Goal: Answer question/provide support: Ask a question

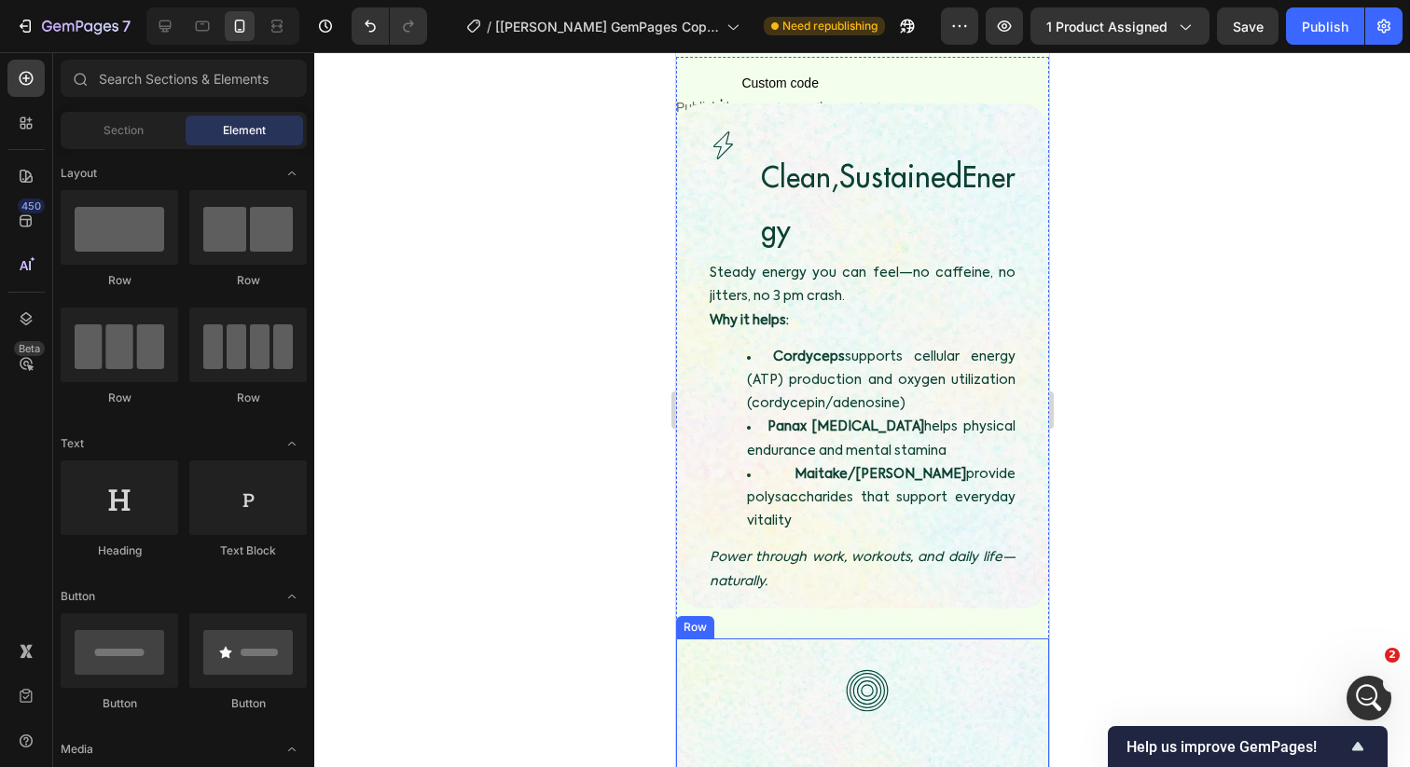
scroll to position [2253, 0]
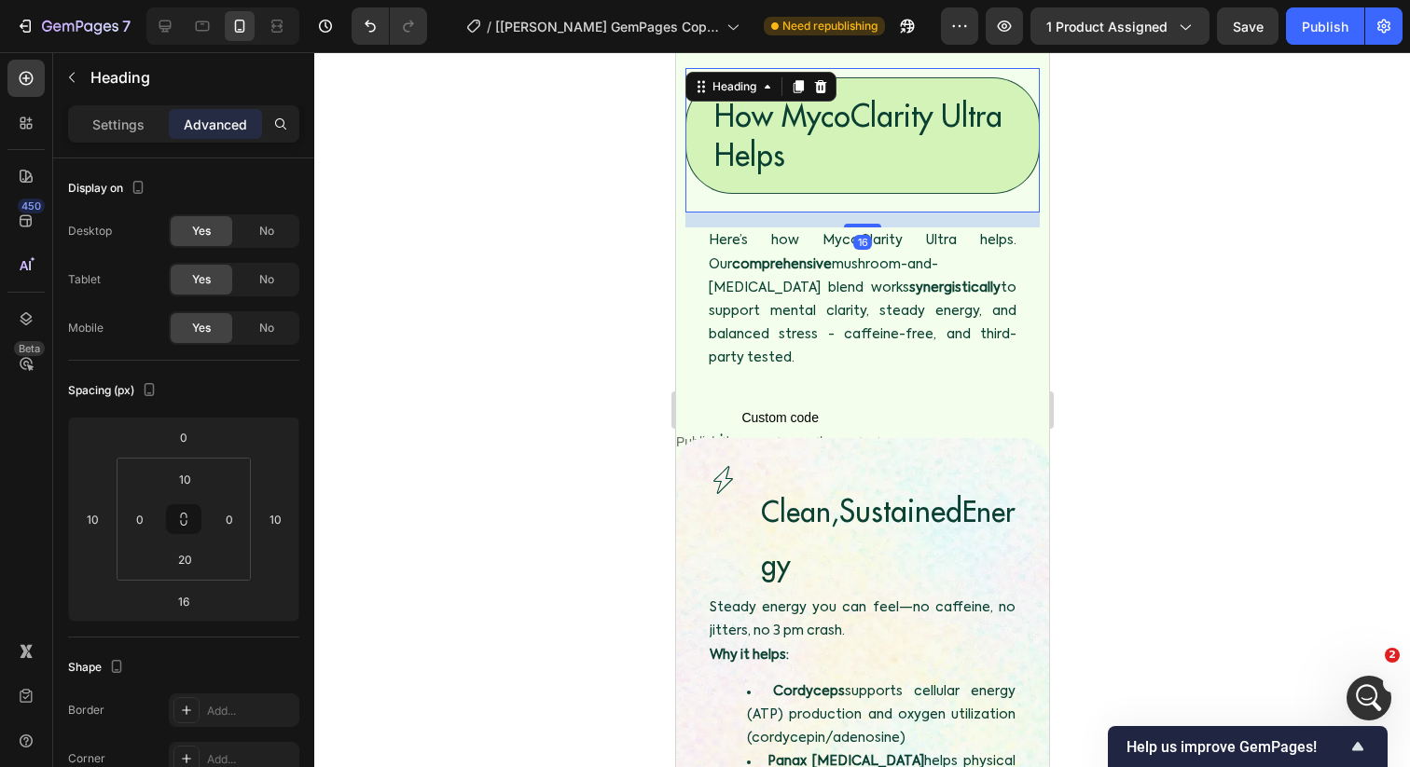
click at [867, 140] on h3 "How MycoClarity Ultra Helps" at bounding box center [861, 135] width 354 height 117
click at [865, 140] on h3 "How MycoClarity Ultra Helps" at bounding box center [861, 135] width 354 height 117
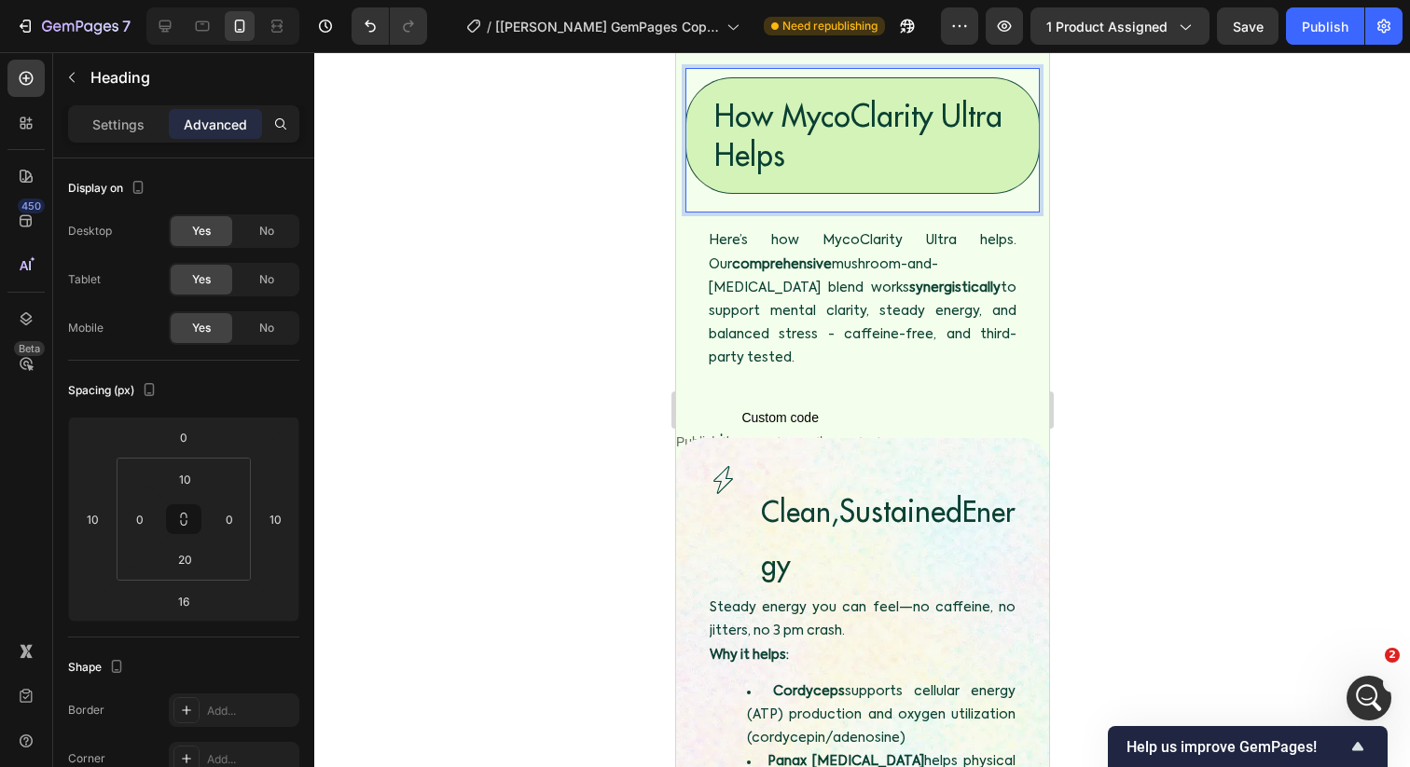
click at [641, 266] on div at bounding box center [862, 409] width 1096 height 715
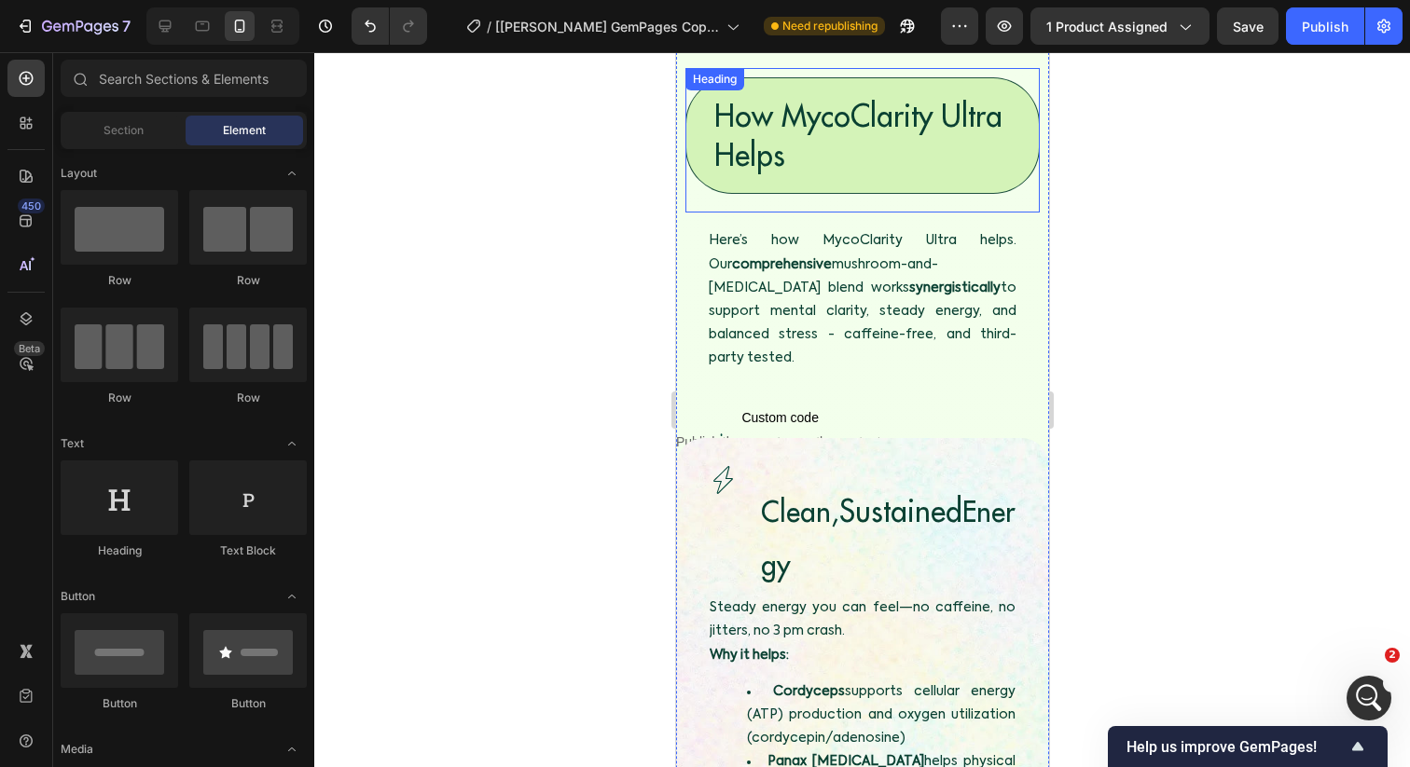
click at [819, 177] on h3 "How MycoClarity Ultra Helps" at bounding box center [861, 135] width 354 height 117
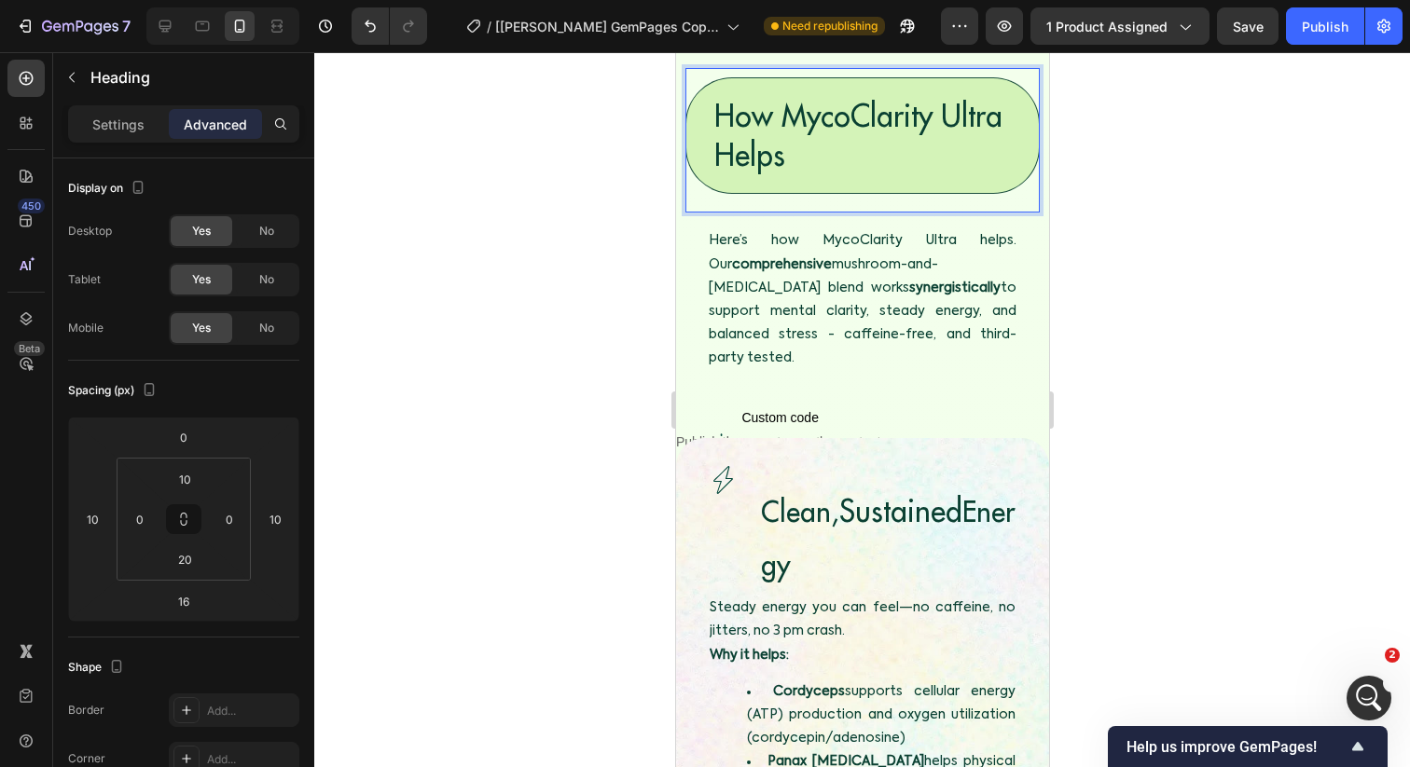
click at [765, 119] on p "How MycoClarity Ultra Helps" at bounding box center [861, 135] width 297 height 77
click at [840, 113] on p "How MycoClarity Ultra Helps" at bounding box center [861, 135] width 297 height 77
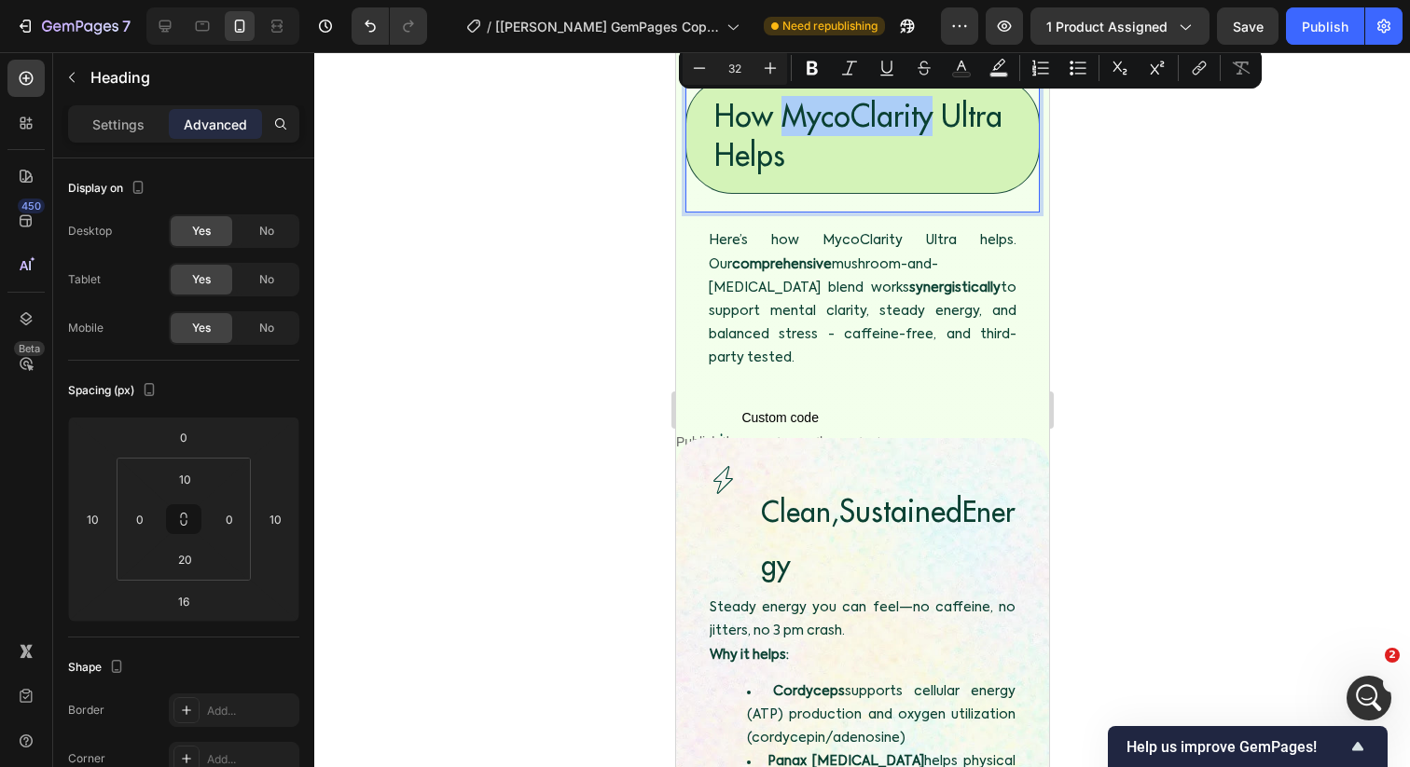
click at [652, 185] on div at bounding box center [862, 409] width 1096 height 715
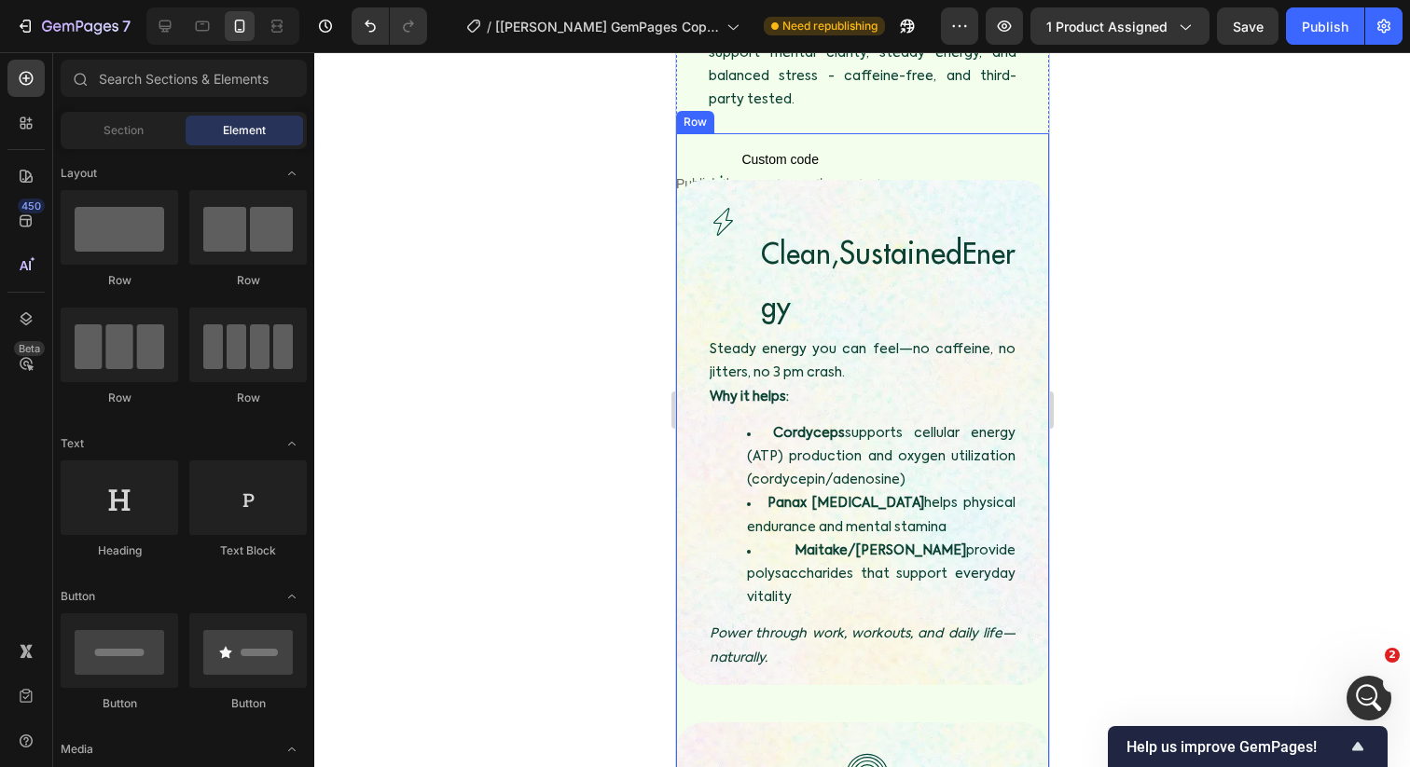
scroll to position [2514, 0]
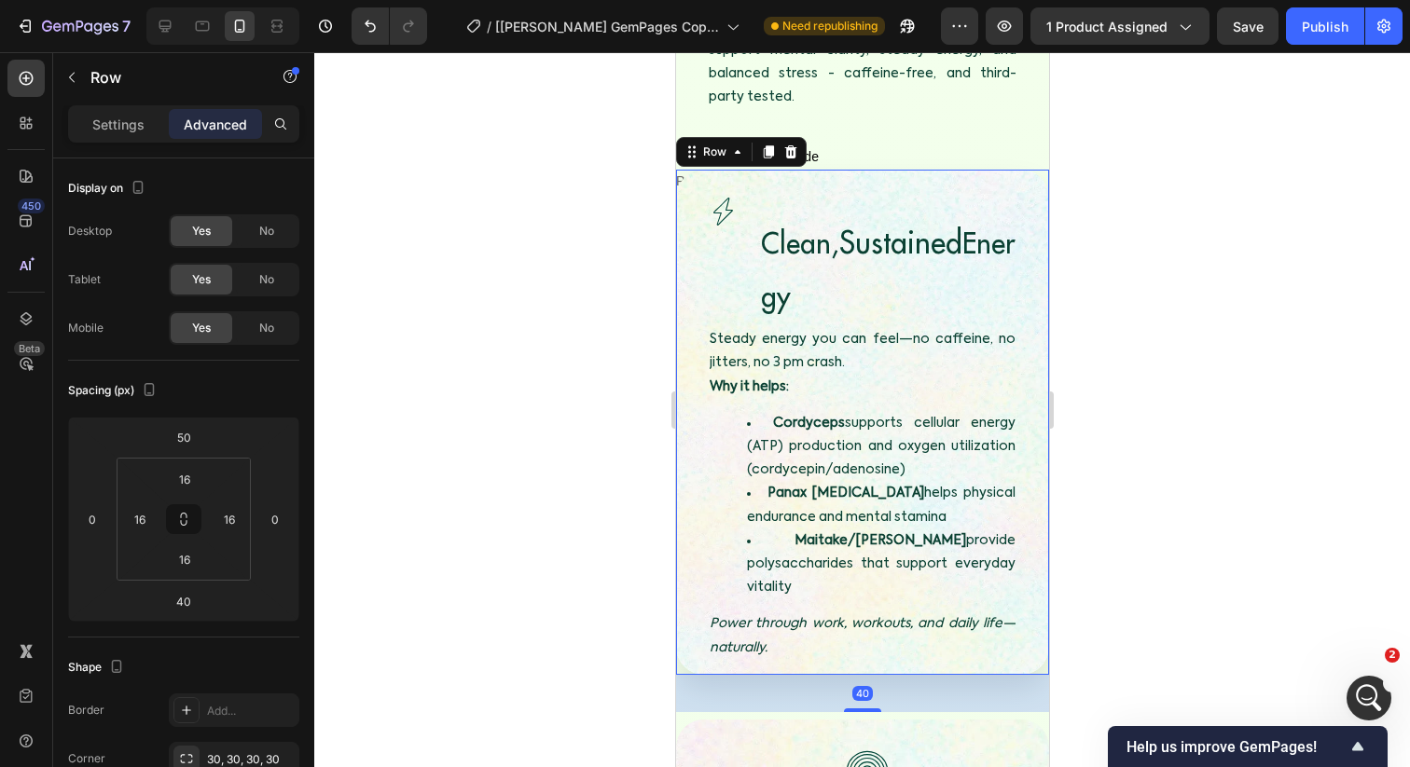
click at [1033, 170] on div "Image Clean, Sustained Energy Heading Row Image Clean, Sustained Energy Heading…" at bounding box center [861, 422] width 373 height 505
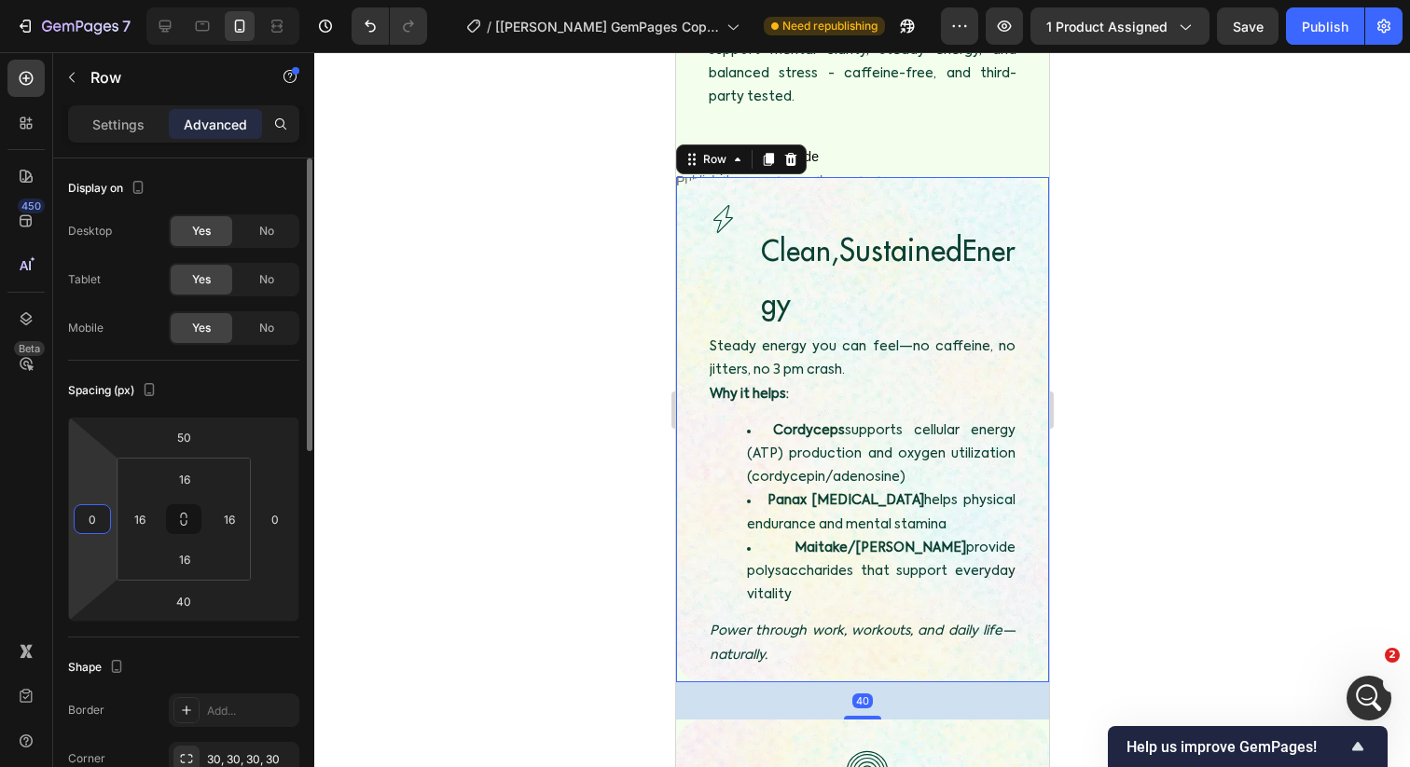
click at [90, 518] on input "0" at bounding box center [92, 519] width 28 height 28
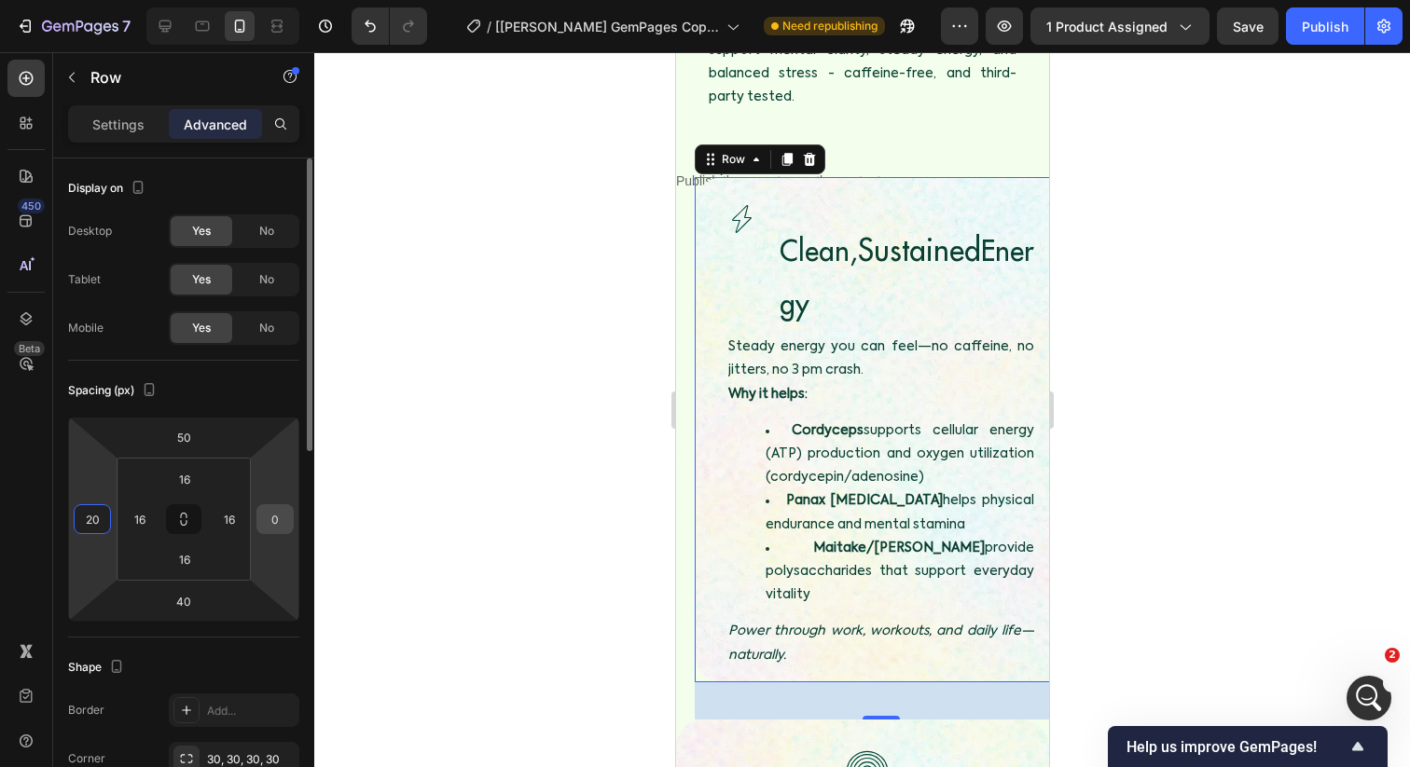
type input "20"
click at [279, 522] on input "0" at bounding box center [275, 519] width 28 height 28
type input "2"
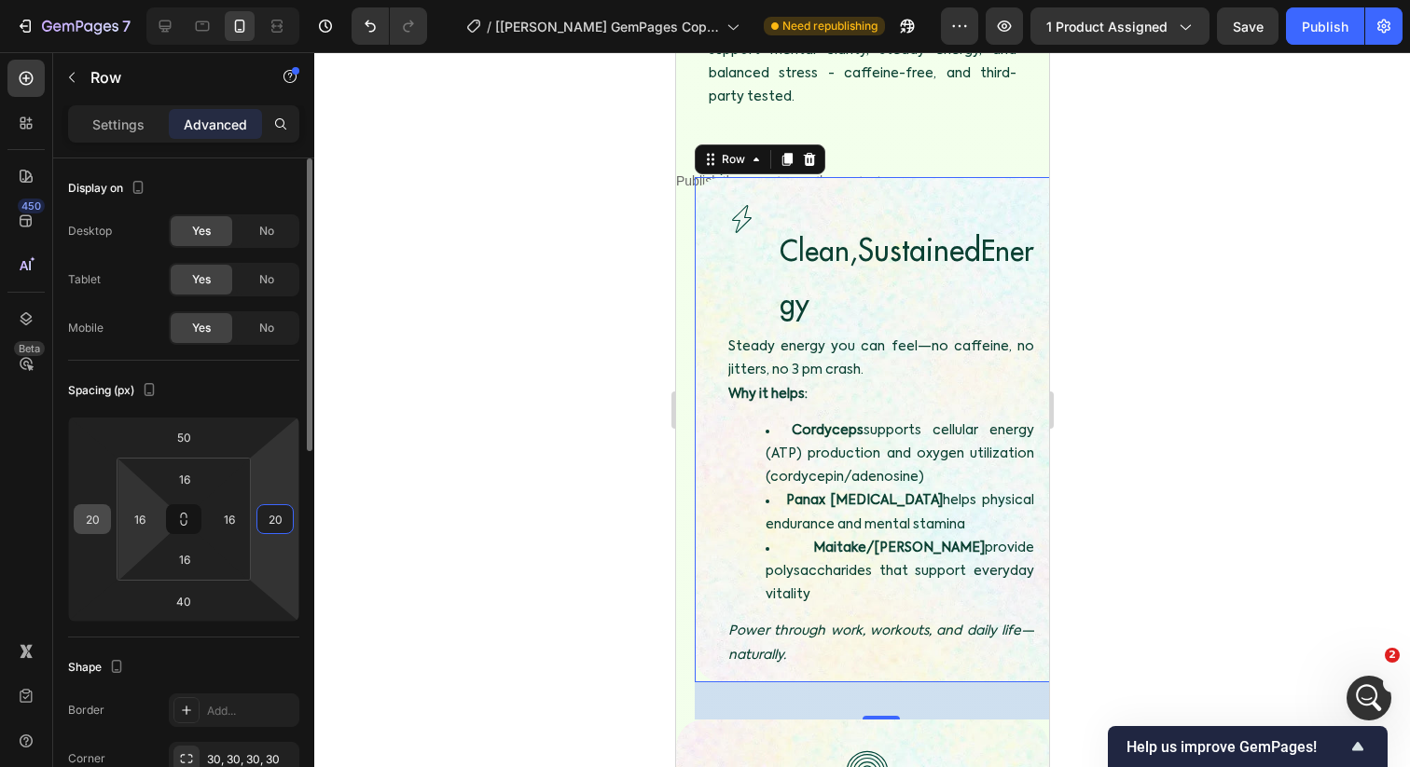
type input "20"
click at [99, 514] on input "20" at bounding box center [92, 519] width 28 height 28
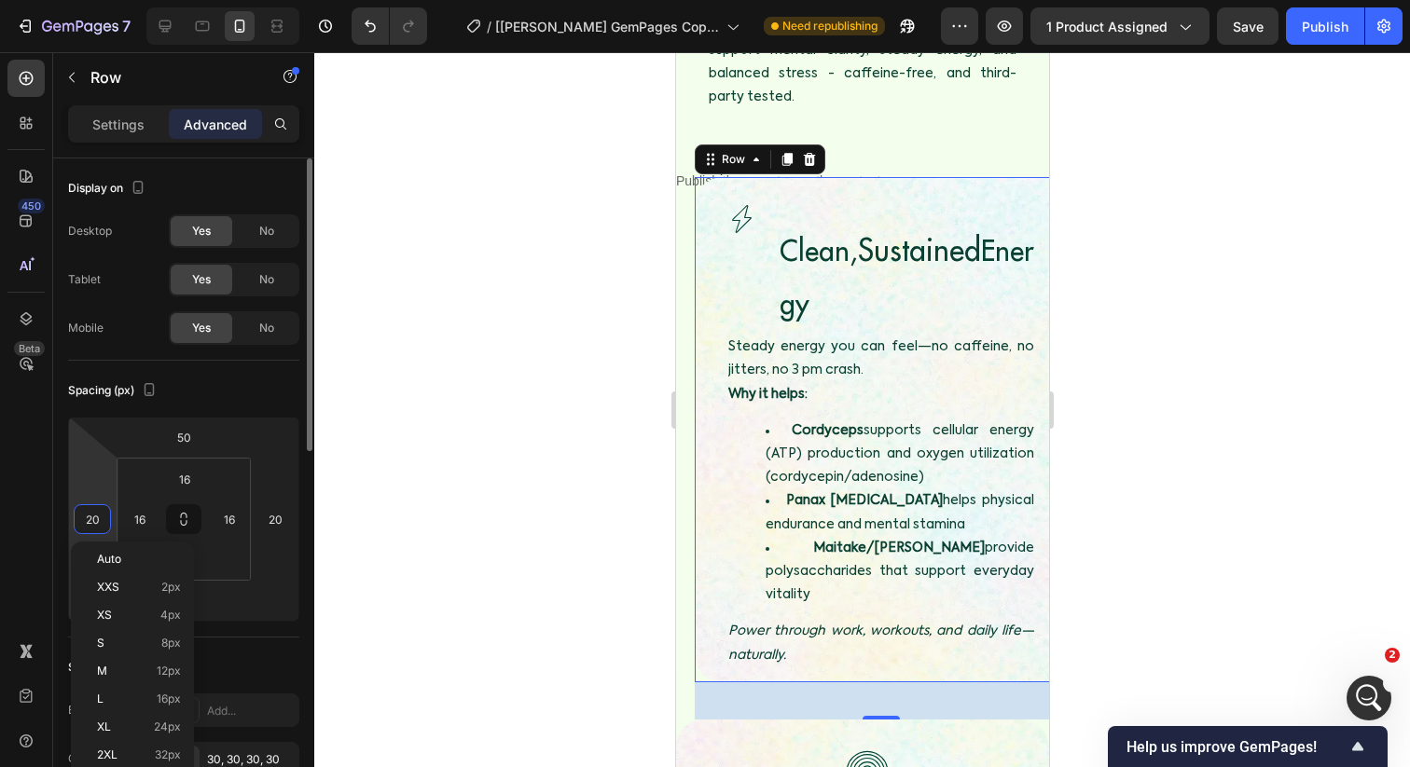
click at [99, 514] on input "20" at bounding box center [92, 519] width 28 height 28
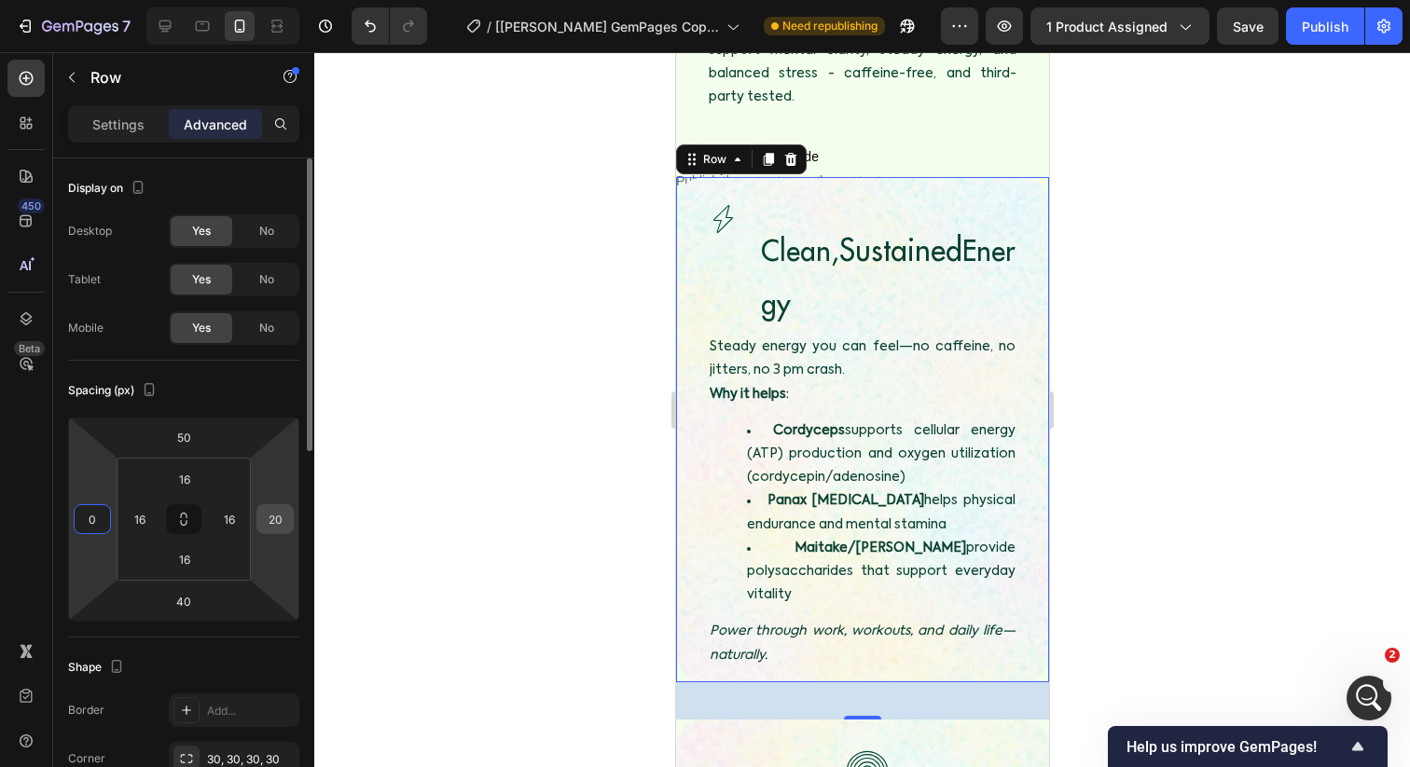
type input "0"
click at [274, 511] on input "20" at bounding box center [275, 519] width 28 height 28
type input "0"
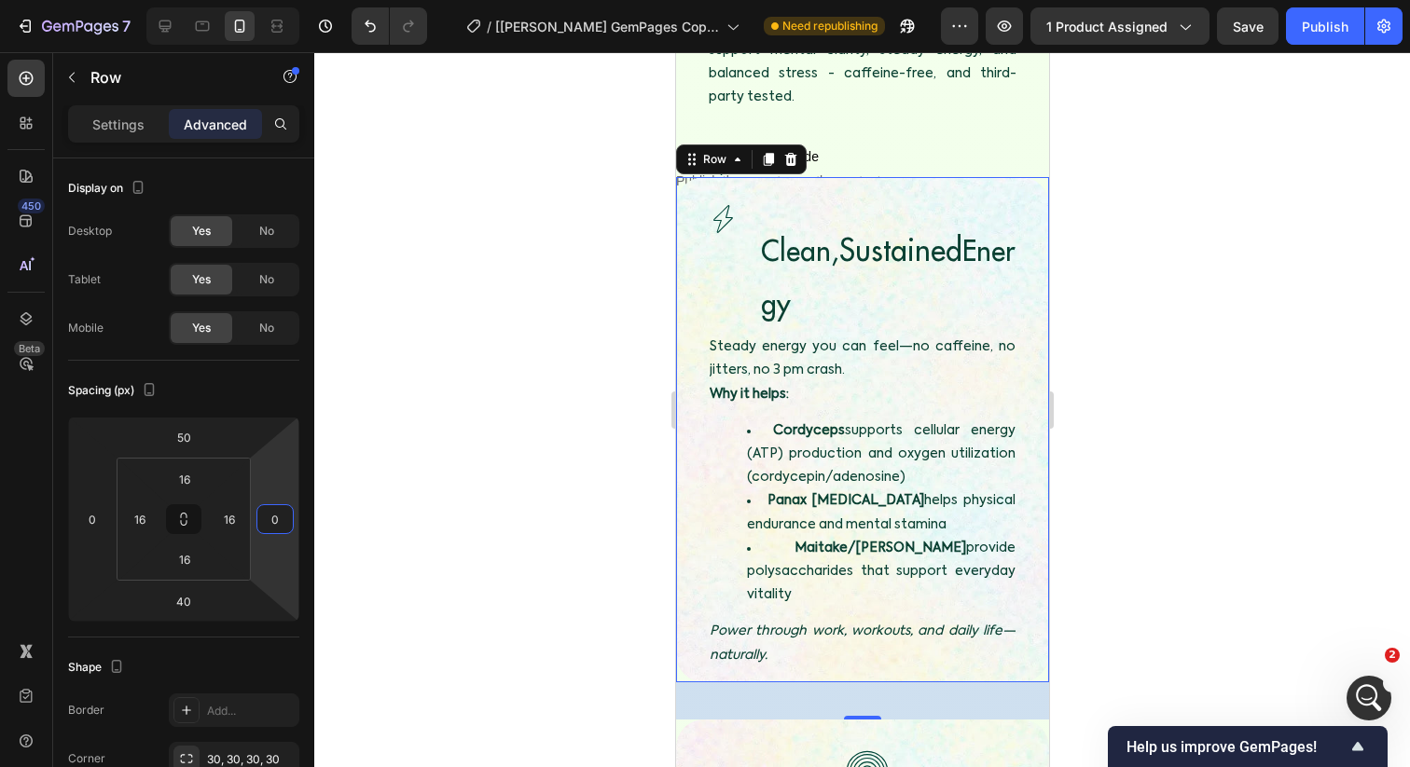
click at [476, 387] on div at bounding box center [862, 409] width 1096 height 715
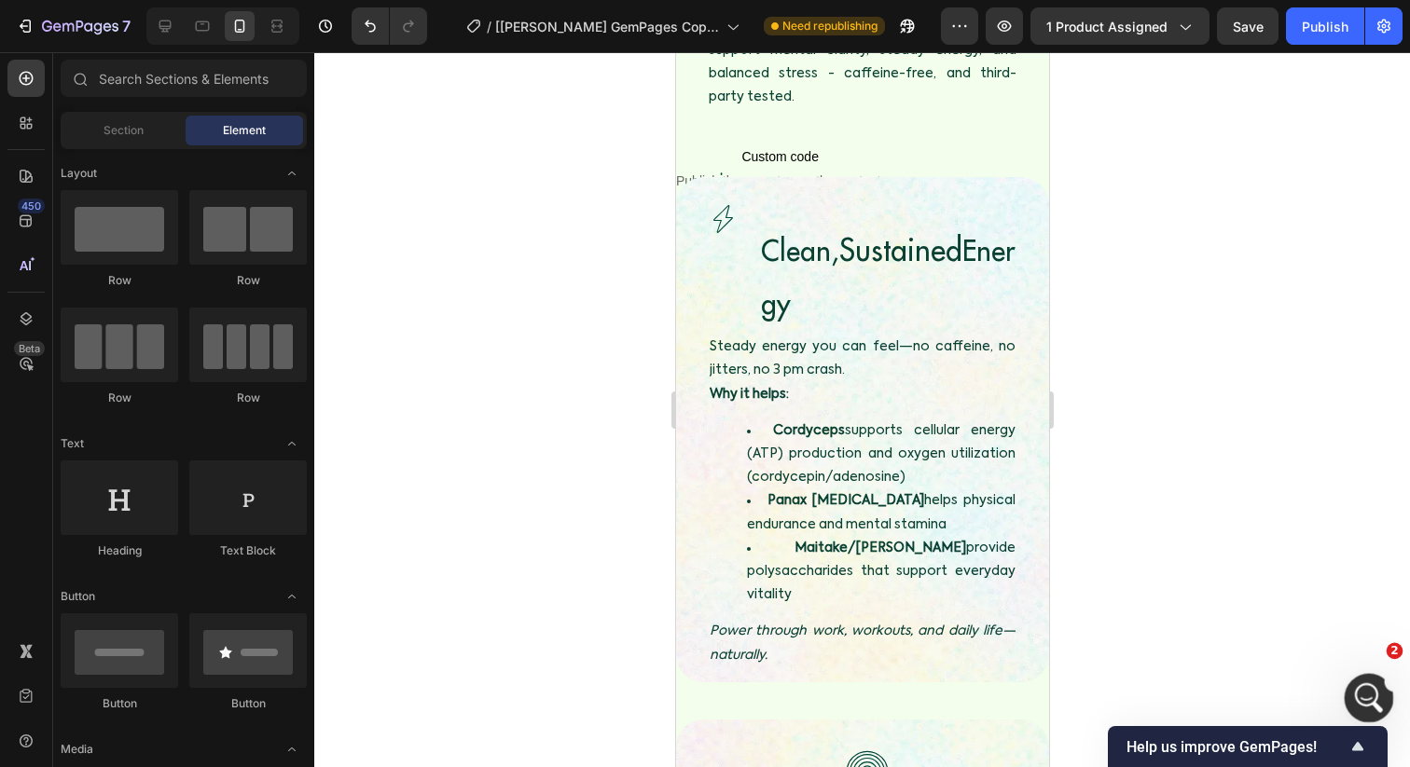
click at [1364, 698] on icon "Open Intercom Messenger" at bounding box center [1366, 696] width 31 height 31
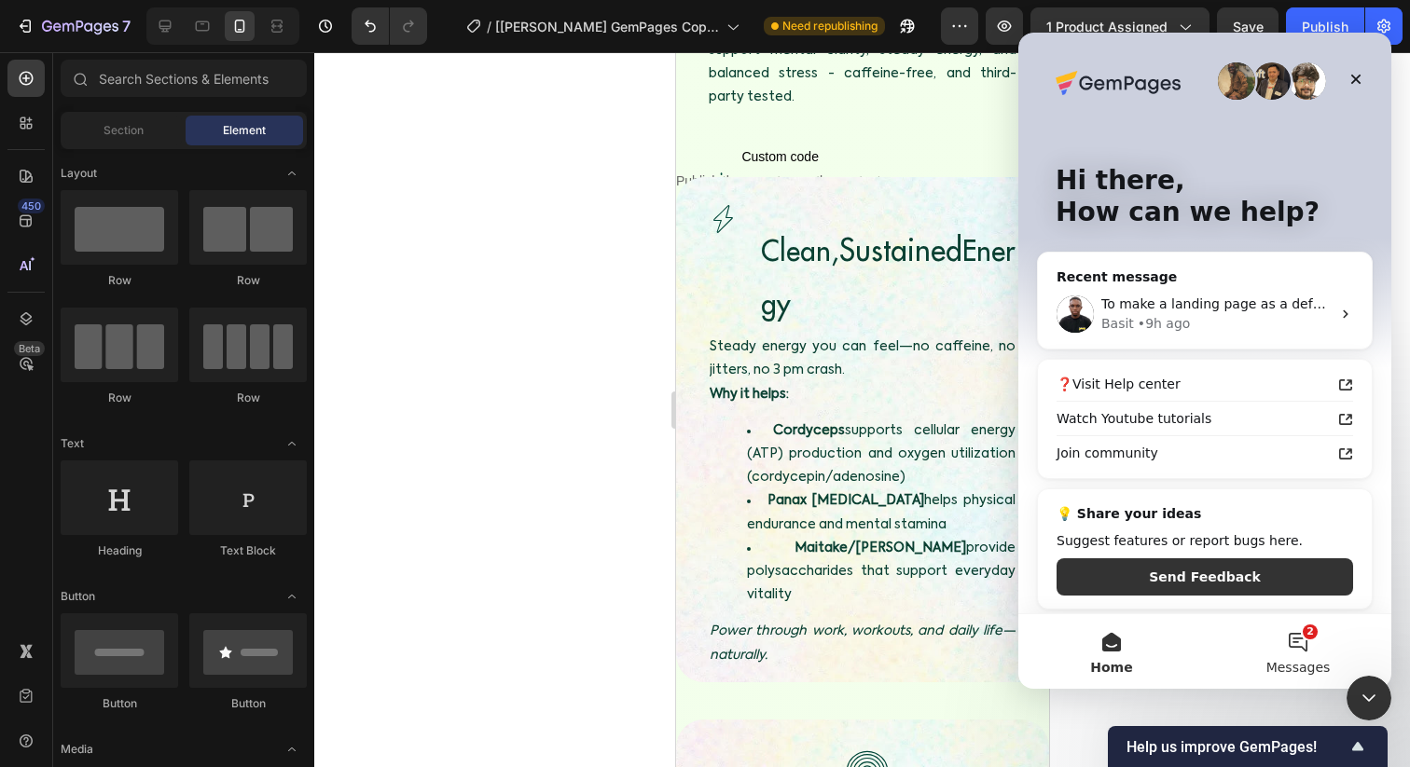
click at [1294, 643] on button "2 Messages" at bounding box center [1298, 652] width 187 height 75
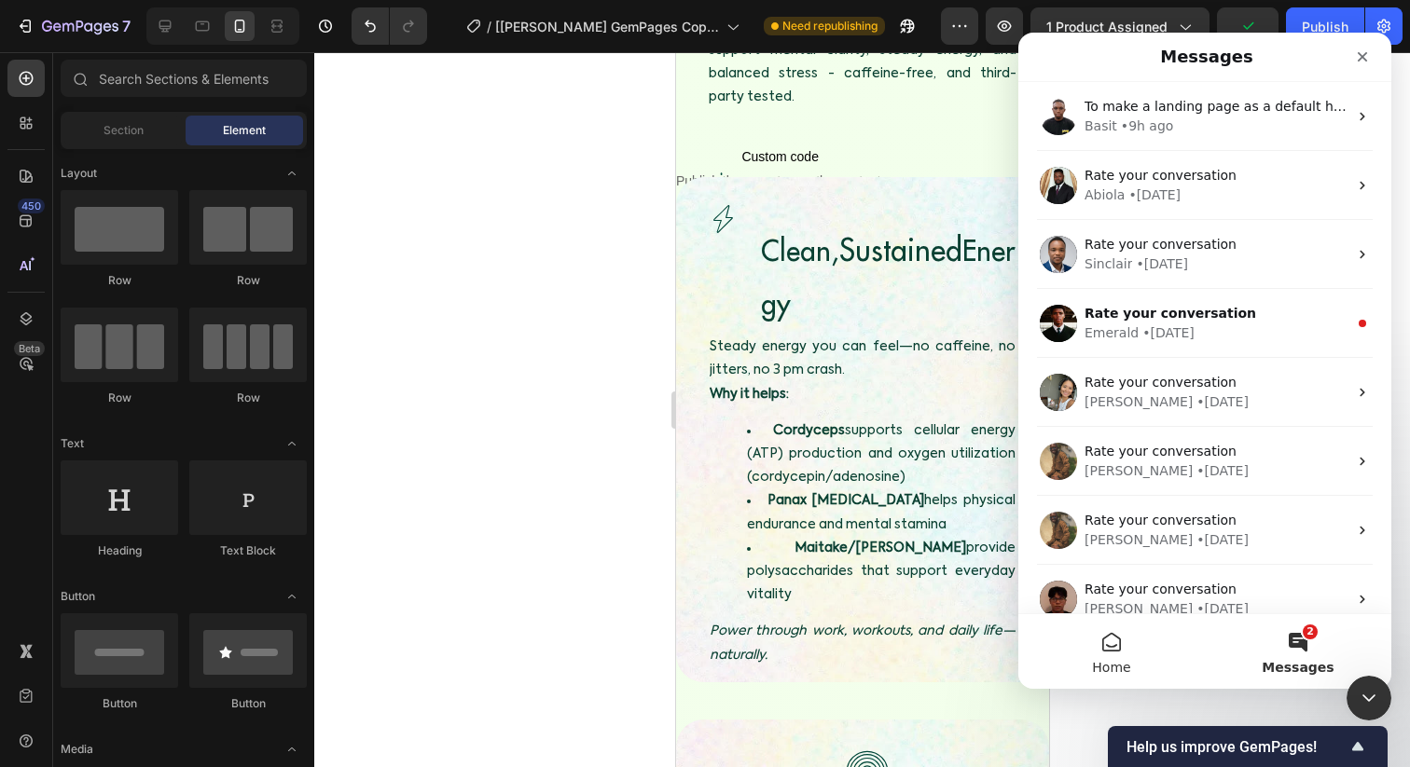
click at [1126, 645] on button "Home" at bounding box center [1111, 652] width 187 height 75
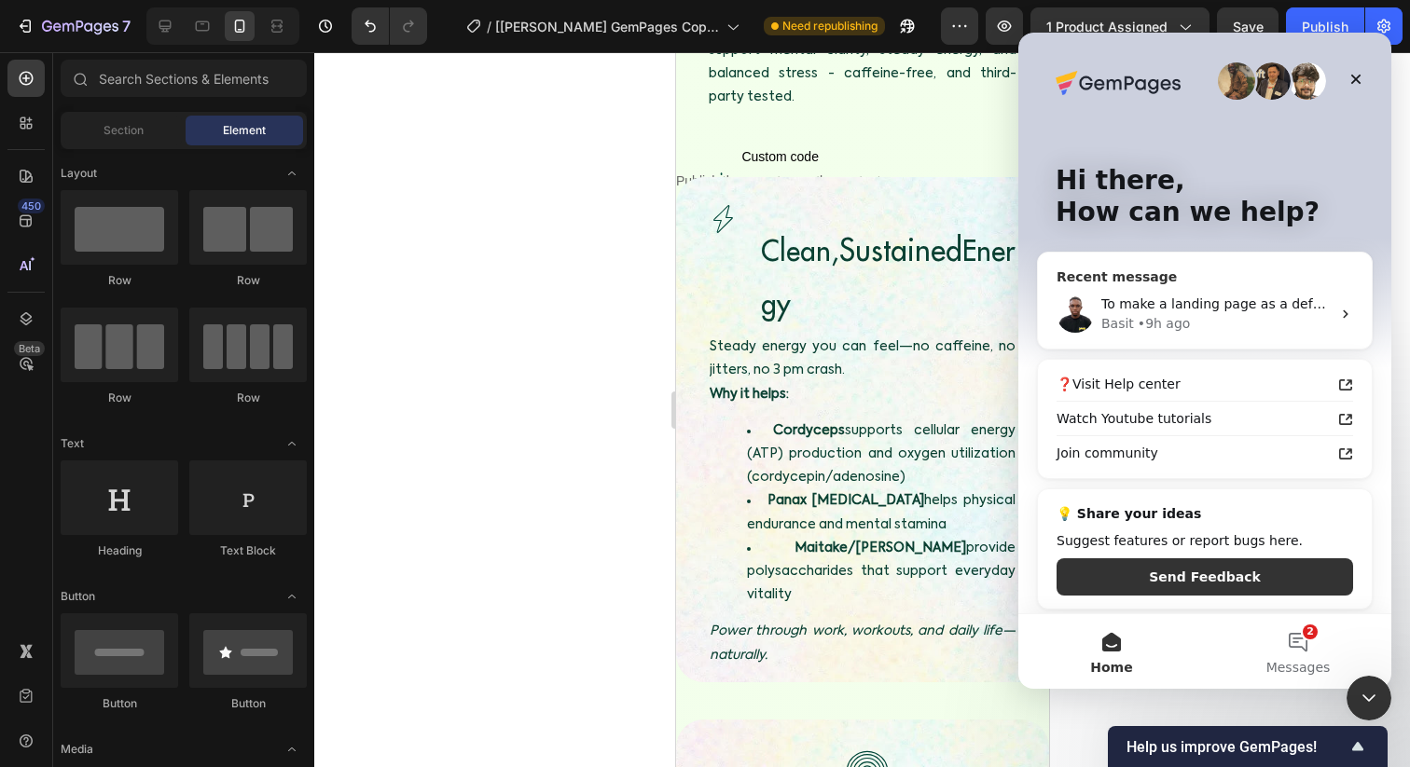
click at [1195, 333] on div "To make a landing page as a default home page, you need to follow these steps S…" at bounding box center [1205, 314] width 334 height 69
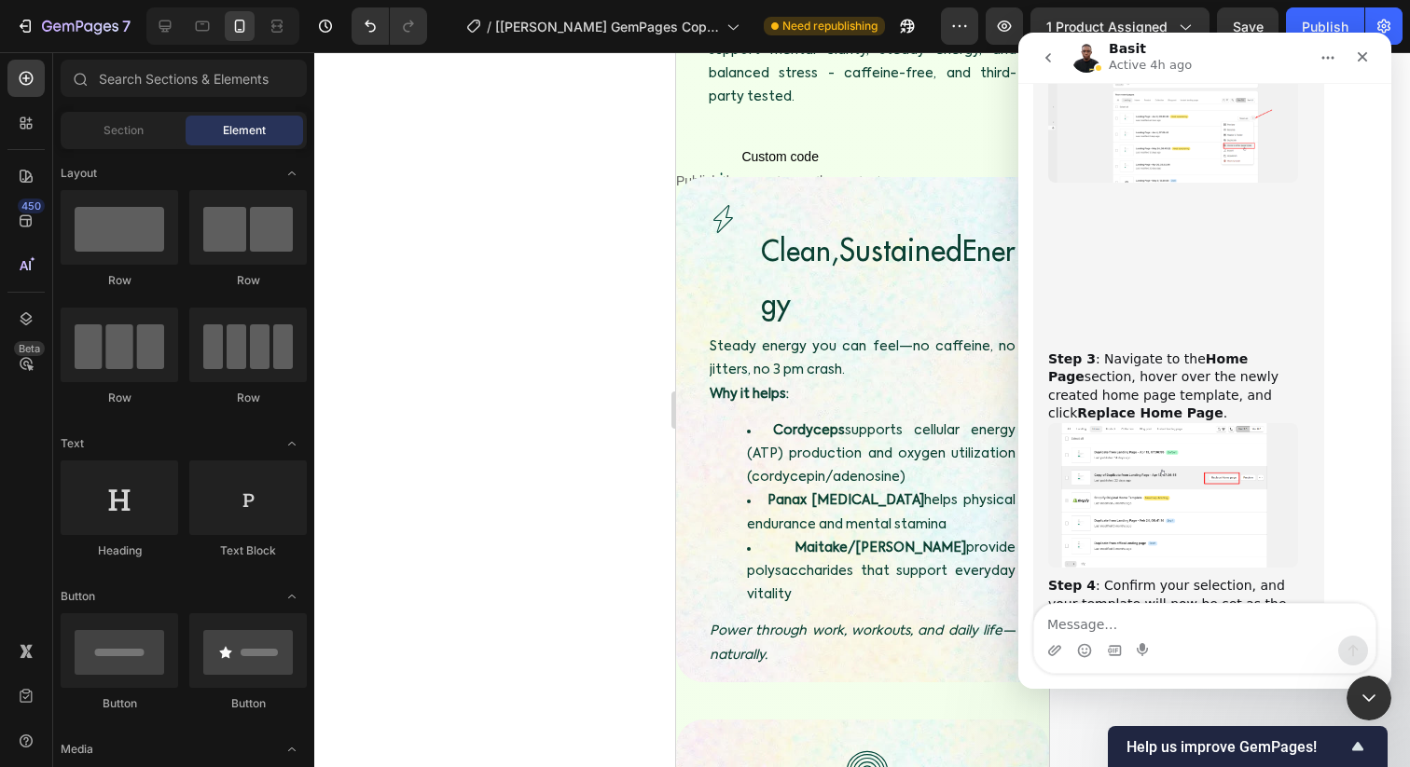
scroll to position [1079, 0]
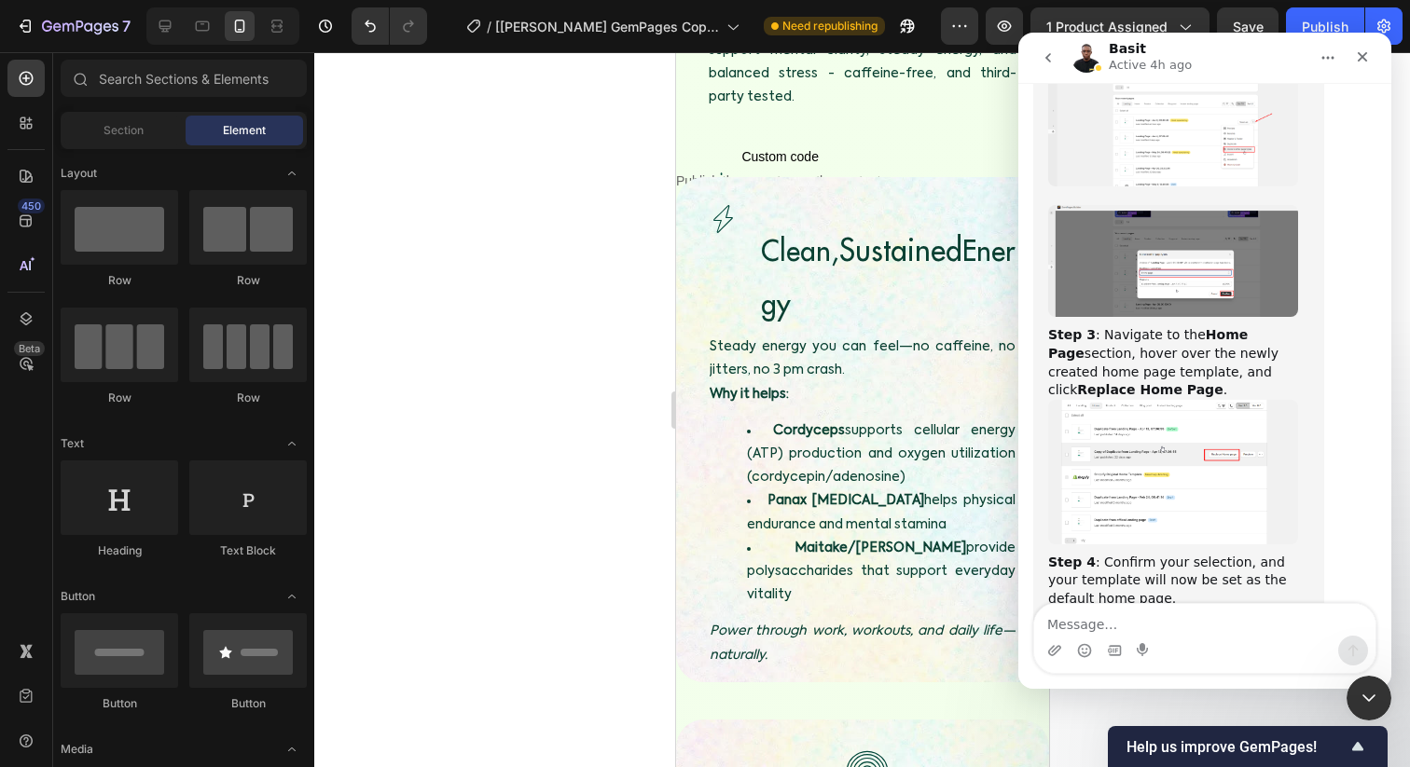
click at [1122, 627] on textarea "Message…" at bounding box center [1204, 620] width 341 height 32
type textarea "hello thanks i figured out"
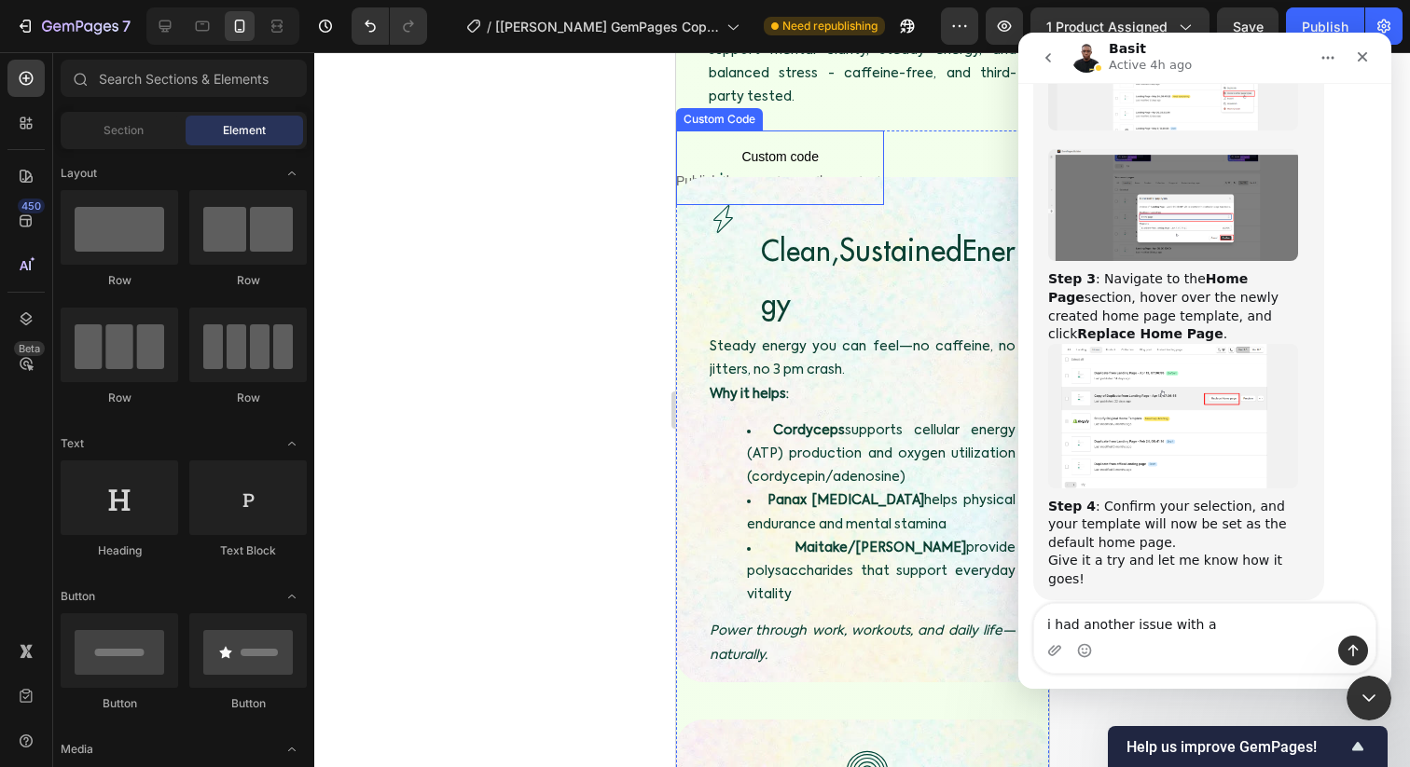
click at [746, 133] on div "Custom code Publish the page to see the content. Custom Code" at bounding box center [779, 168] width 208 height 75
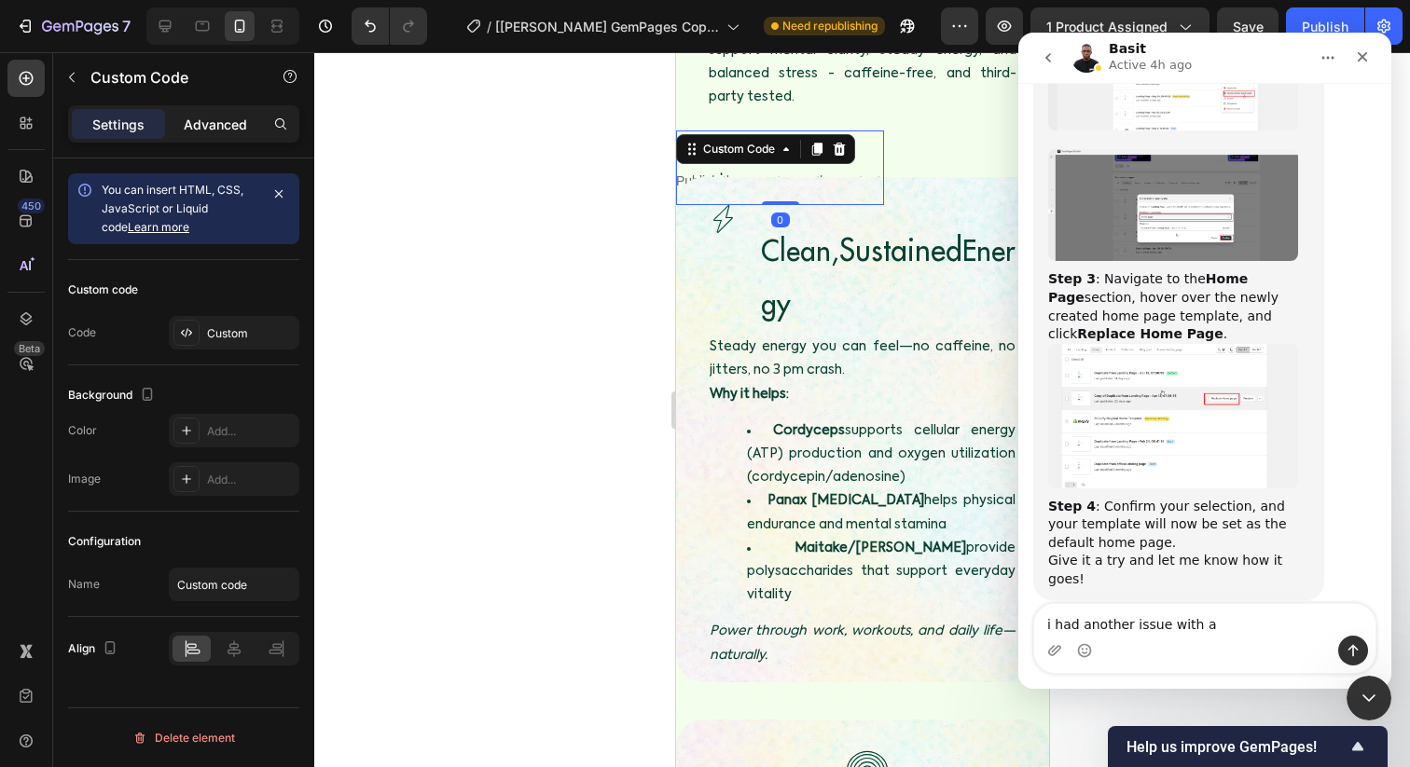
click at [215, 124] on p "Advanced" at bounding box center [215, 125] width 63 height 20
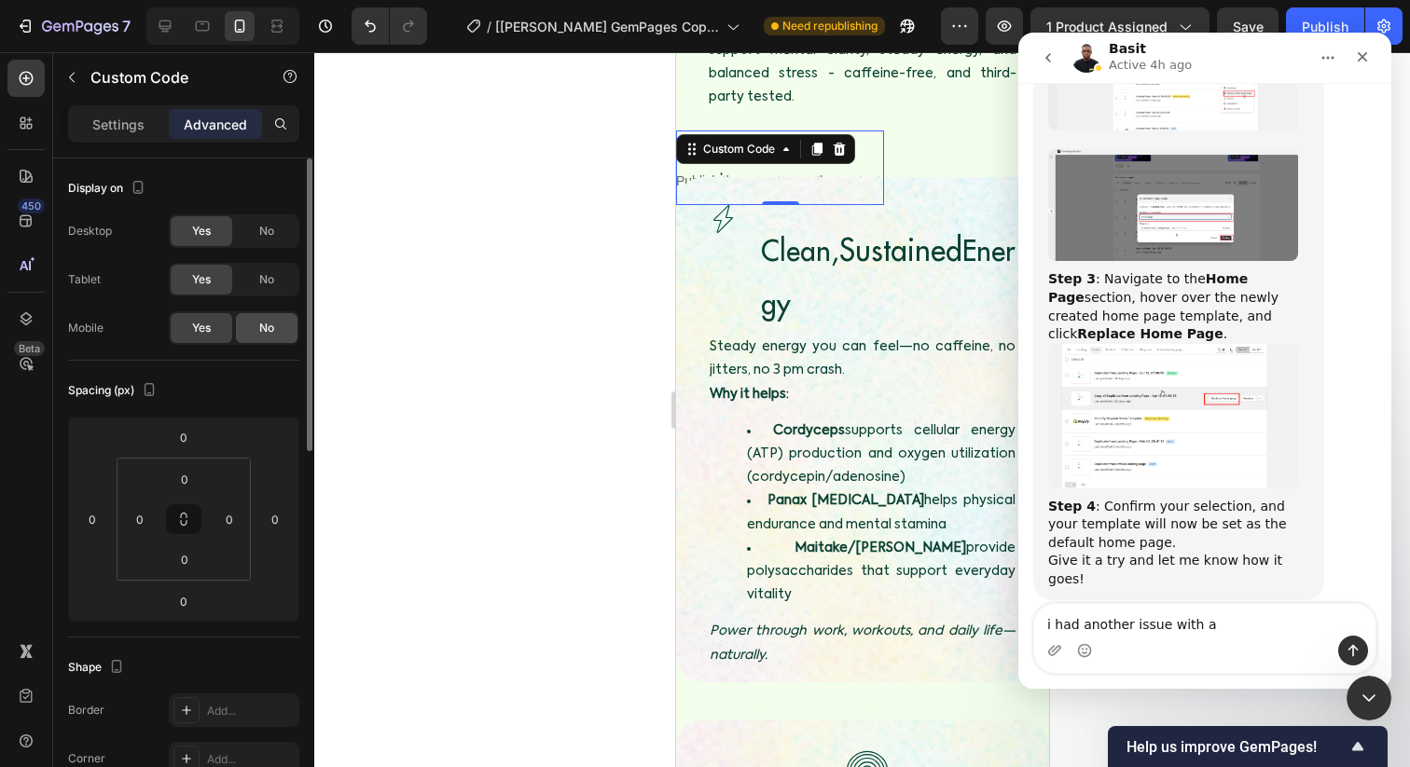
click at [260, 329] on span "No" at bounding box center [266, 328] width 15 height 17
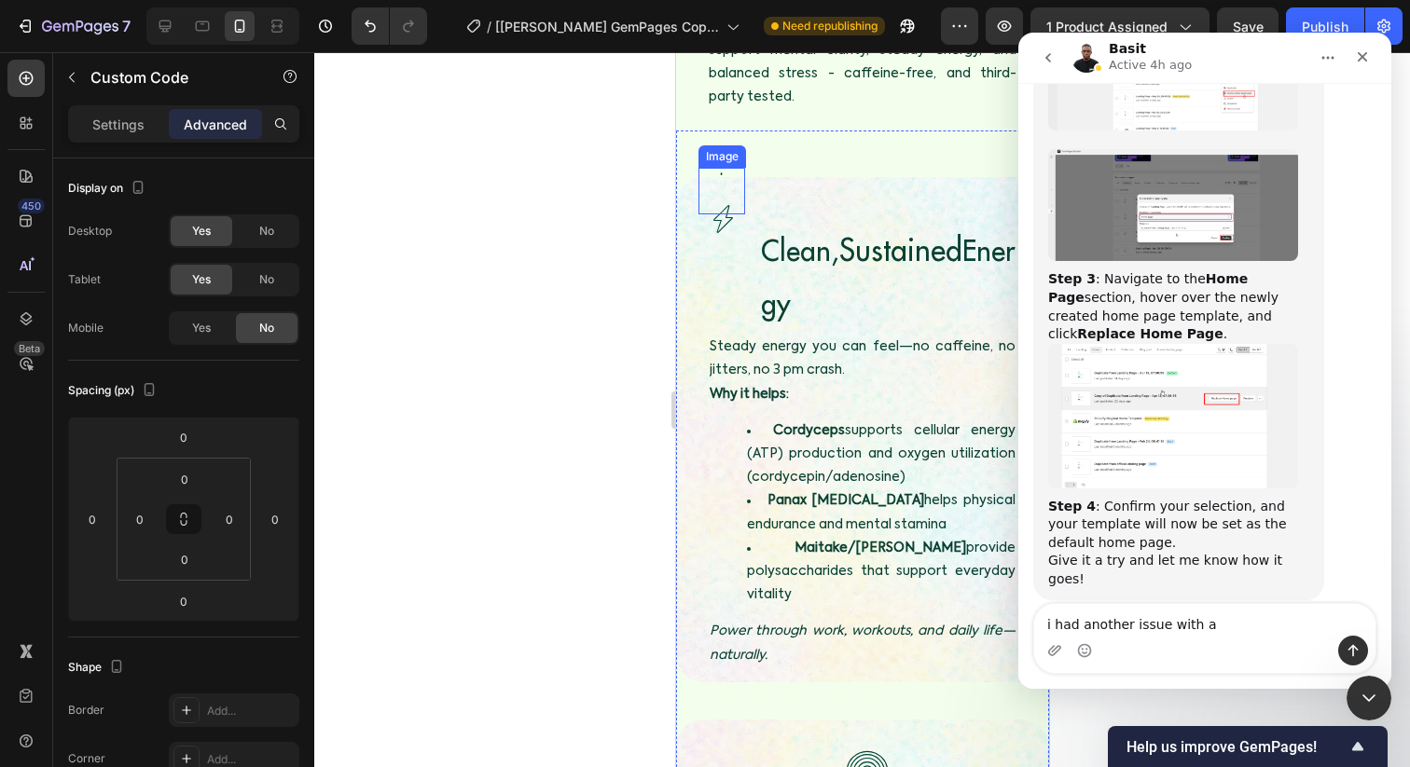
click at [720, 168] on img at bounding box center [721, 191] width 47 height 47
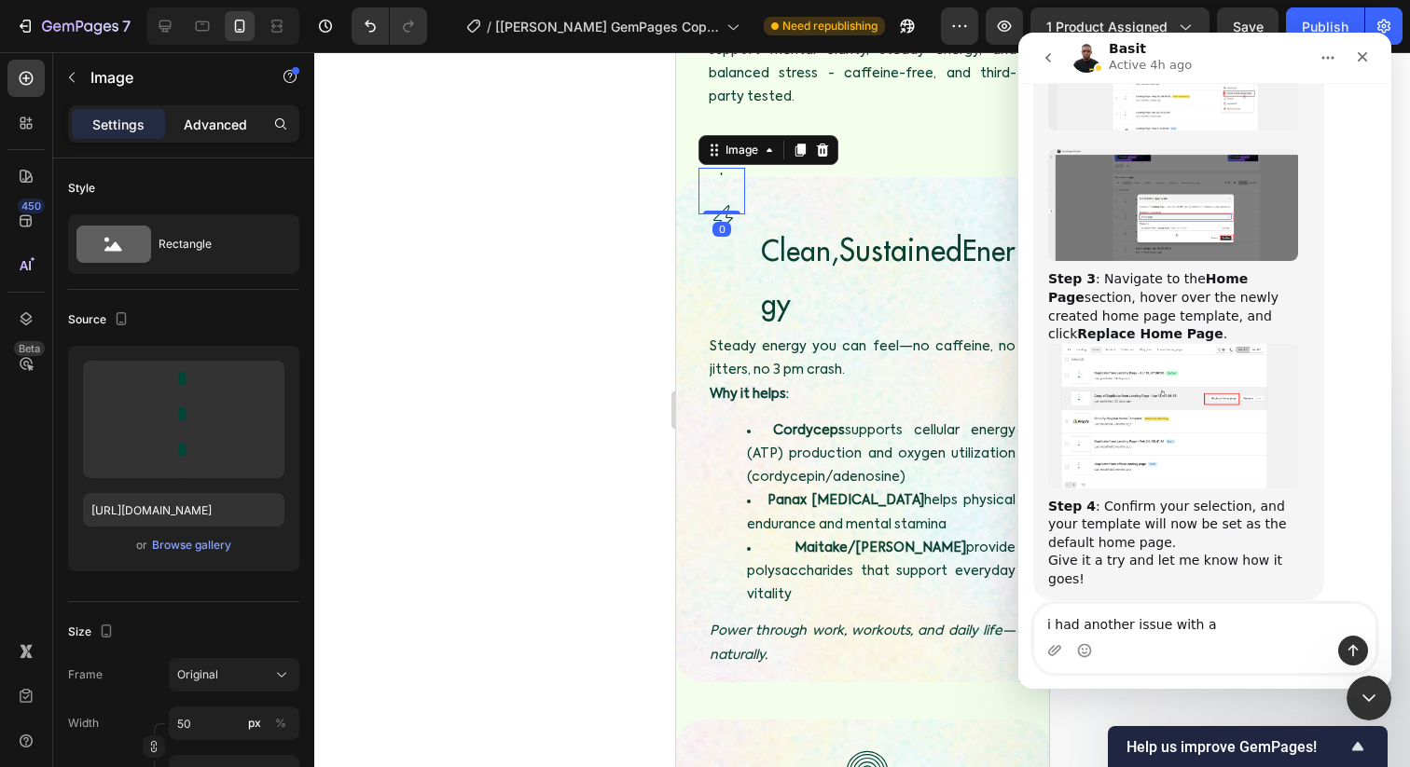
click at [228, 127] on p "Advanced" at bounding box center [215, 125] width 63 height 20
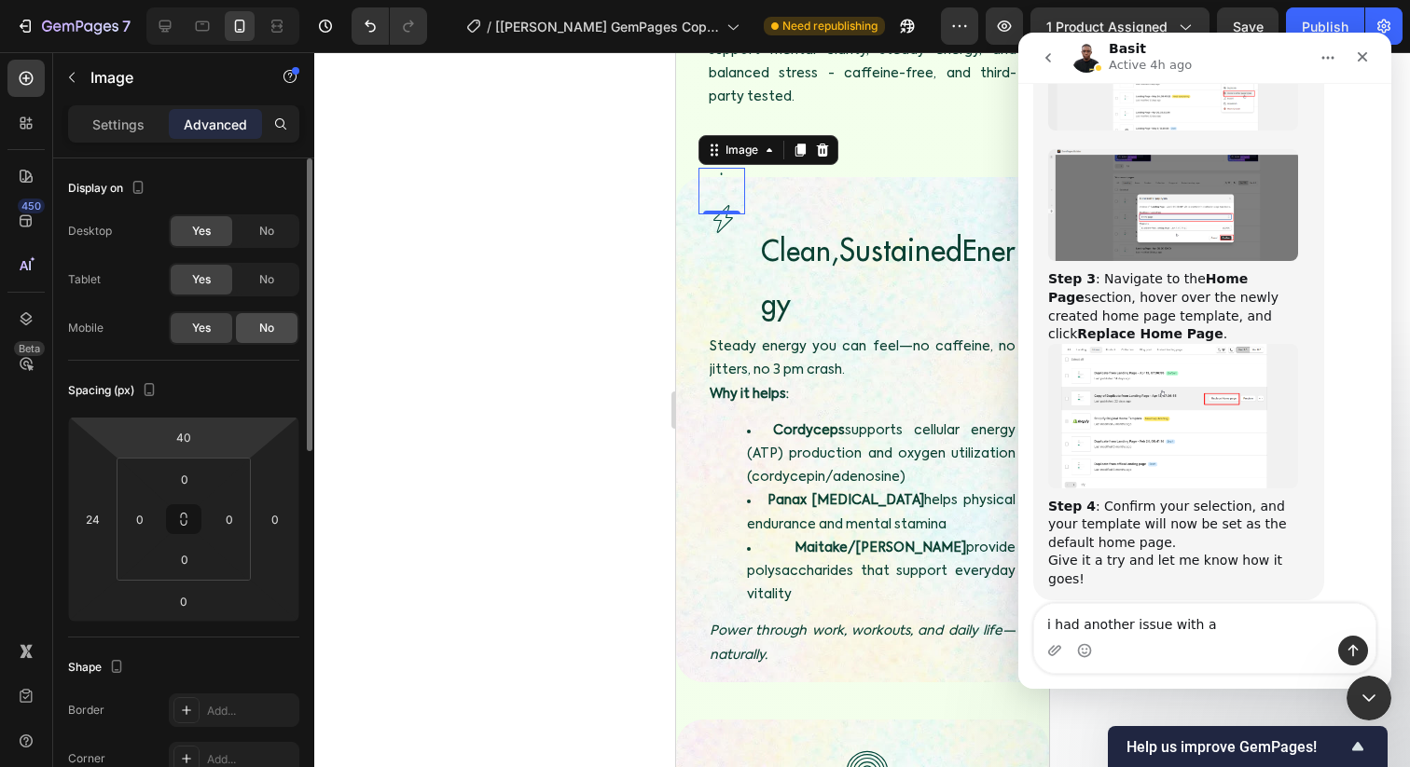
click at [273, 316] on div "No" at bounding box center [267, 328] width 62 height 30
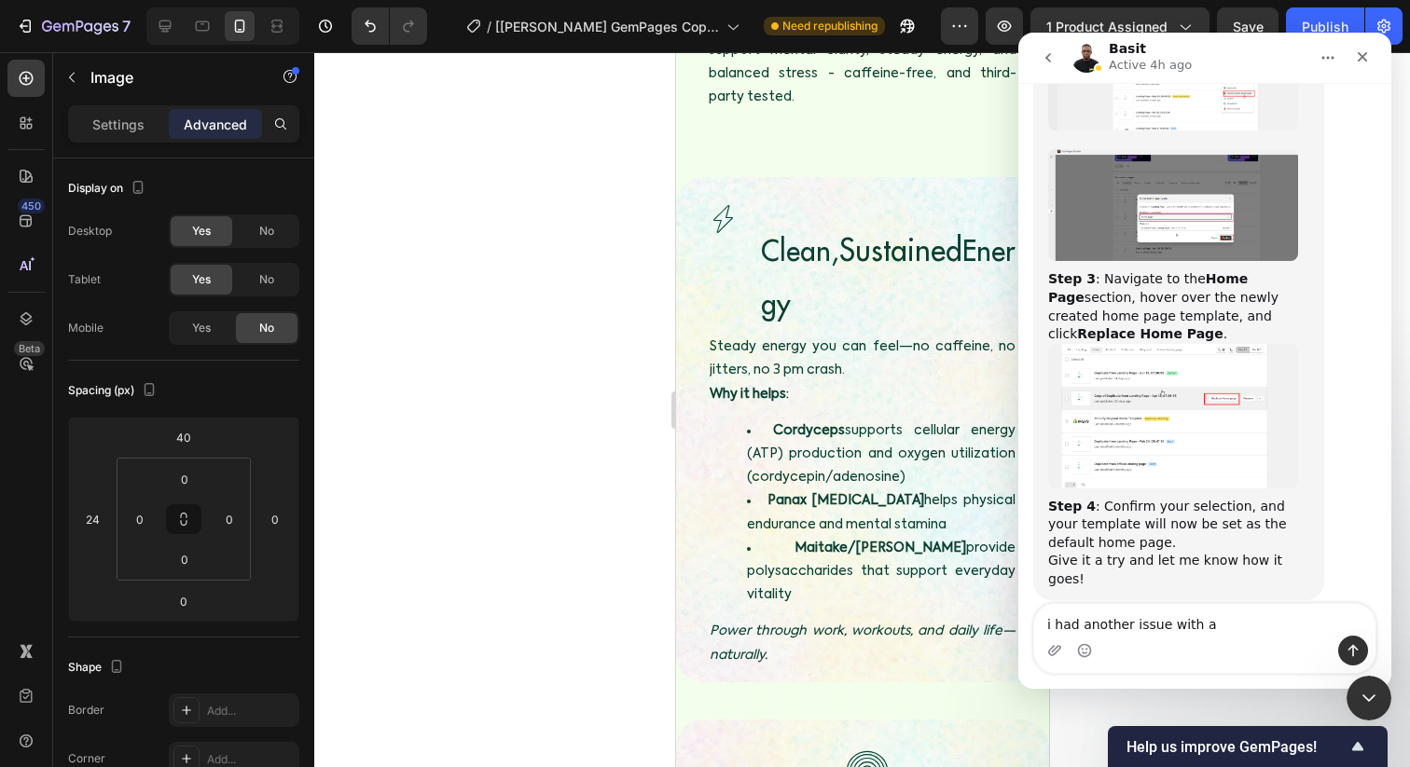
click at [511, 297] on div at bounding box center [862, 409] width 1096 height 715
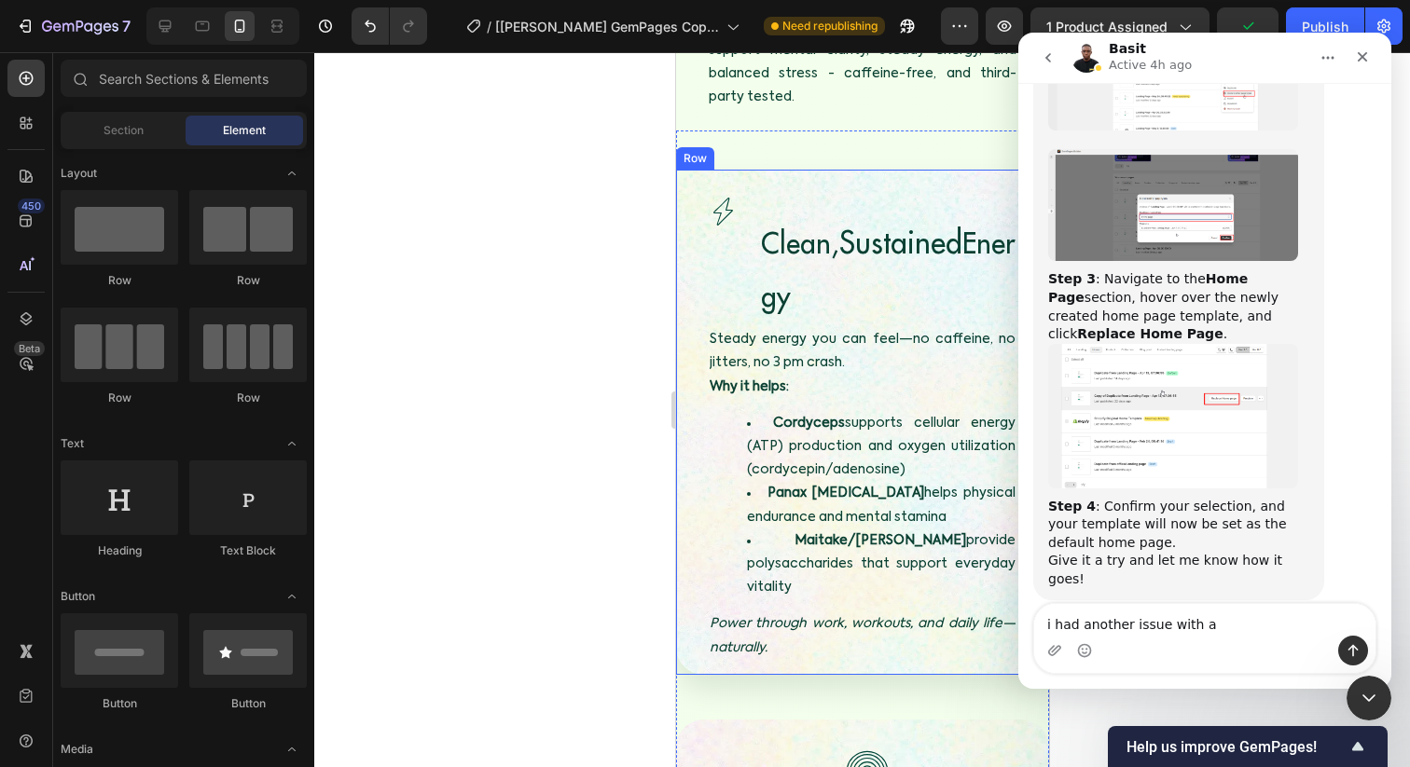
click at [831, 170] on div "Image Clean, Sustained Energy Heading Row Image Clean, Sustained Energy Heading…" at bounding box center [861, 422] width 373 height 505
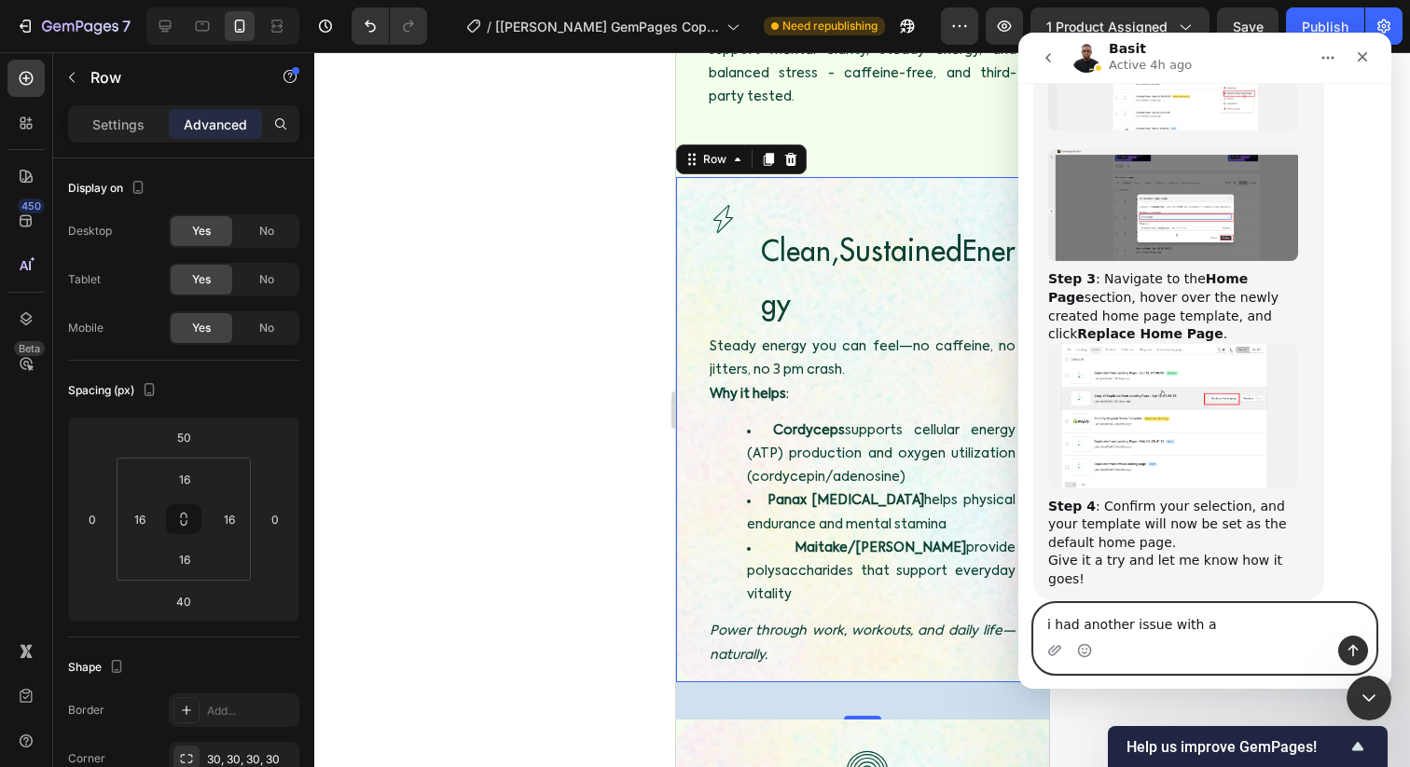
click at [1231, 629] on textarea "i had another issue with a" at bounding box center [1204, 620] width 341 height 32
click at [1231, 629] on textarea "i had another issue with the tiles" at bounding box center [1204, 620] width 341 height 32
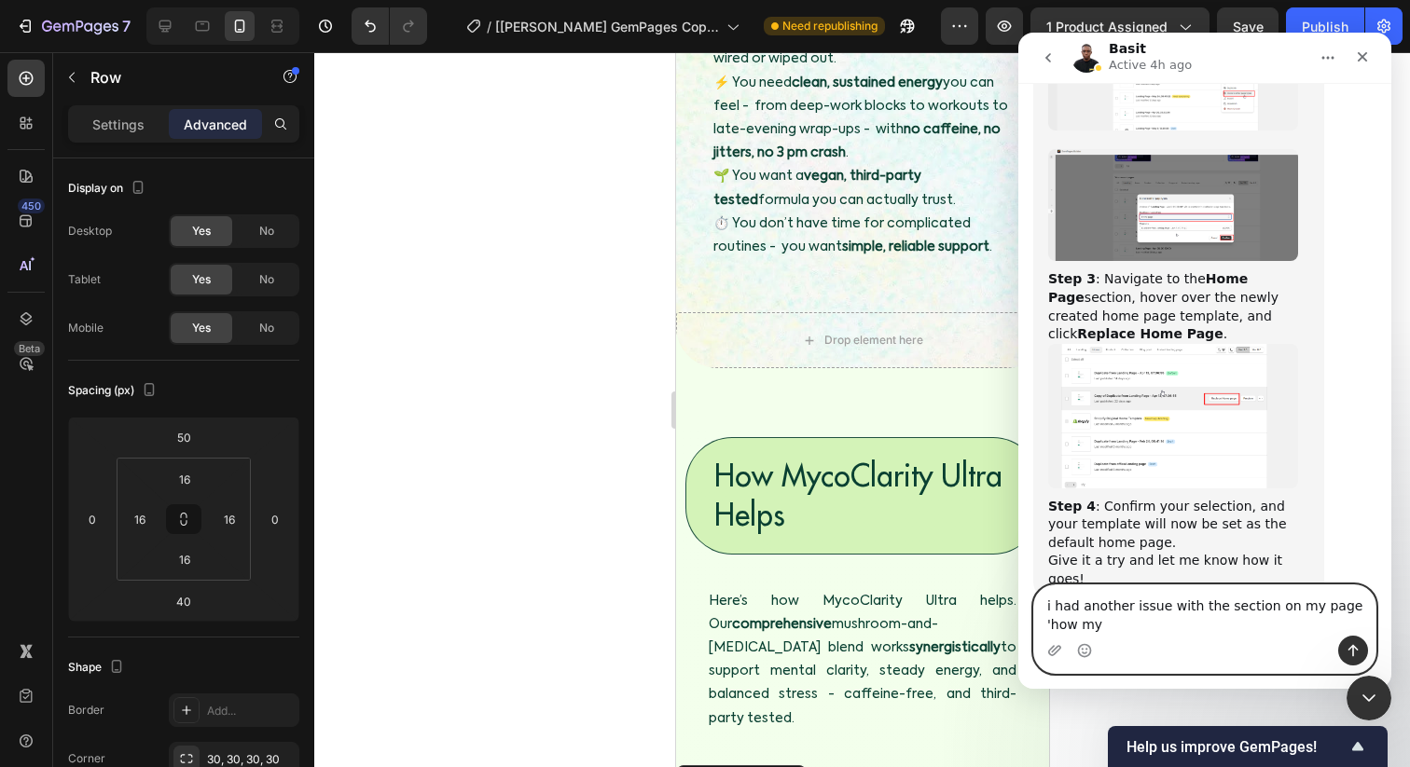
scroll to position [1154, 0]
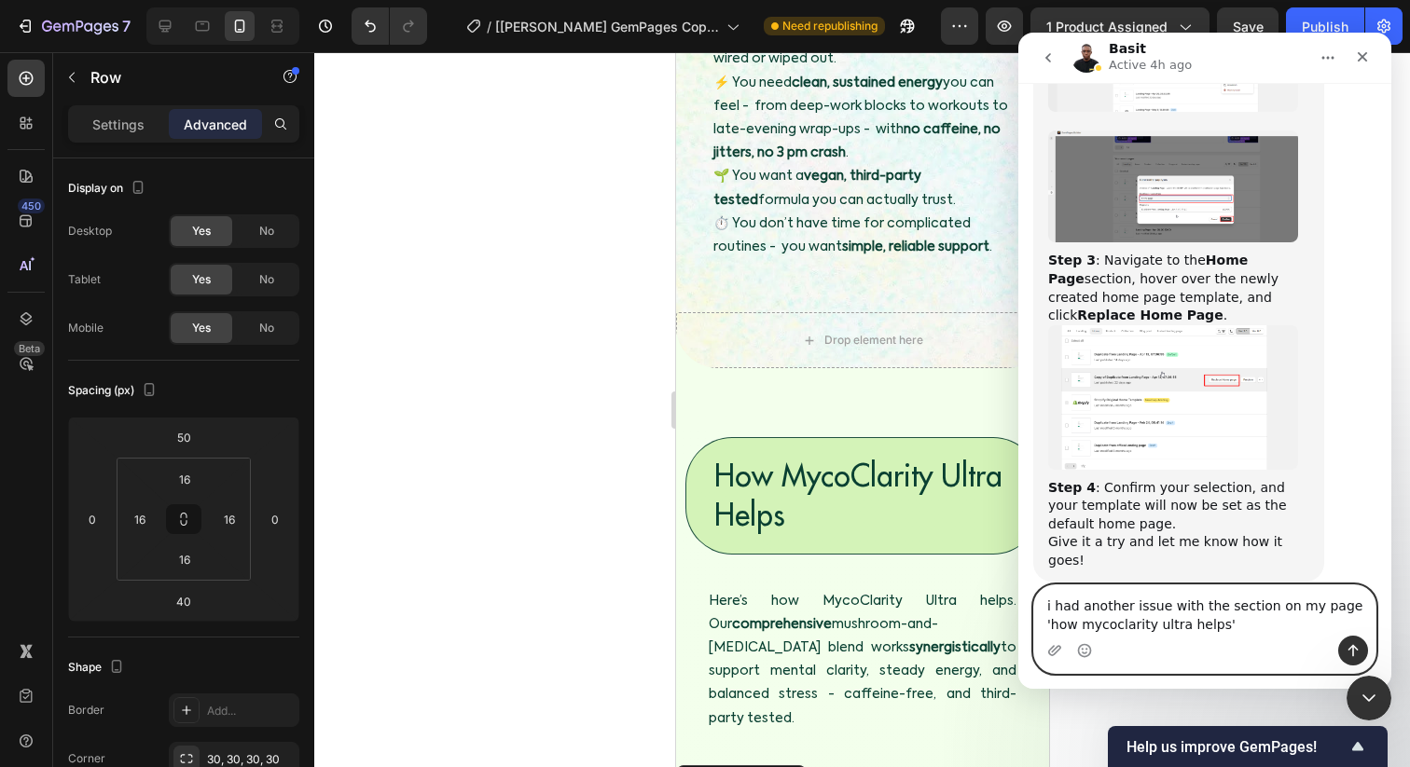
type textarea "i had another issue with the section on my page 'how mycoclarity ultra helps'"
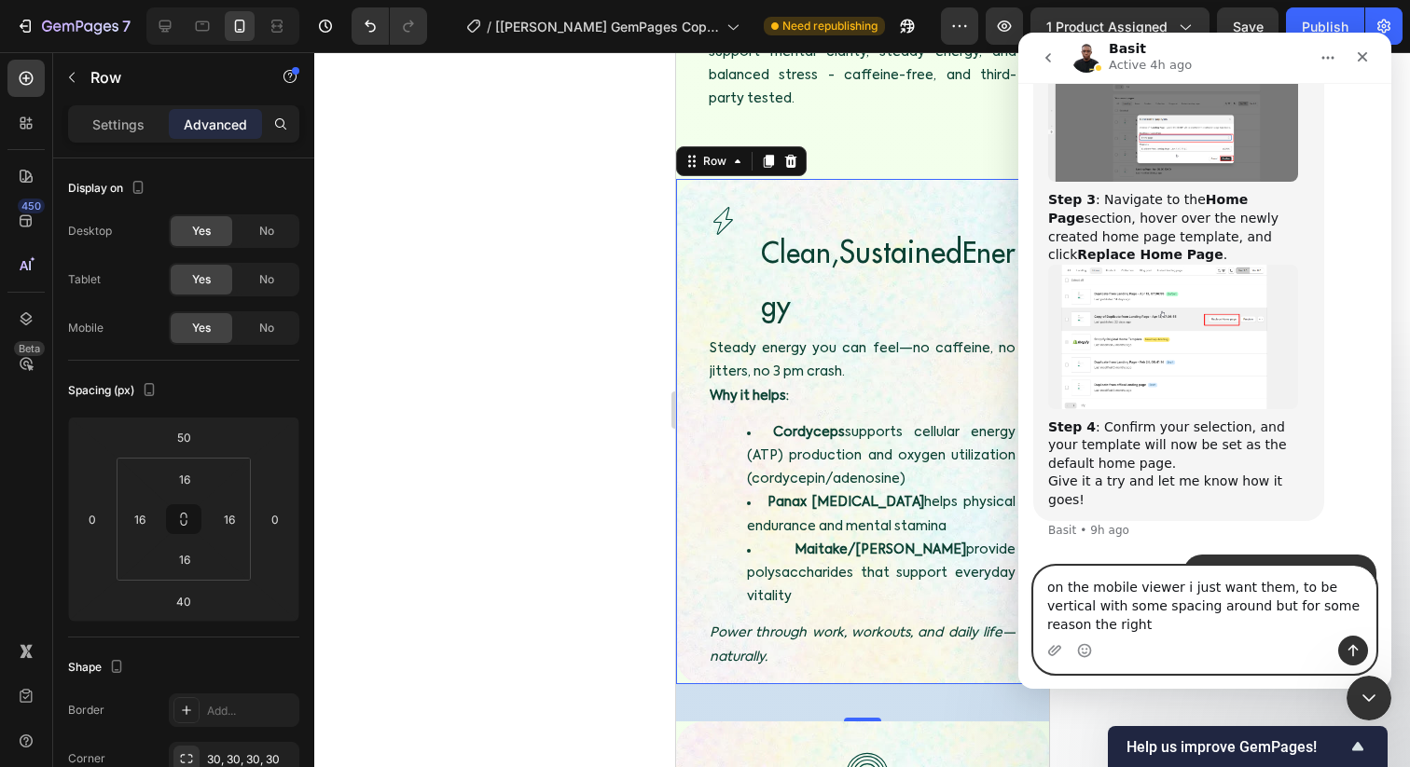
scroll to position [1233, 0]
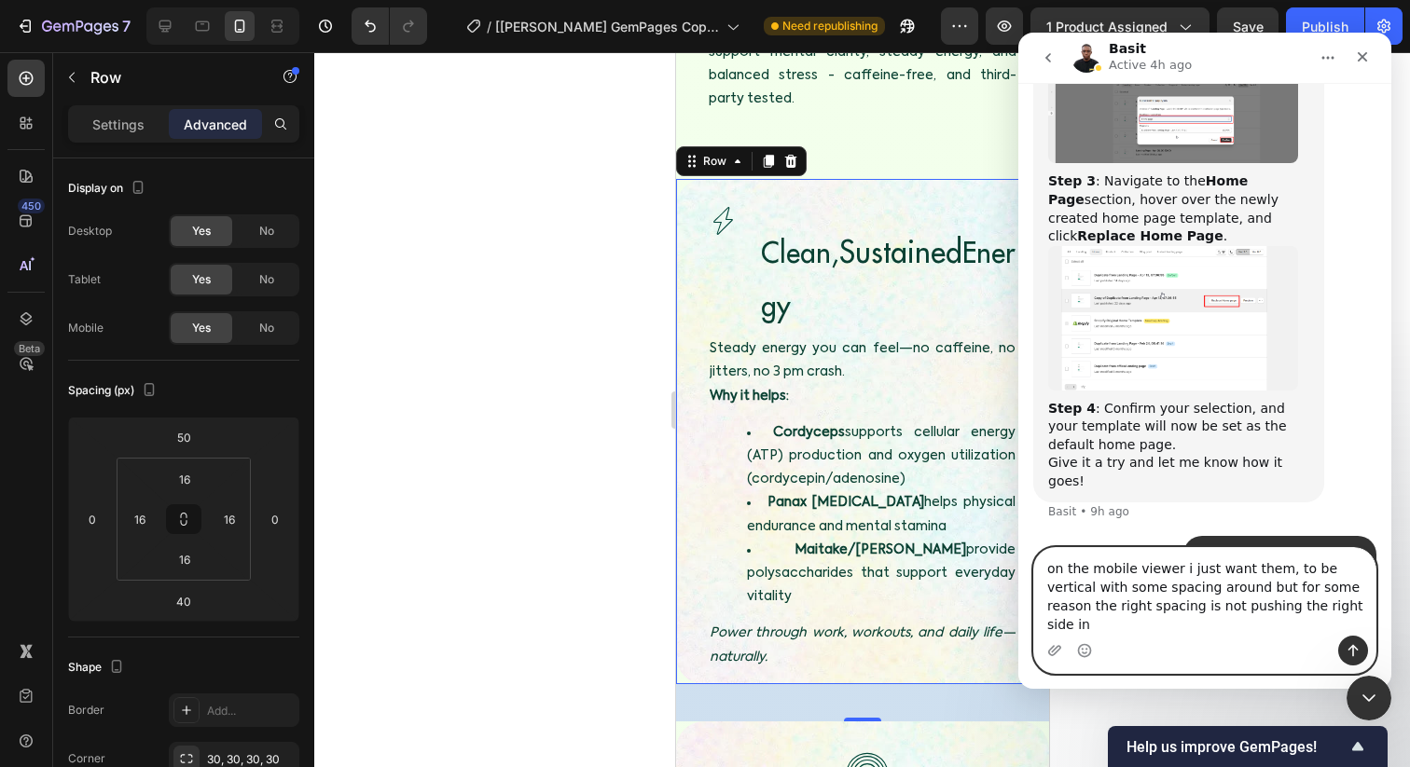
type textarea "on the mobile viewer i just want them, to be vertical with some spacing around …"
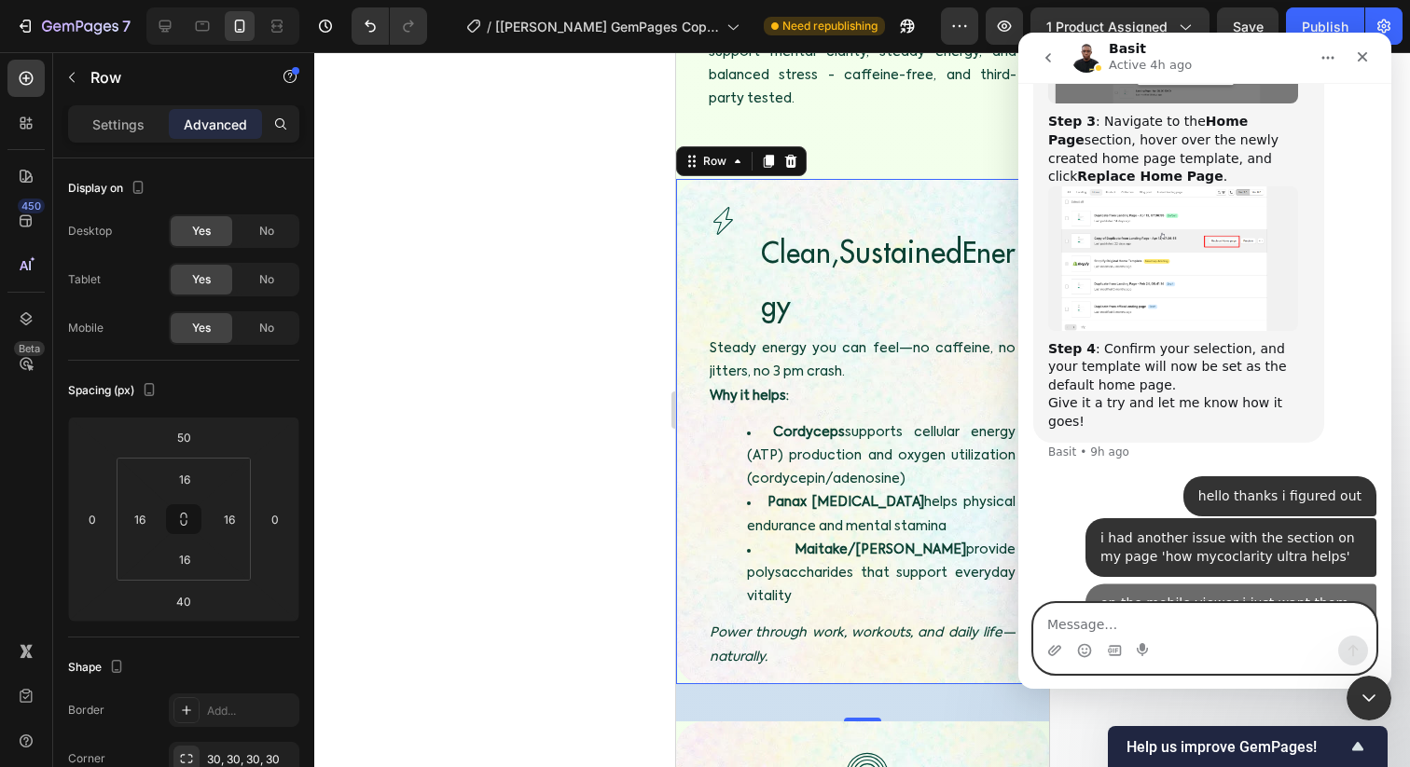
scroll to position [1292, 0]
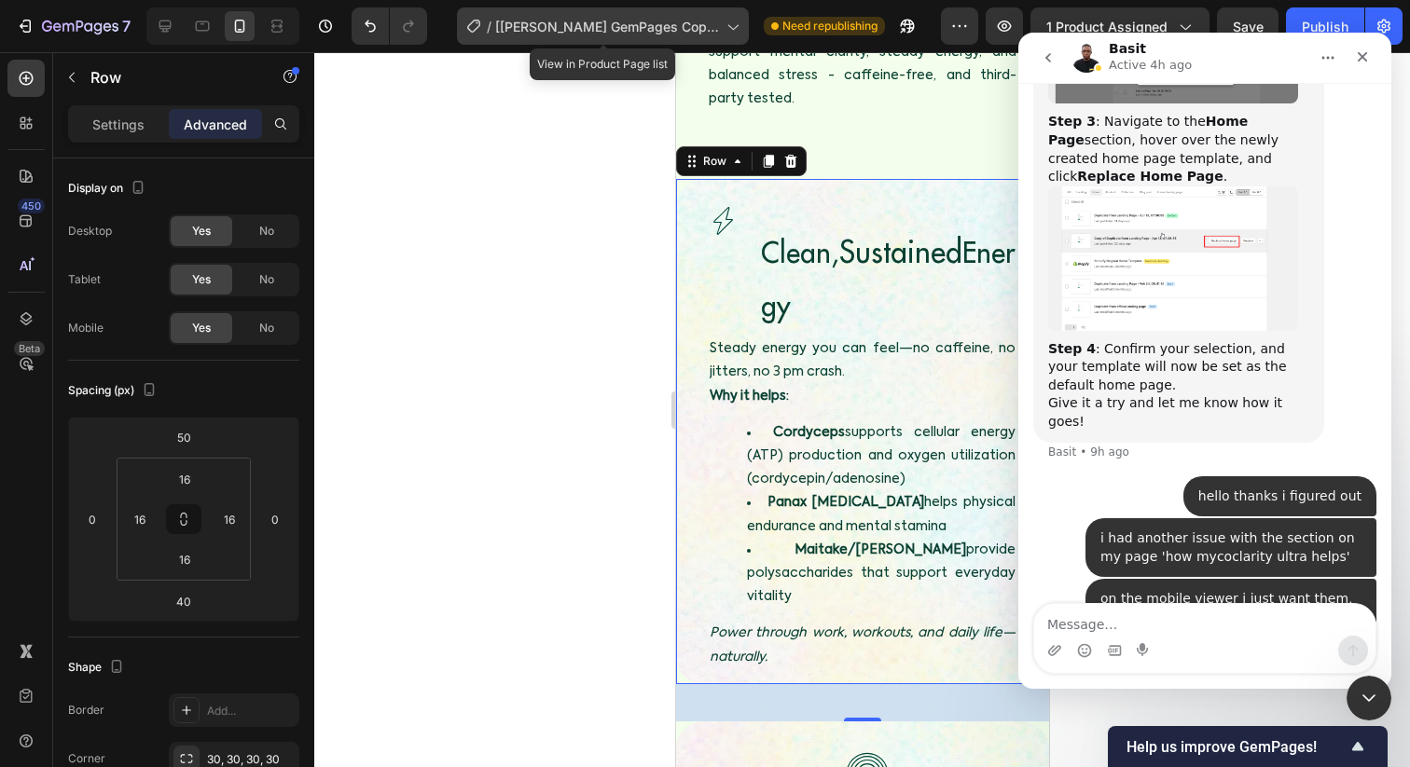
click at [702, 44] on div "/ [[PERSON_NAME] GemPages Copy] MycoClarity Ultra" at bounding box center [603, 25] width 292 height 37
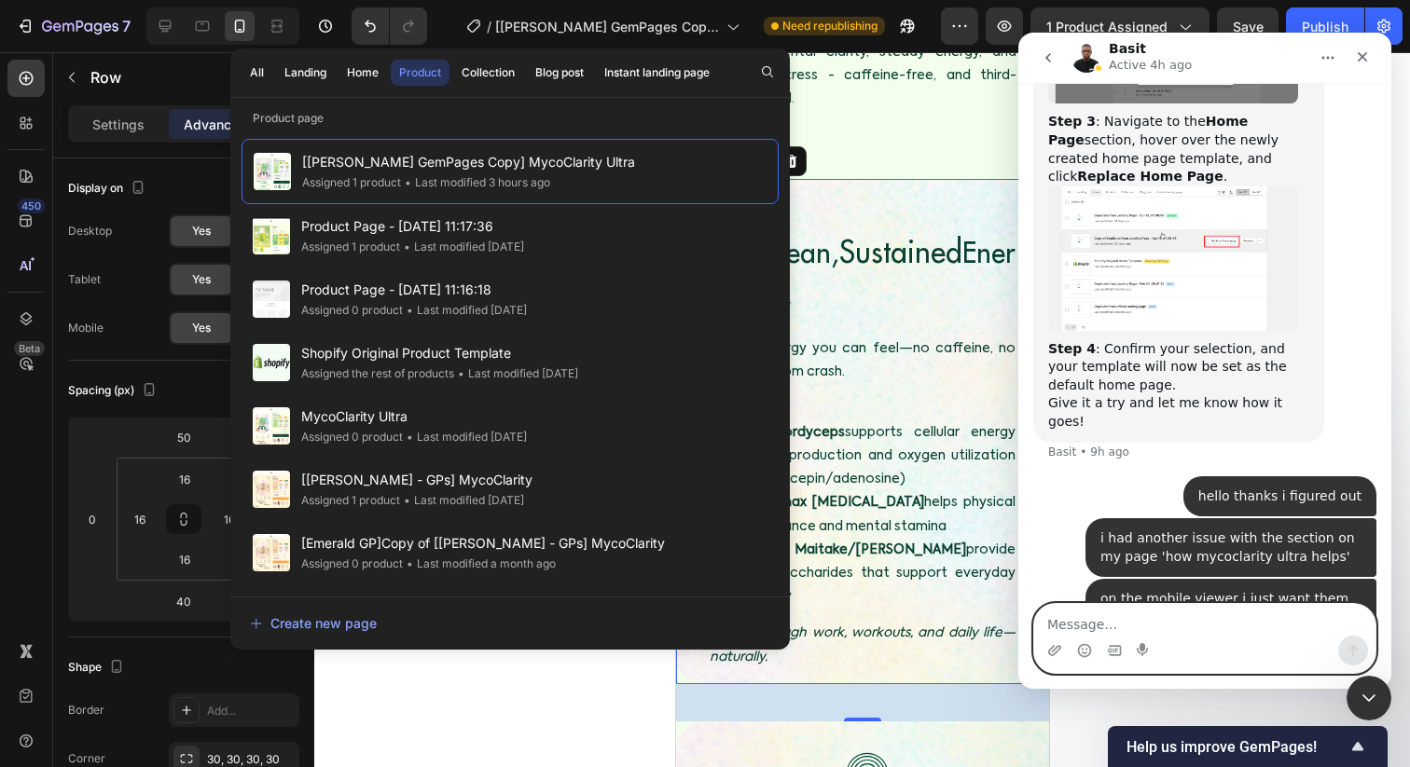
click at [1078, 616] on textarea "Message…" at bounding box center [1204, 620] width 341 height 32
type textarea "v"
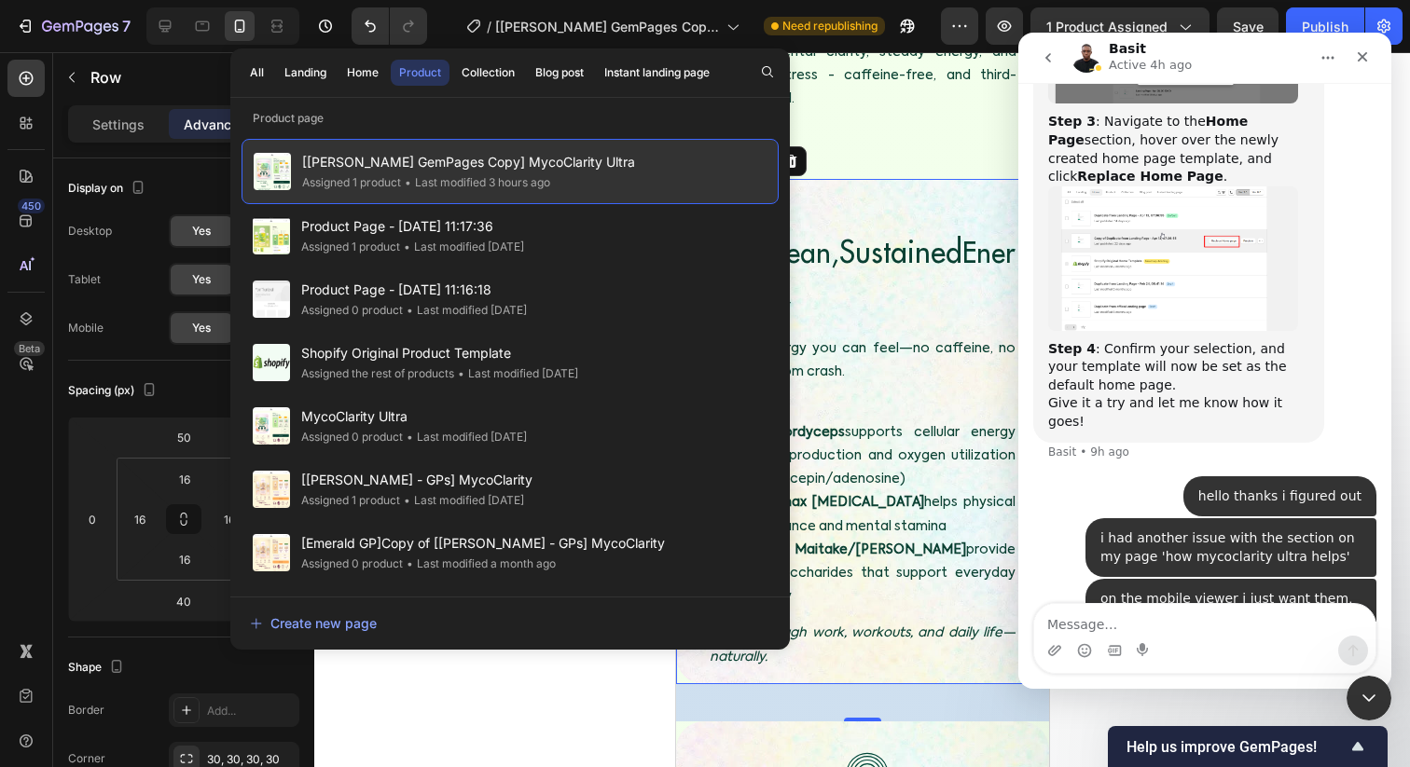
click at [532, 157] on span "[[PERSON_NAME] GemPages Copy] MycoClarity Ultra" at bounding box center [468, 162] width 333 height 22
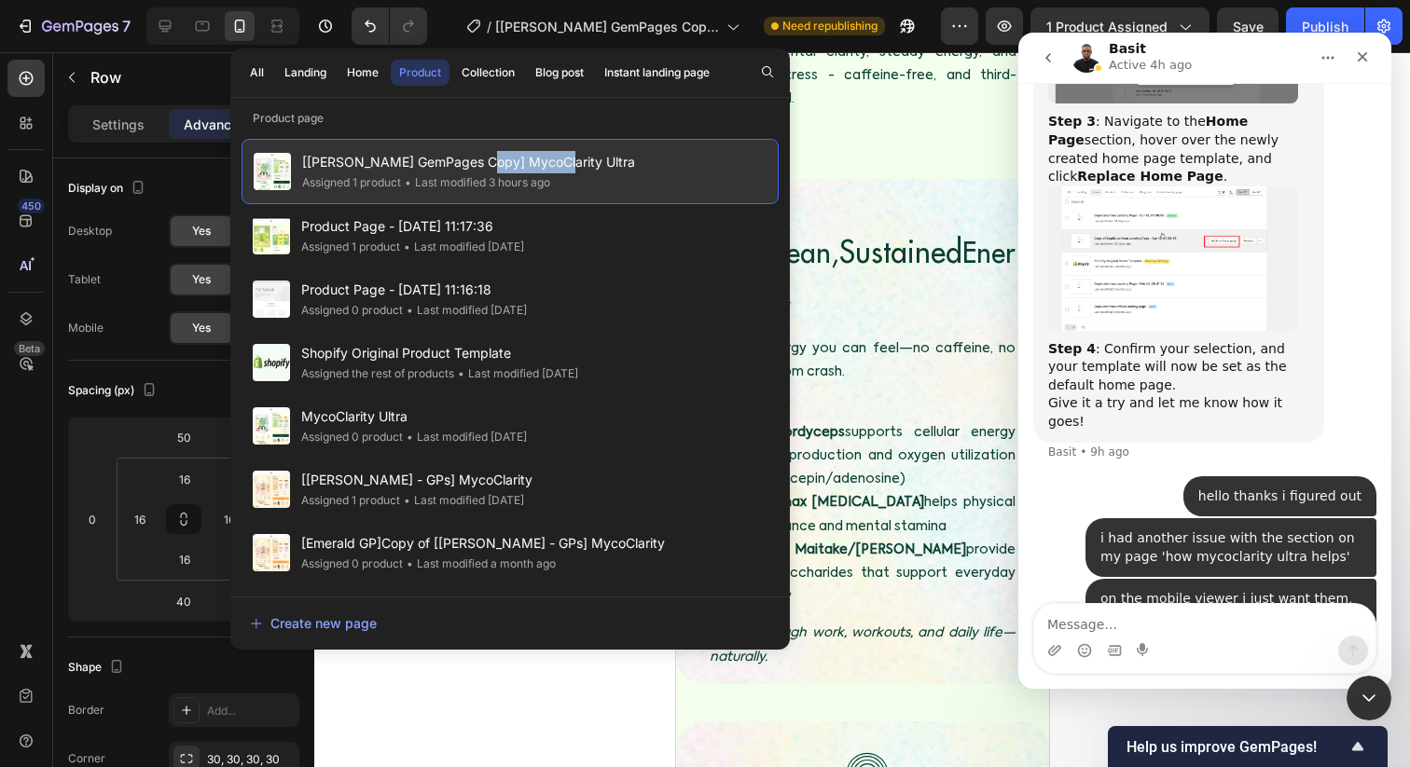
click at [532, 157] on span "[[PERSON_NAME] GemPages Copy] MycoClarity Ultra" at bounding box center [468, 162] width 333 height 22
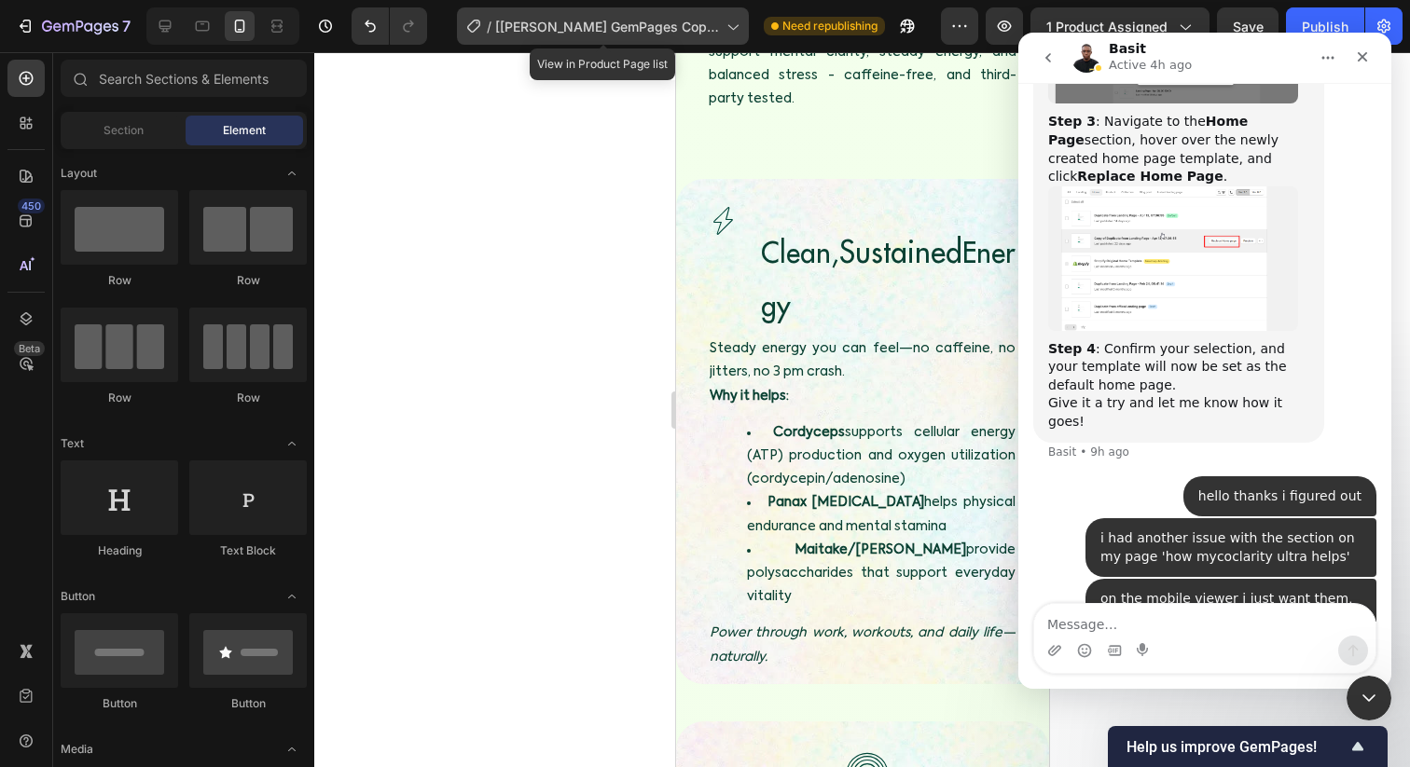
click at [600, 26] on span "[[PERSON_NAME] GemPages Copy] MycoClarity Ultra" at bounding box center [607, 27] width 224 height 20
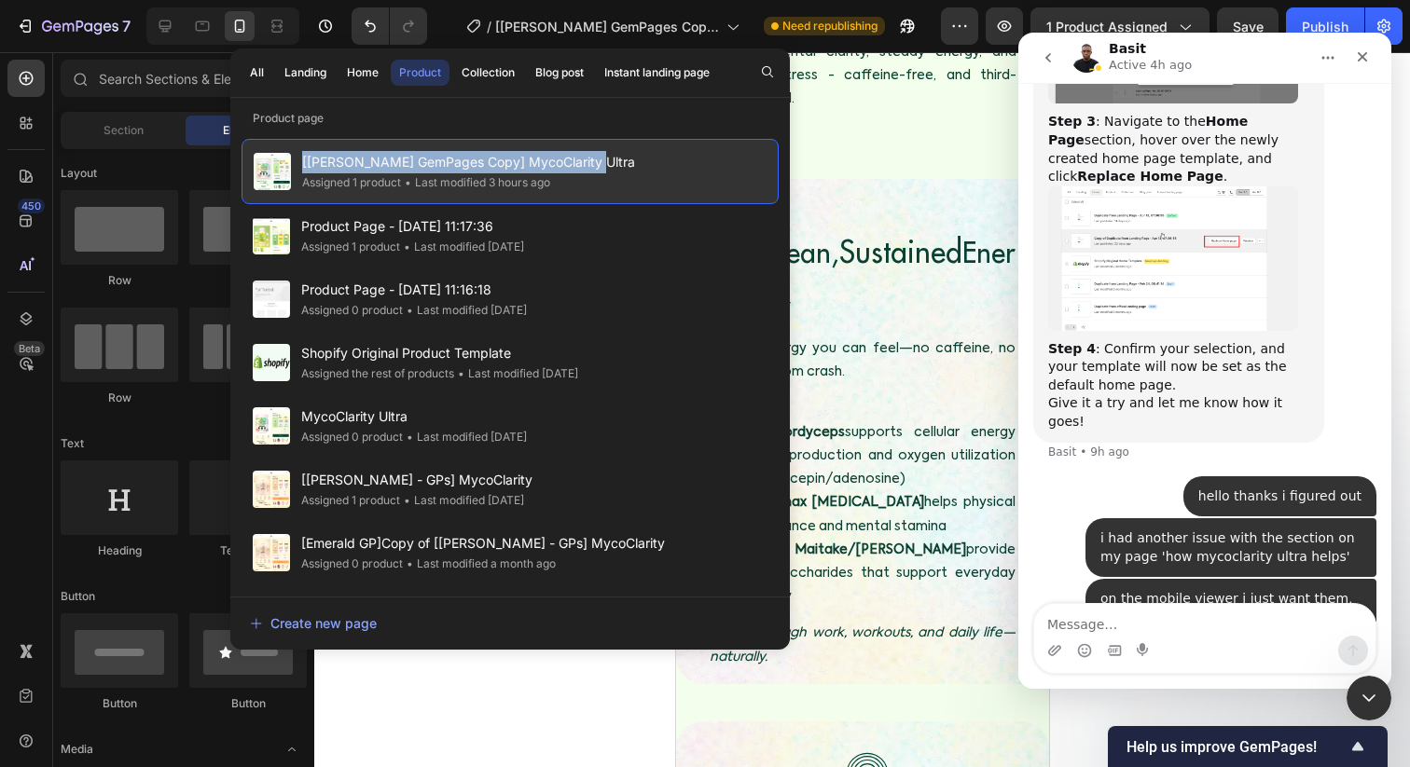
drag, startPoint x: 302, startPoint y: 161, endPoint x: 607, endPoint y: 172, distance: 305.1
click at [607, 172] on div "[[PERSON_NAME] GemPages Copy] MycoClarity Ultra Assigned 1 product • Last modif…" at bounding box center [510, 171] width 537 height 65
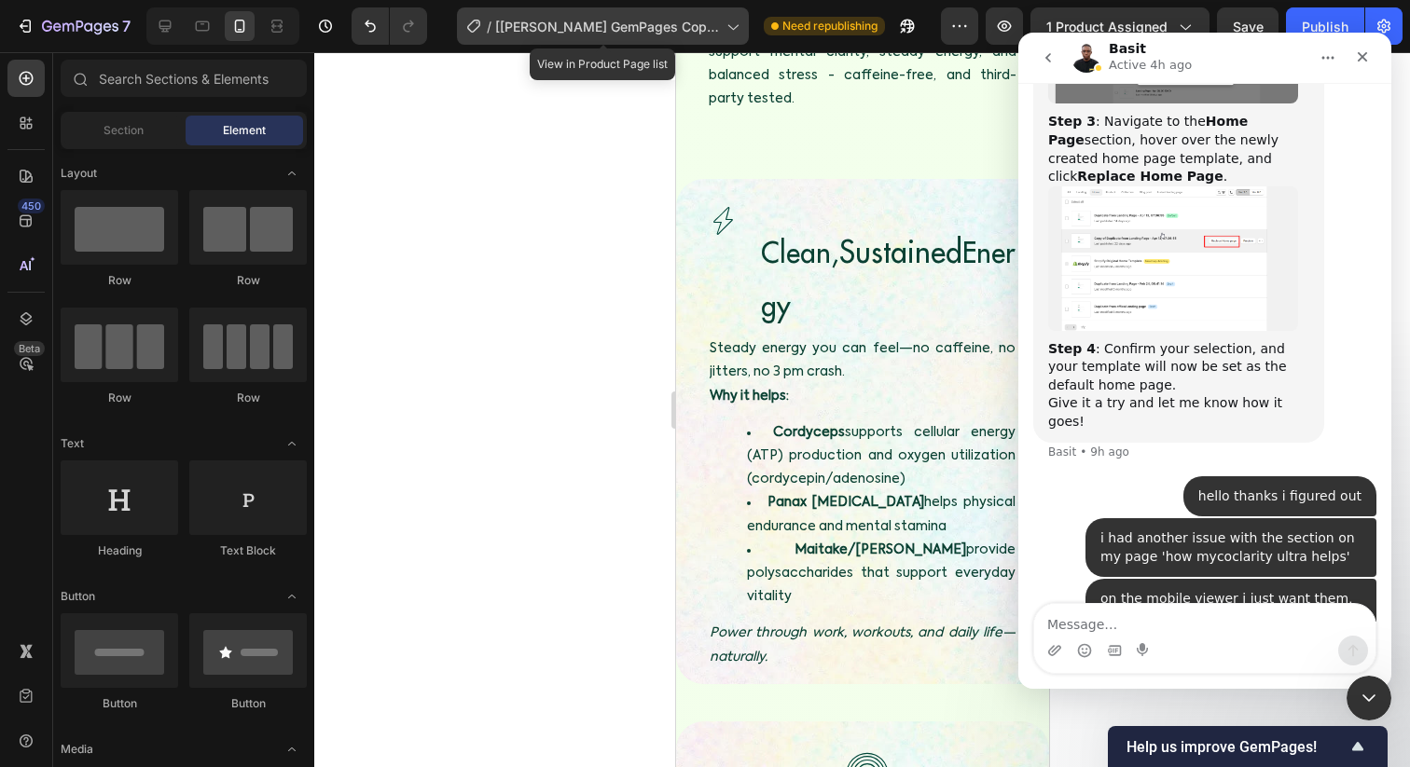
click at [560, 35] on span "[[PERSON_NAME] GemPages Copy] MycoClarity Ultra" at bounding box center [607, 27] width 224 height 20
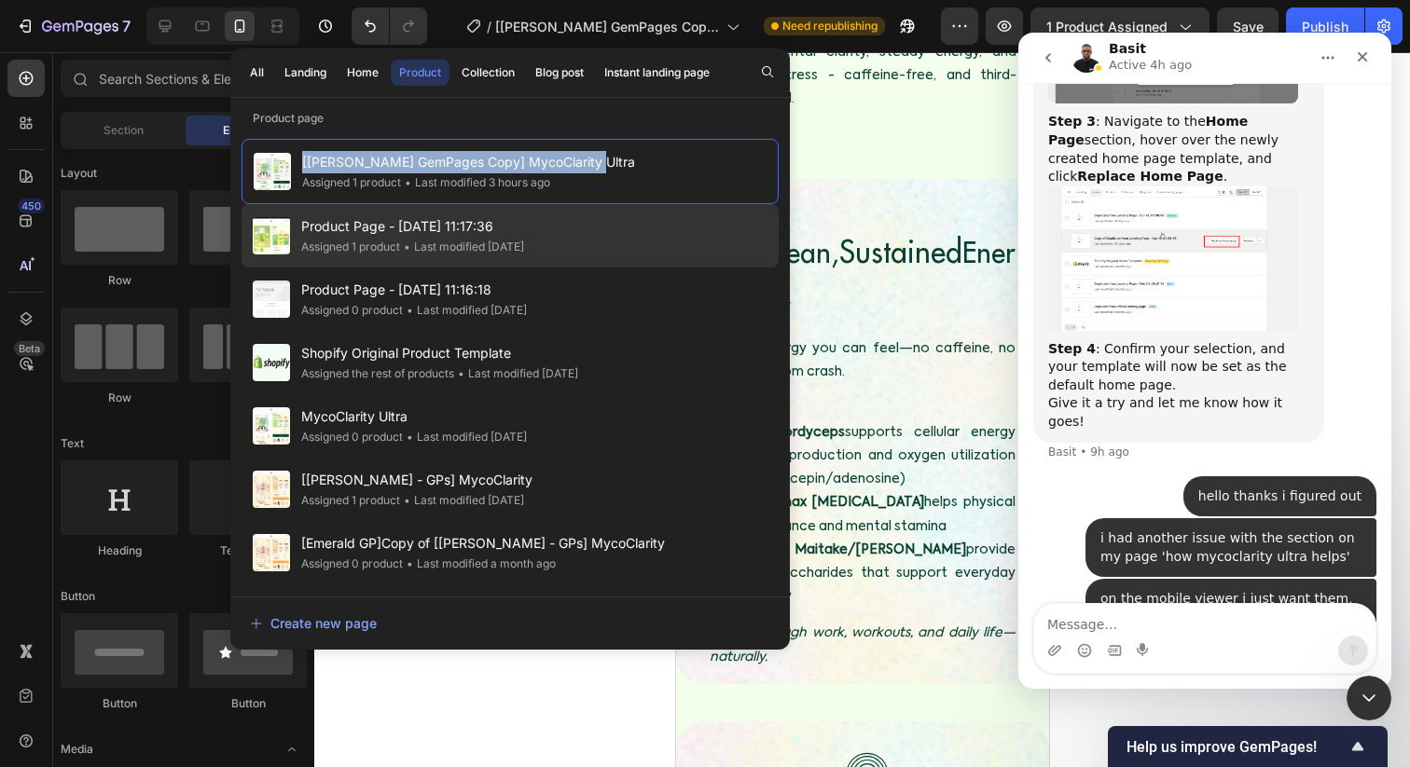
copy span "[[PERSON_NAME] GemPages Copy] MycoClarity Ultra"
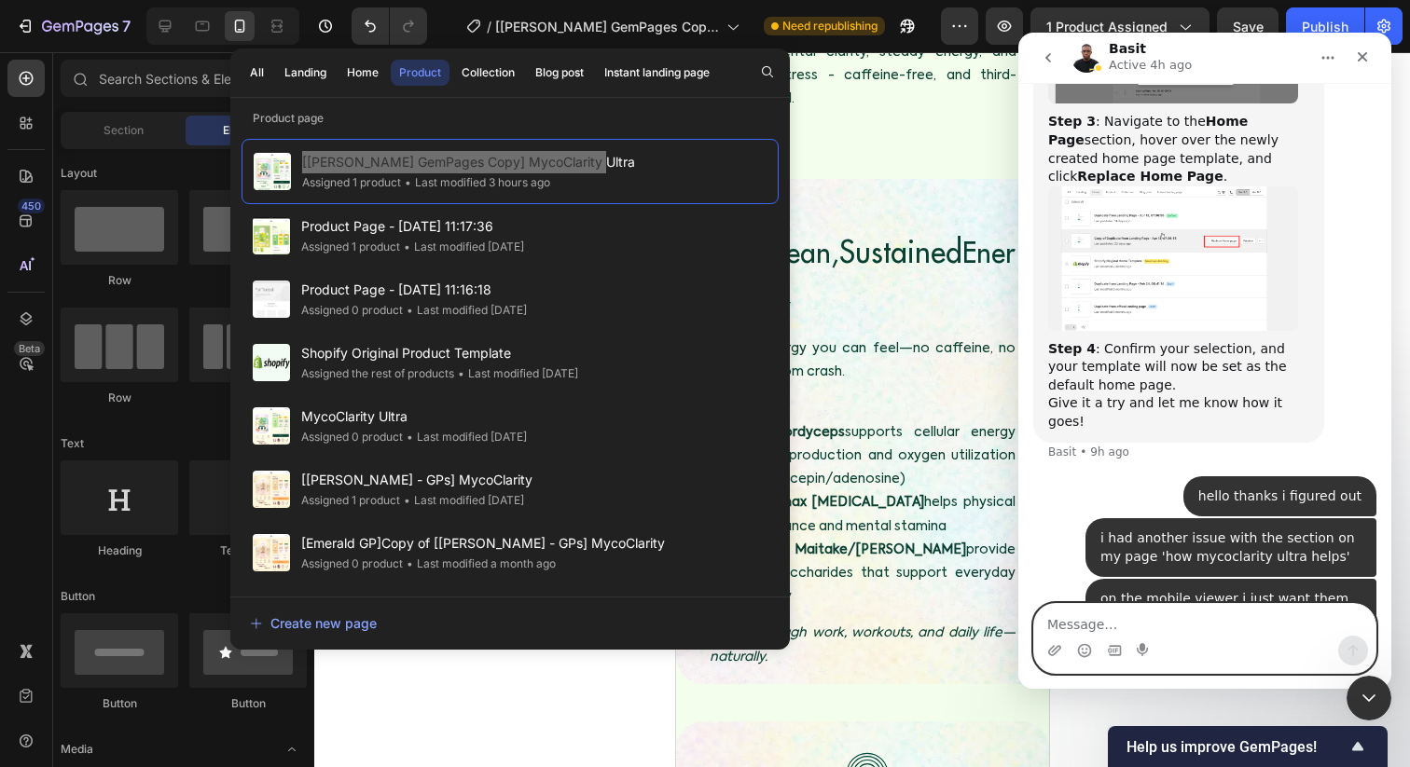
click at [1099, 634] on textarea "Message…" at bounding box center [1204, 620] width 341 height 32
paste textarea "[[PERSON_NAME] GemPages Copy] MycoClarity Ultra"
type textarea "[[PERSON_NAME] GemPages Copy] MycoClarity Ultra"
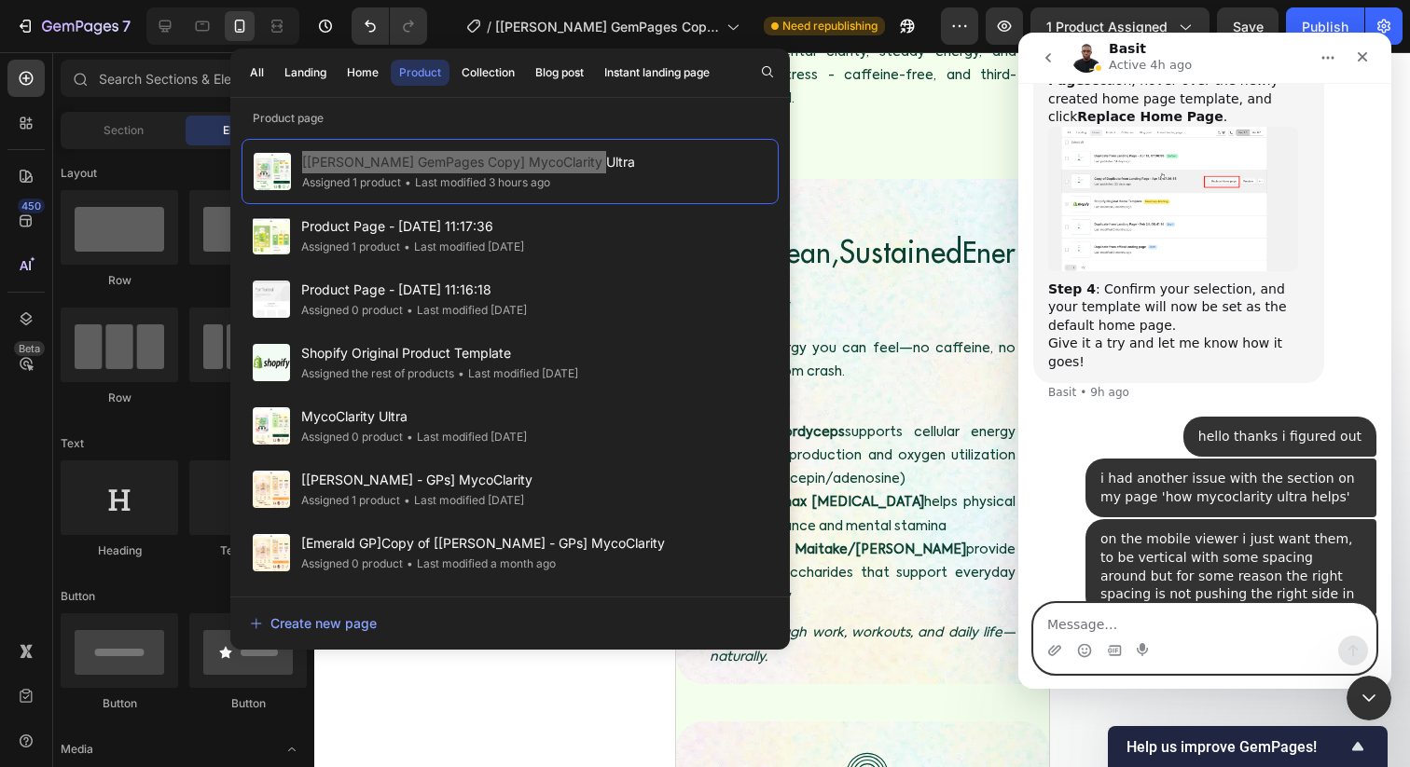
scroll to position [1353, 0]
type textarea "ive been working on this copy"
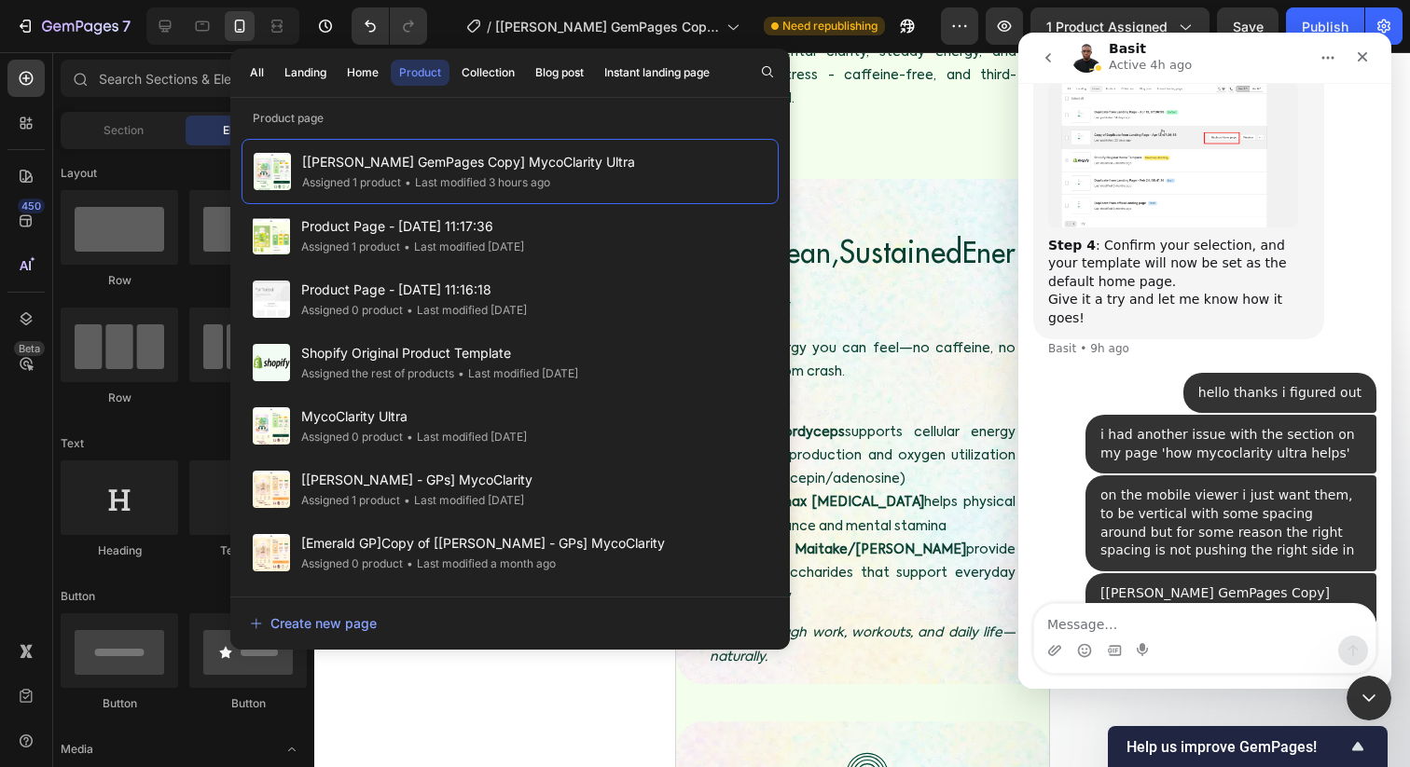
click at [464, 664] on div at bounding box center [862, 409] width 1096 height 715
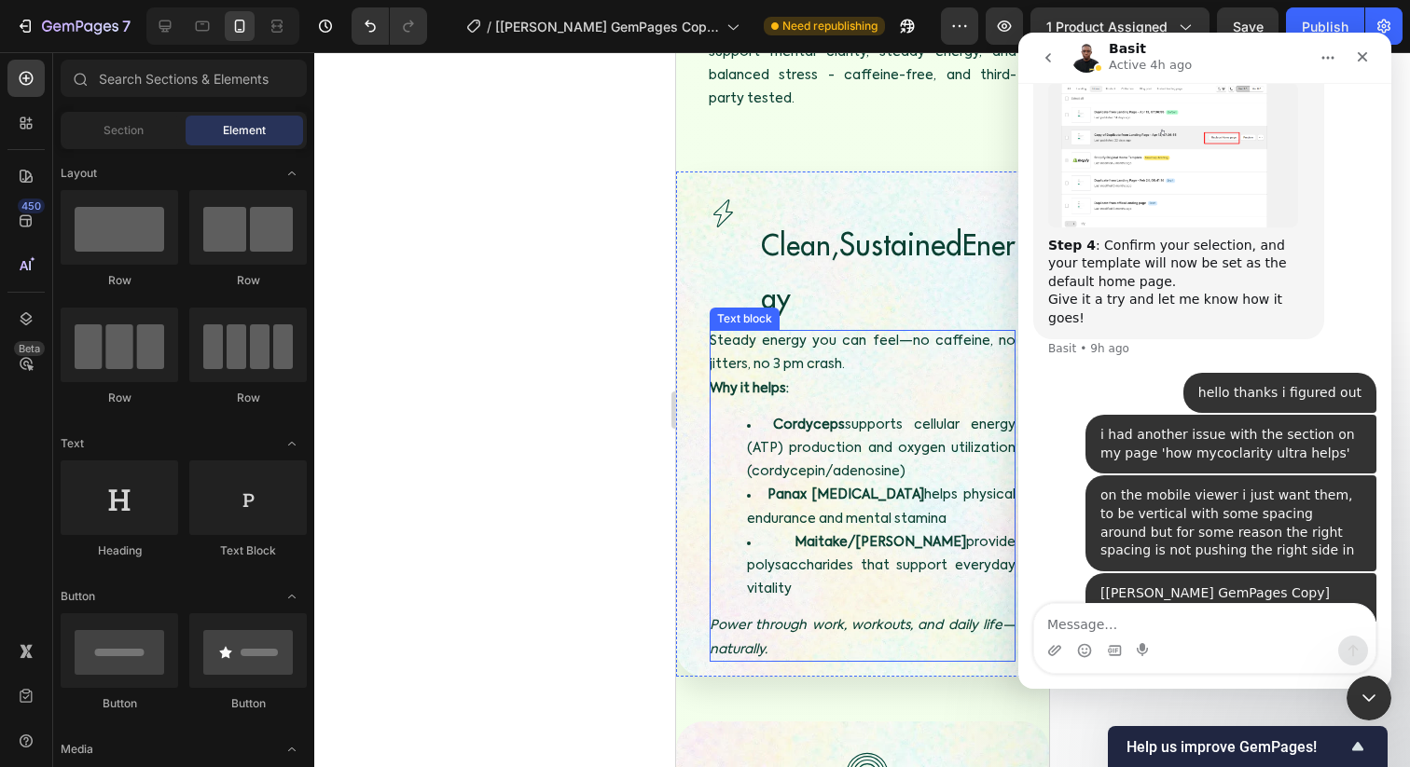
scroll to position [2732, 0]
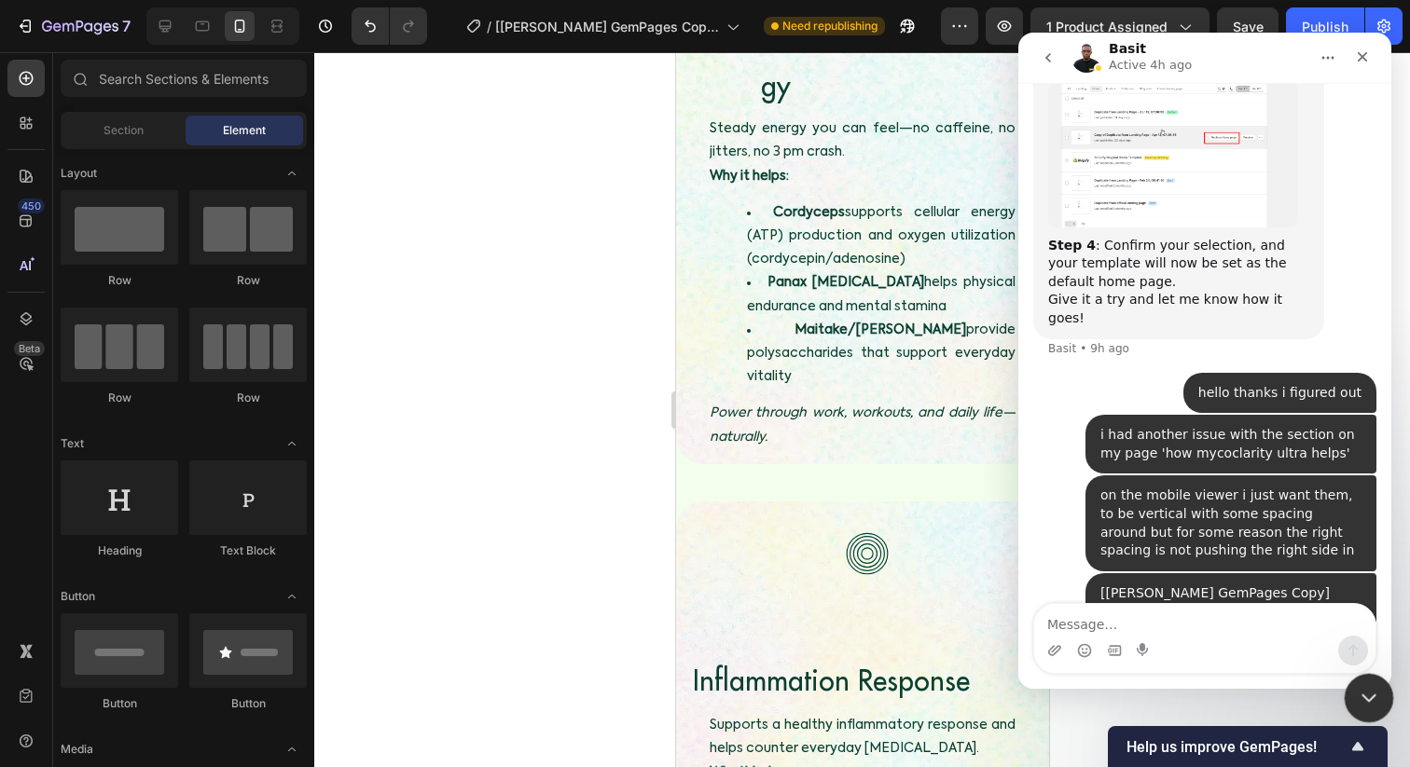
drag, startPoint x: 1362, startPoint y: 695, endPoint x: 2636, endPoint y: 1336, distance: 1426.3
click at [1361, 695] on icon "Close Intercom Messenger" at bounding box center [1366, 695] width 13 height 7
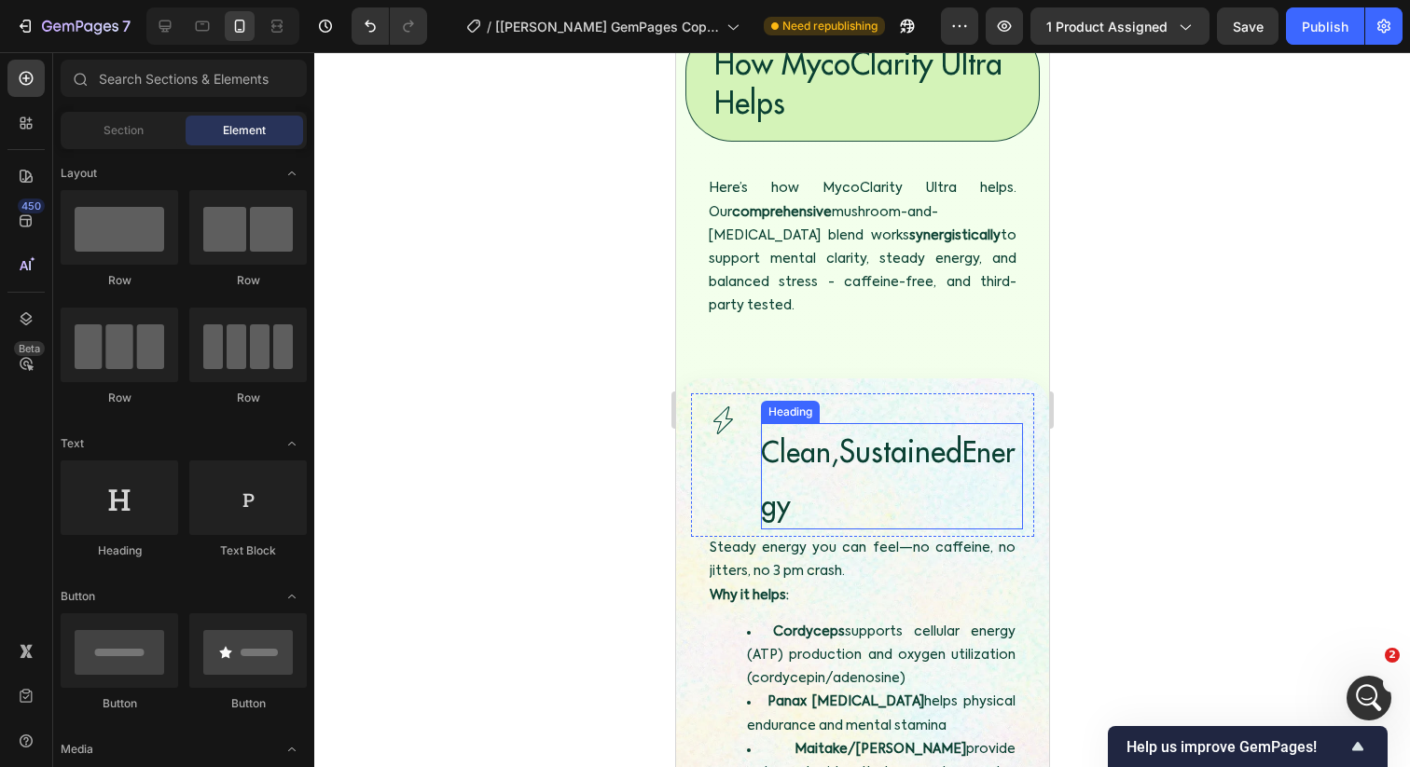
scroll to position [2251, 0]
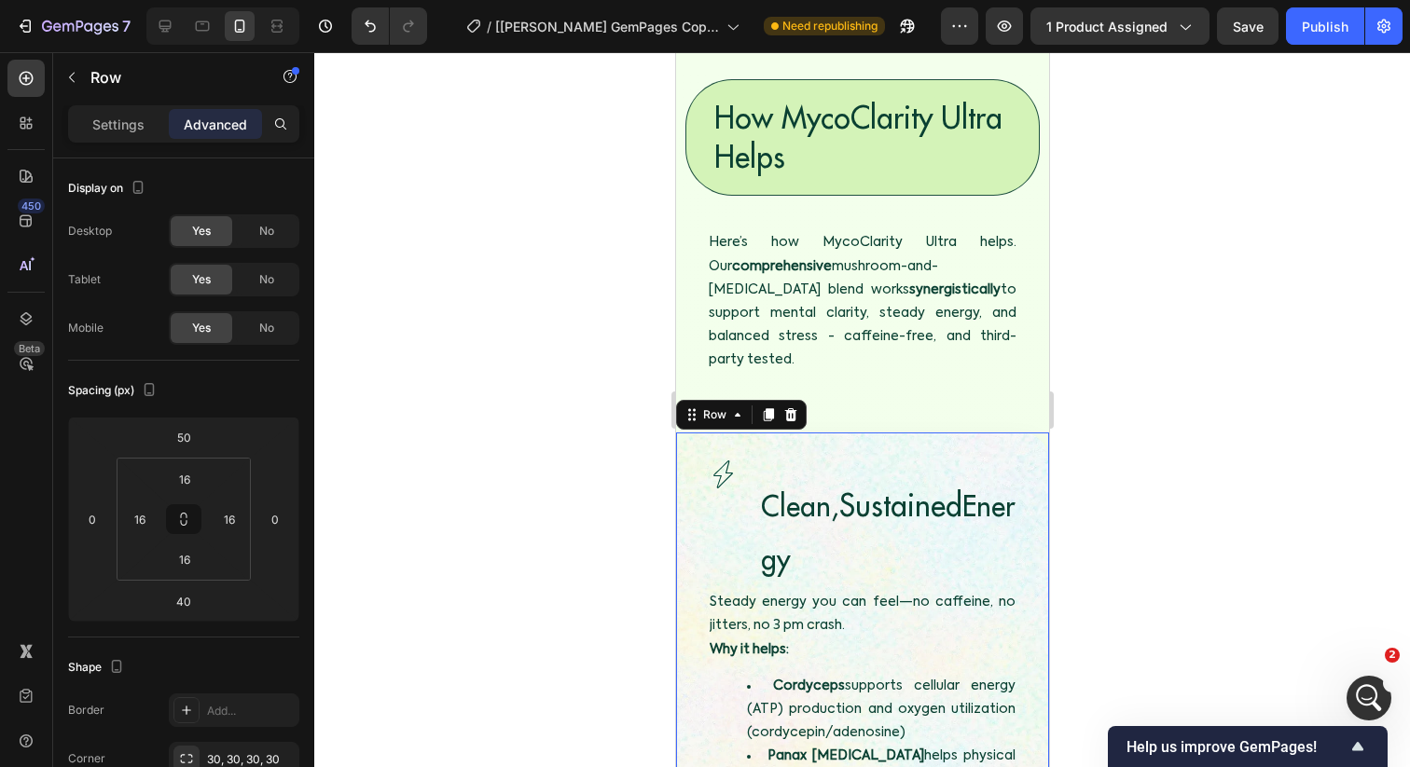
click at [736, 433] on div "Image Clean, Sustained Energy Heading Row Image Clean, Sustained Energy Heading…" at bounding box center [861, 685] width 373 height 505
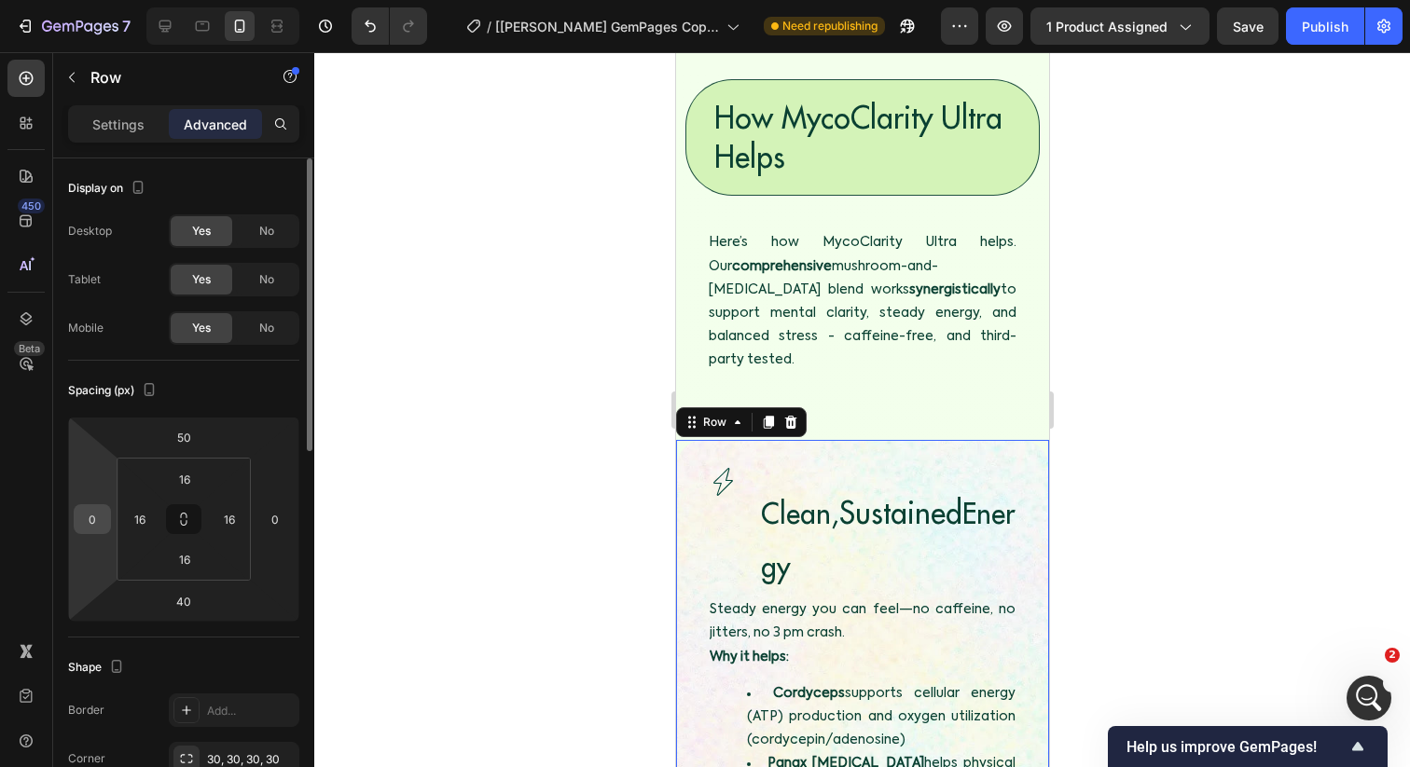
click at [90, 518] on input "0" at bounding box center [92, 519] width 28 height 28
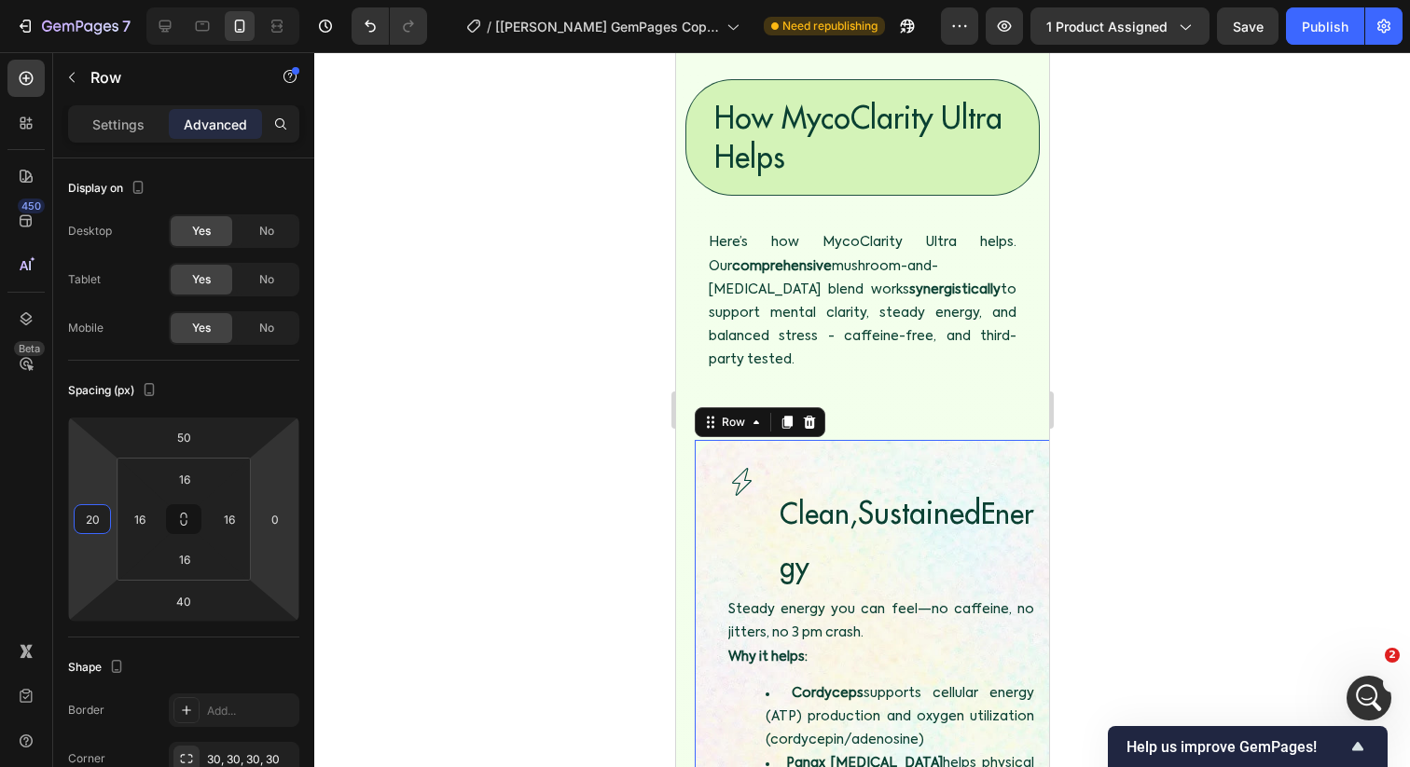
type input "20"
click at [270, 0] on html "7 Version history / [[PERSON_NAME] GemPages Copy] MycoClarity Ultra Need republ…" at bounding box center [705, 0] width 1410 height 0
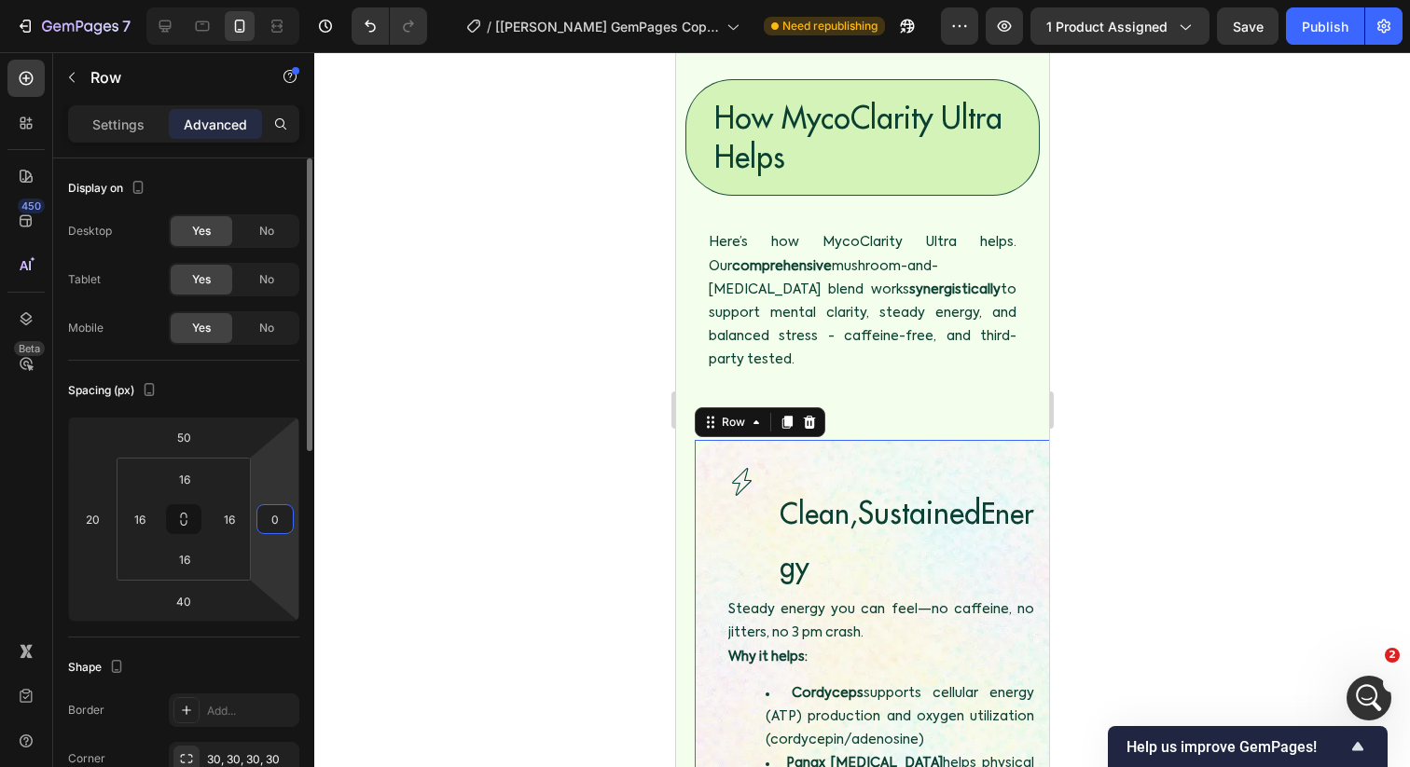
click at [270, 510] on input "0" at bounding box center [275, 519] width 28 height 28
type input "20"
click at [423, 507] on div at bounding box center [862, 409] width 1096 height 715
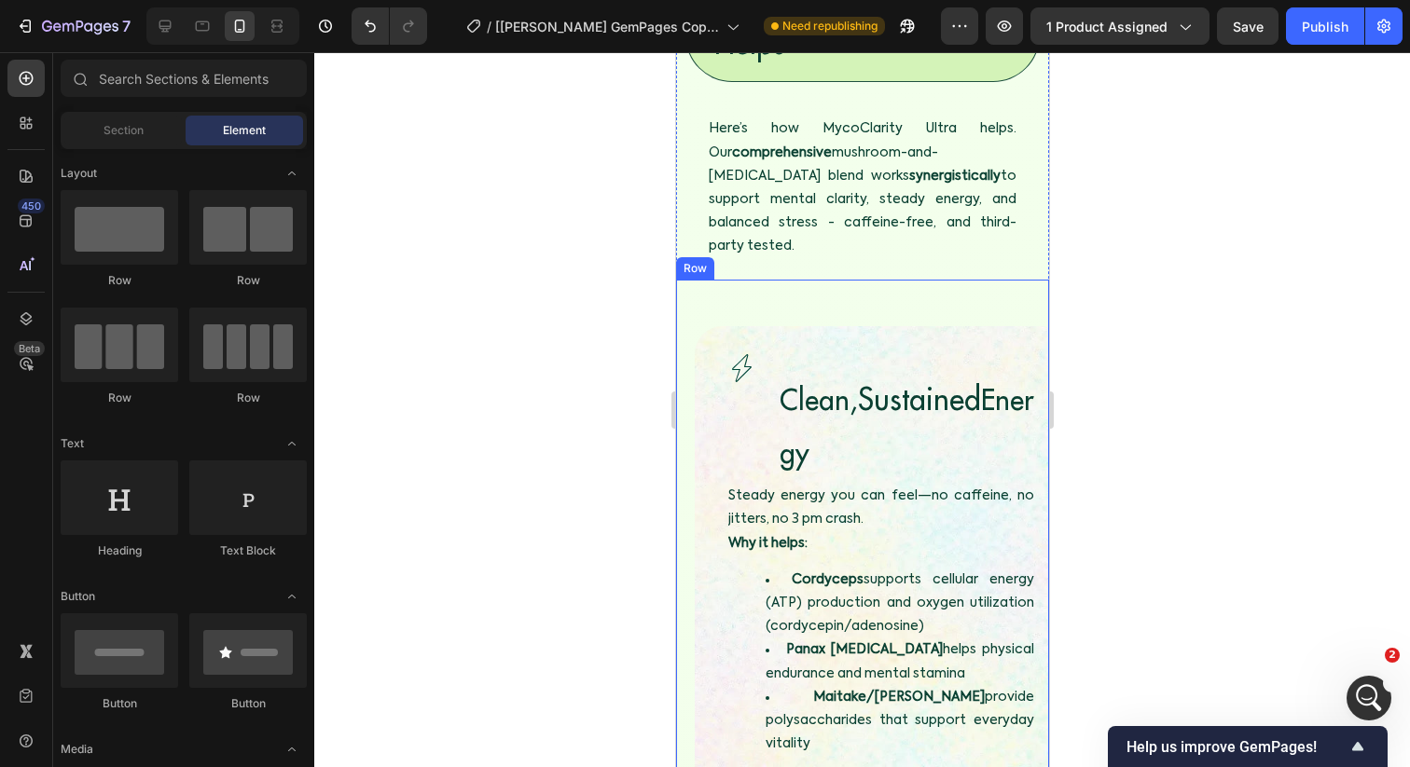
scroll to position [2472, 0]
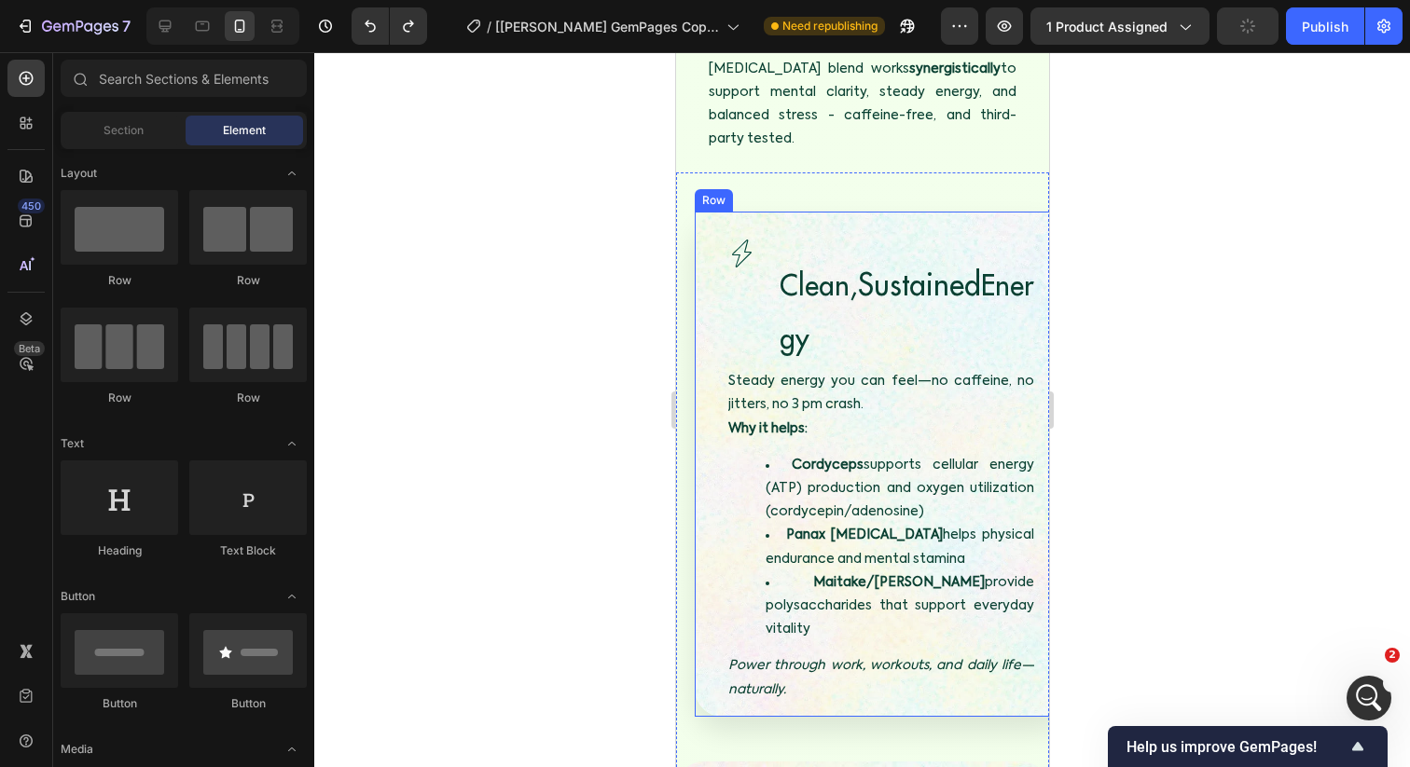
click at [704, 212] on div "Image Clean, Sustained Energy Heading Row Image Clean, Sustained Energy Heading…" at bounding box center [880, 464] width 373 height 505
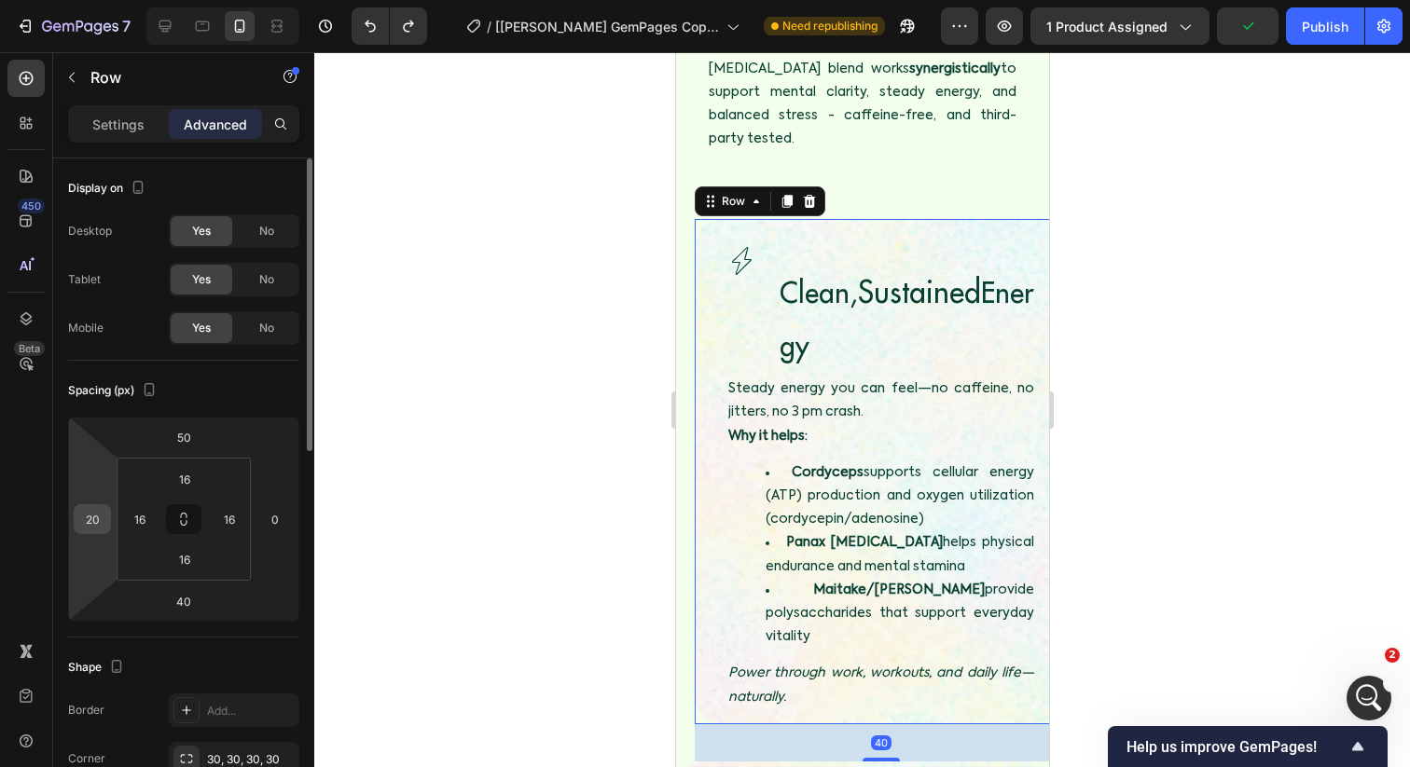
click at [95, 531] on input "20" at bounding box center [92, 519] width 28 height 28
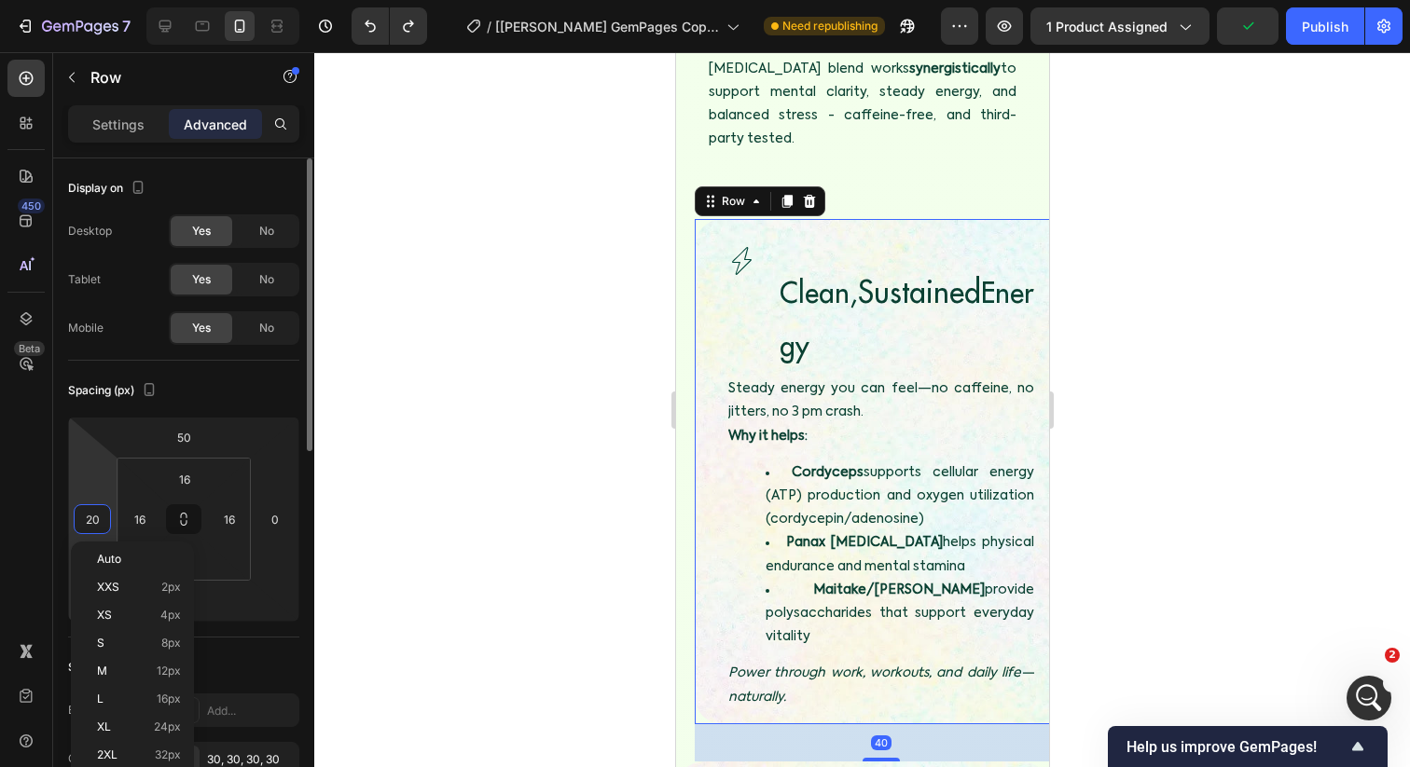
type input "0"
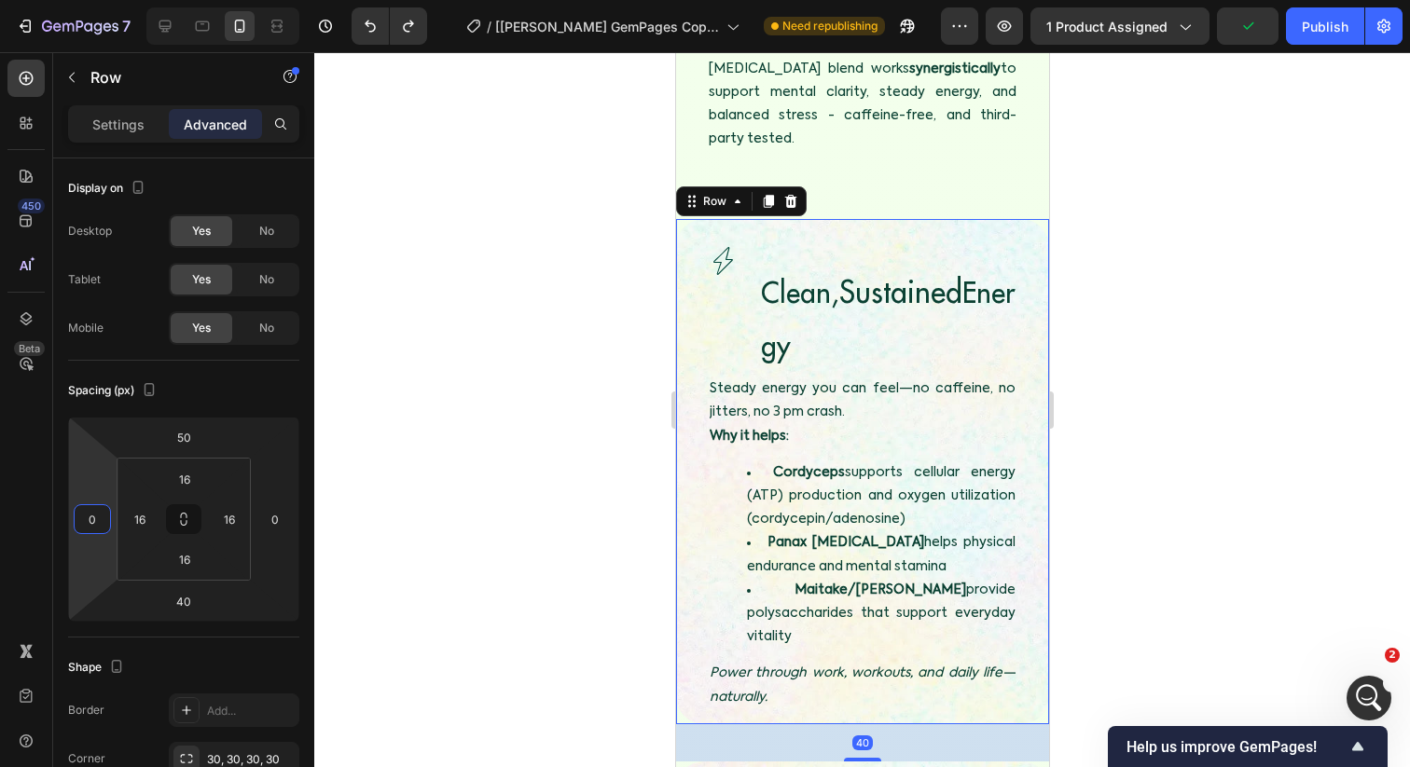
click at [439, 357] on div at bounding box center [862, 409] width 1096 height 715
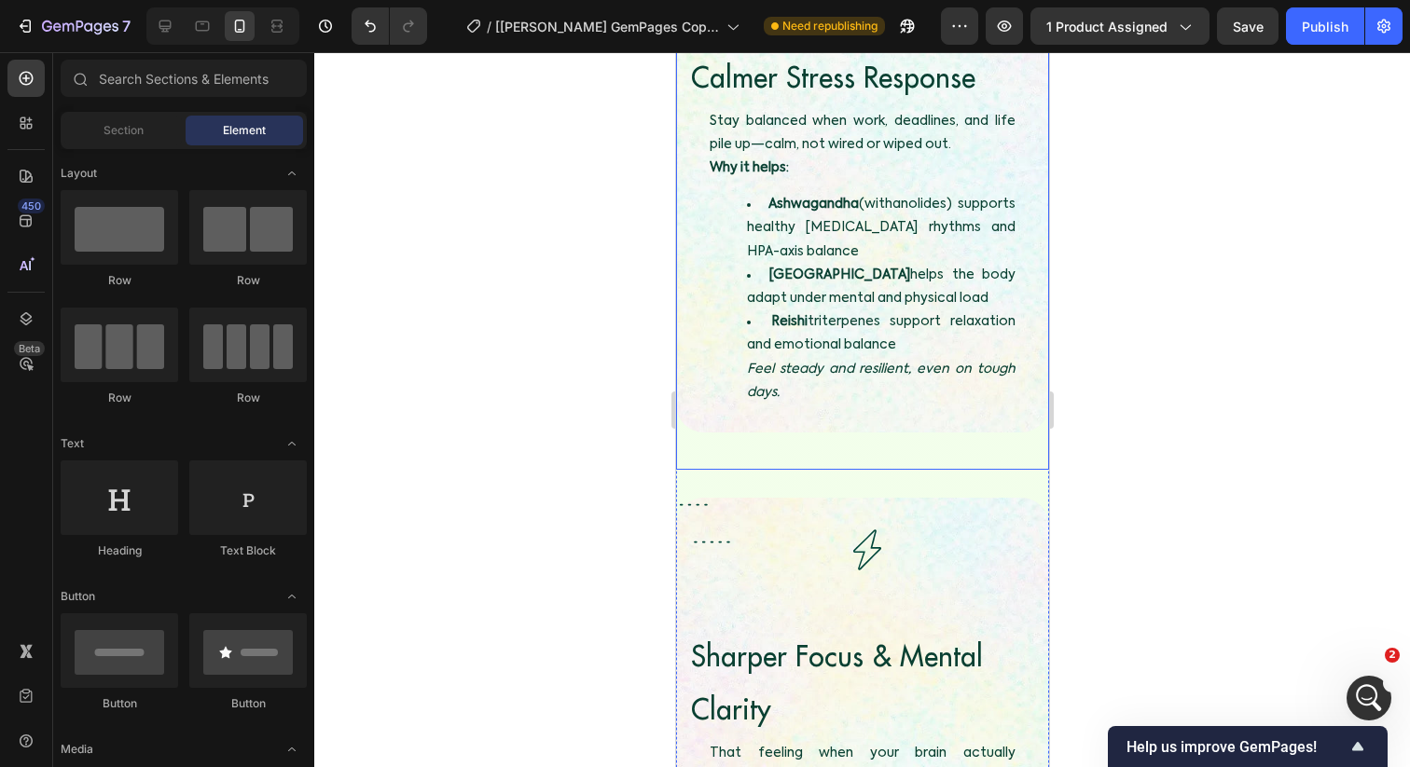
scroll to position [3890, 0]
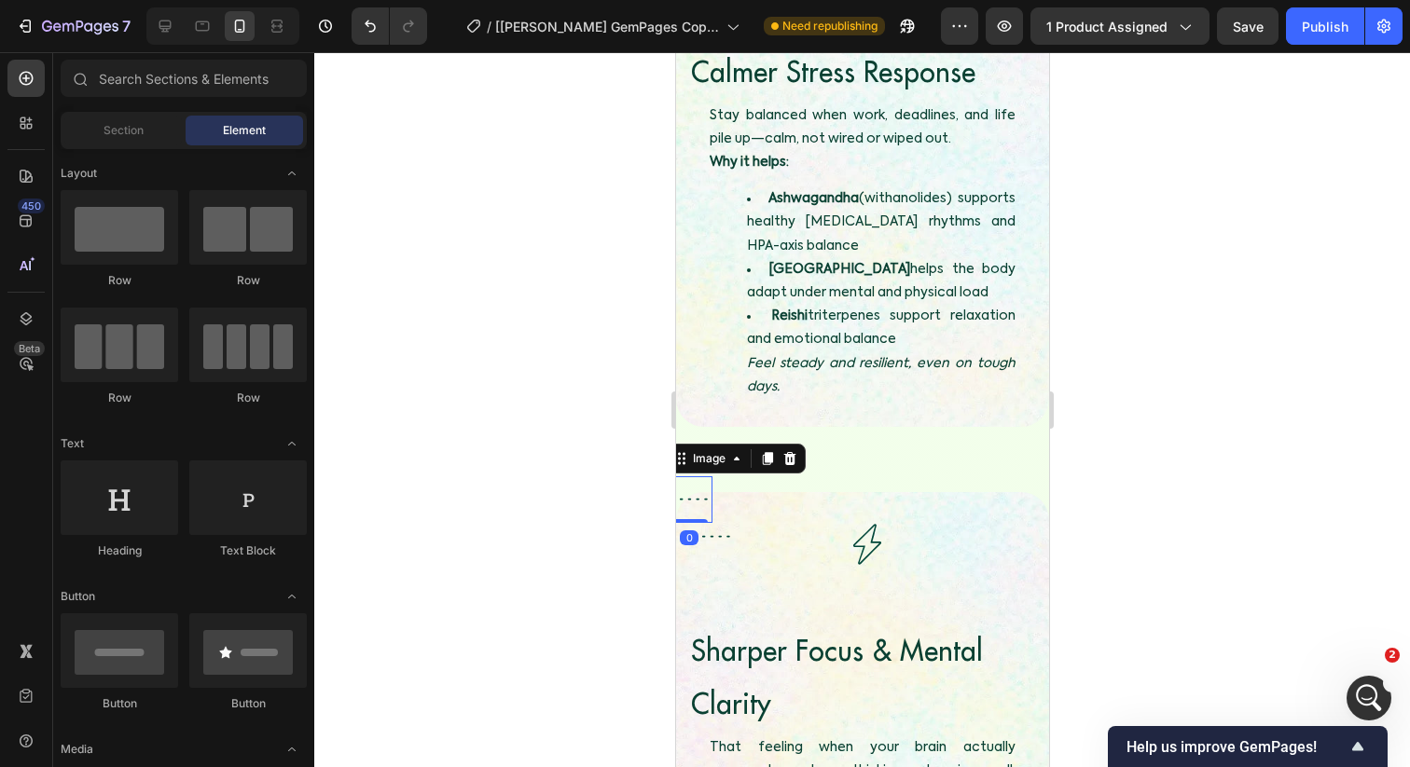
click at [688, 477] on img at bounding box center [688, 500] width 47 height 47
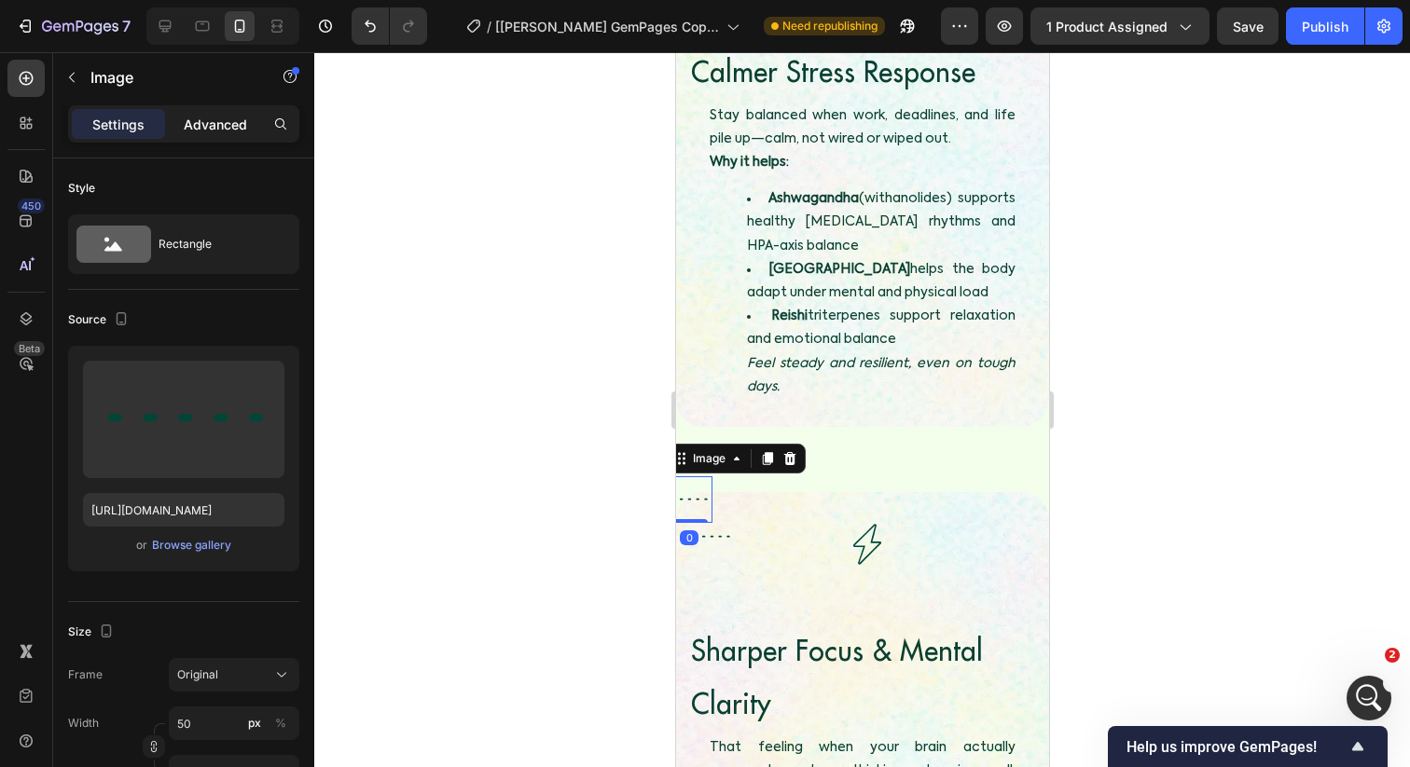
click at [193, 122] on p "Advanced" at bounding box center [215, 125] width 63 height 20
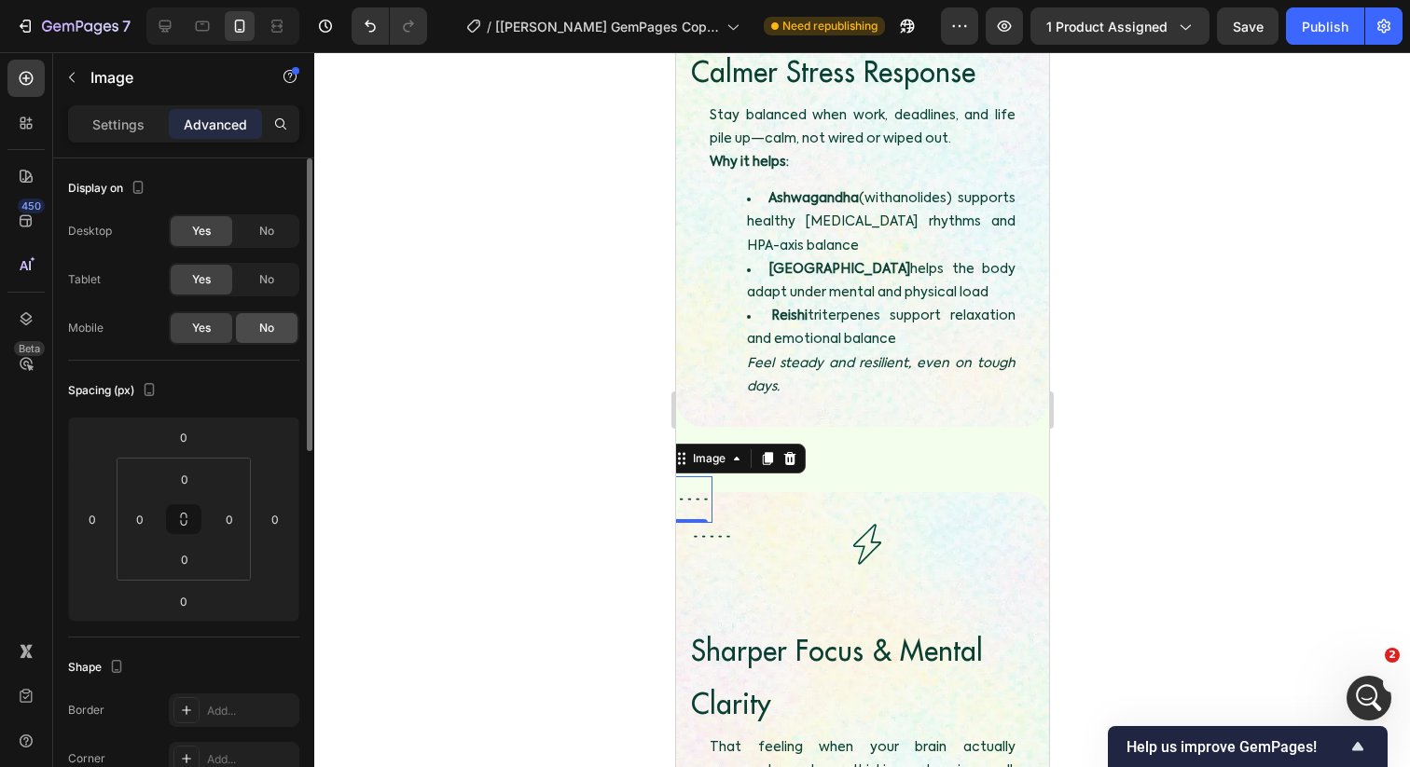
click at [255, 326] on div "No" at bounding box center [267, 328] width 62 height 30
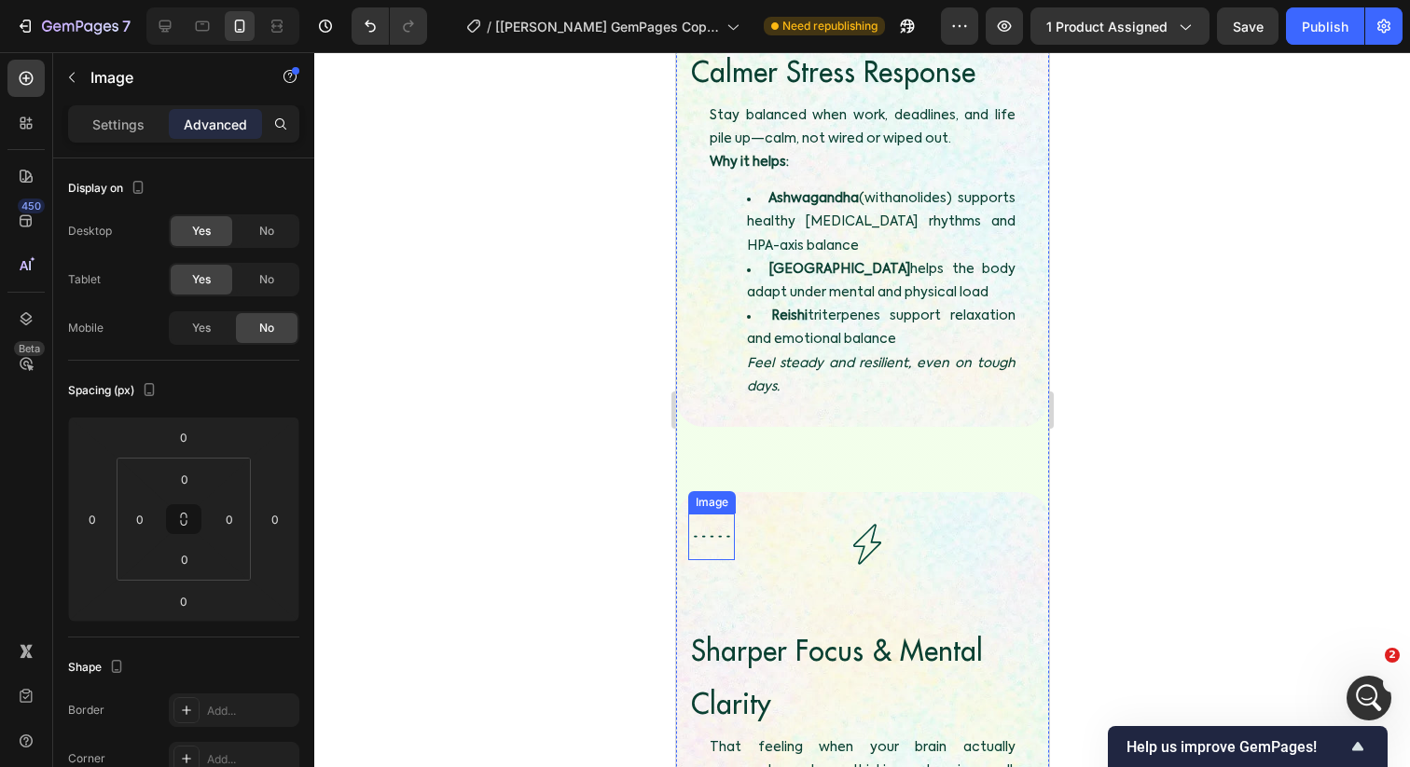
click at [708, 514] on img at bounding box center [710, 537] width 47 height 47
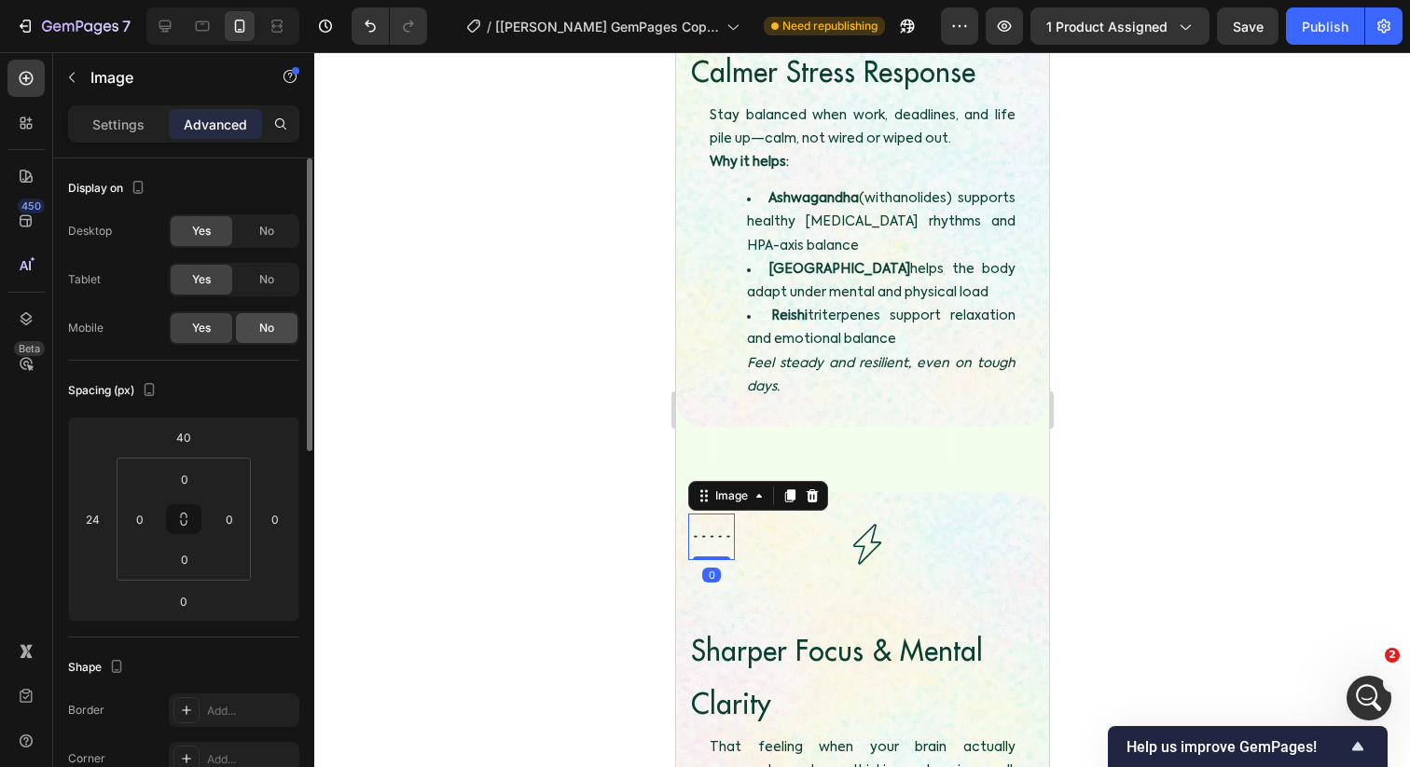
click at [253, 339] on div "No" at bounding box center [267, 328] width 62 height 30
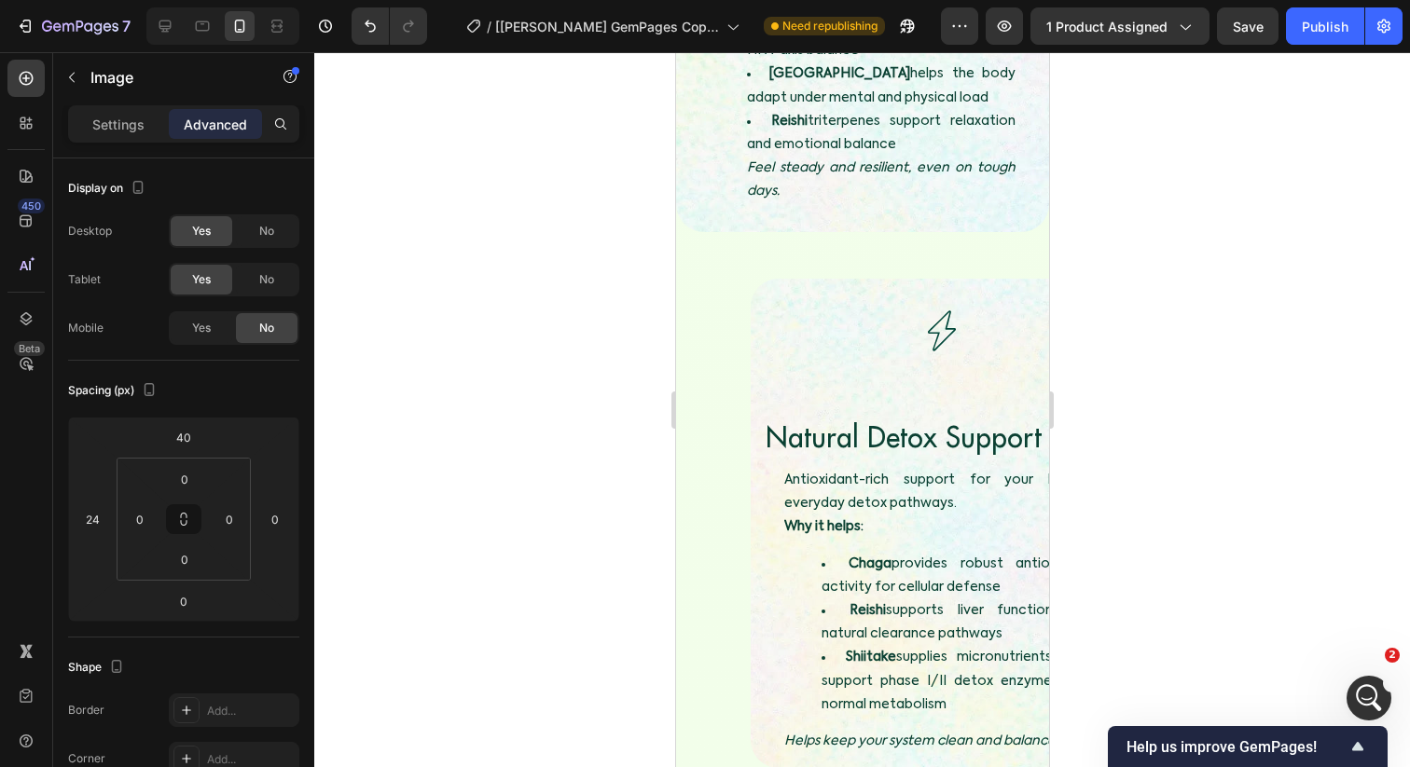
scroll to position [5871, 0]
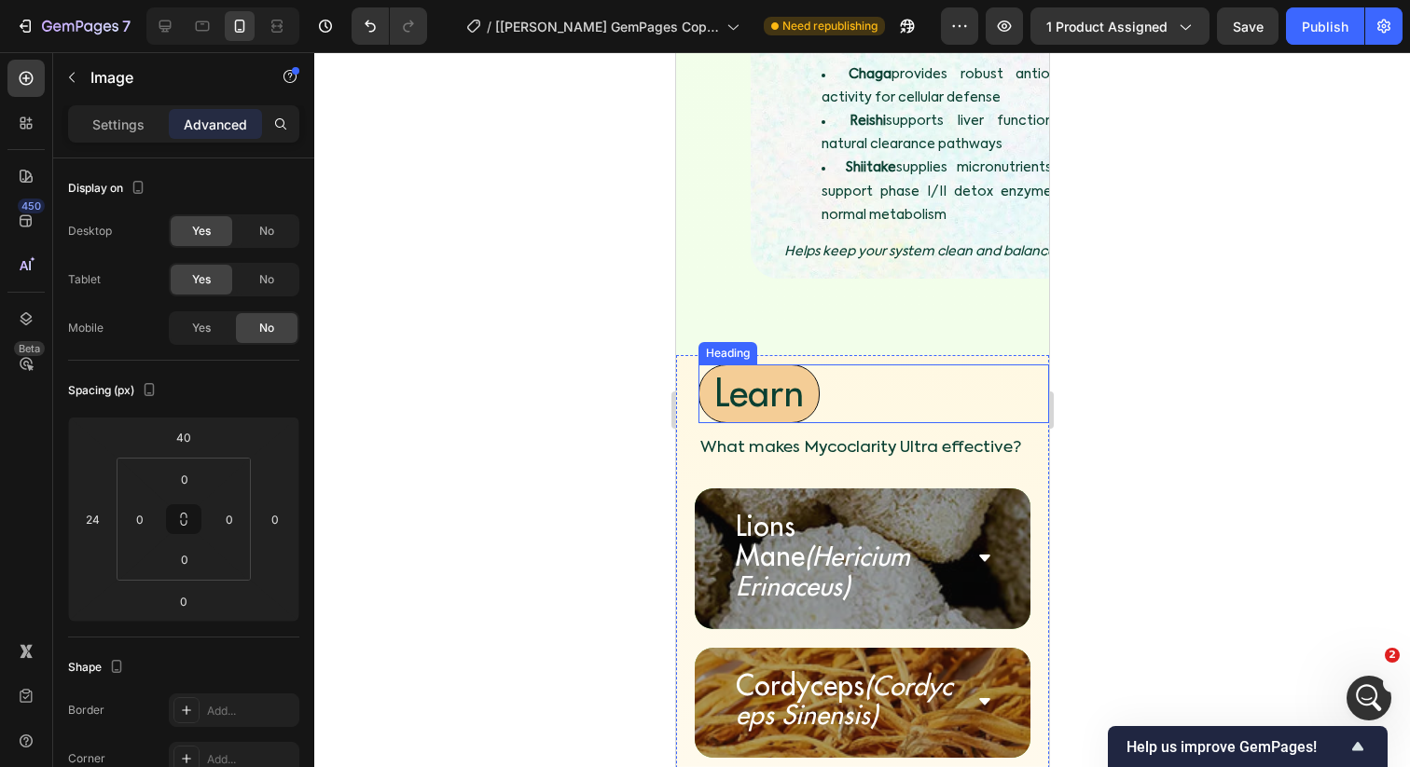
click at [808, 365] on h4 "Learn" at bounding box center [758, 394] width 121 height 58
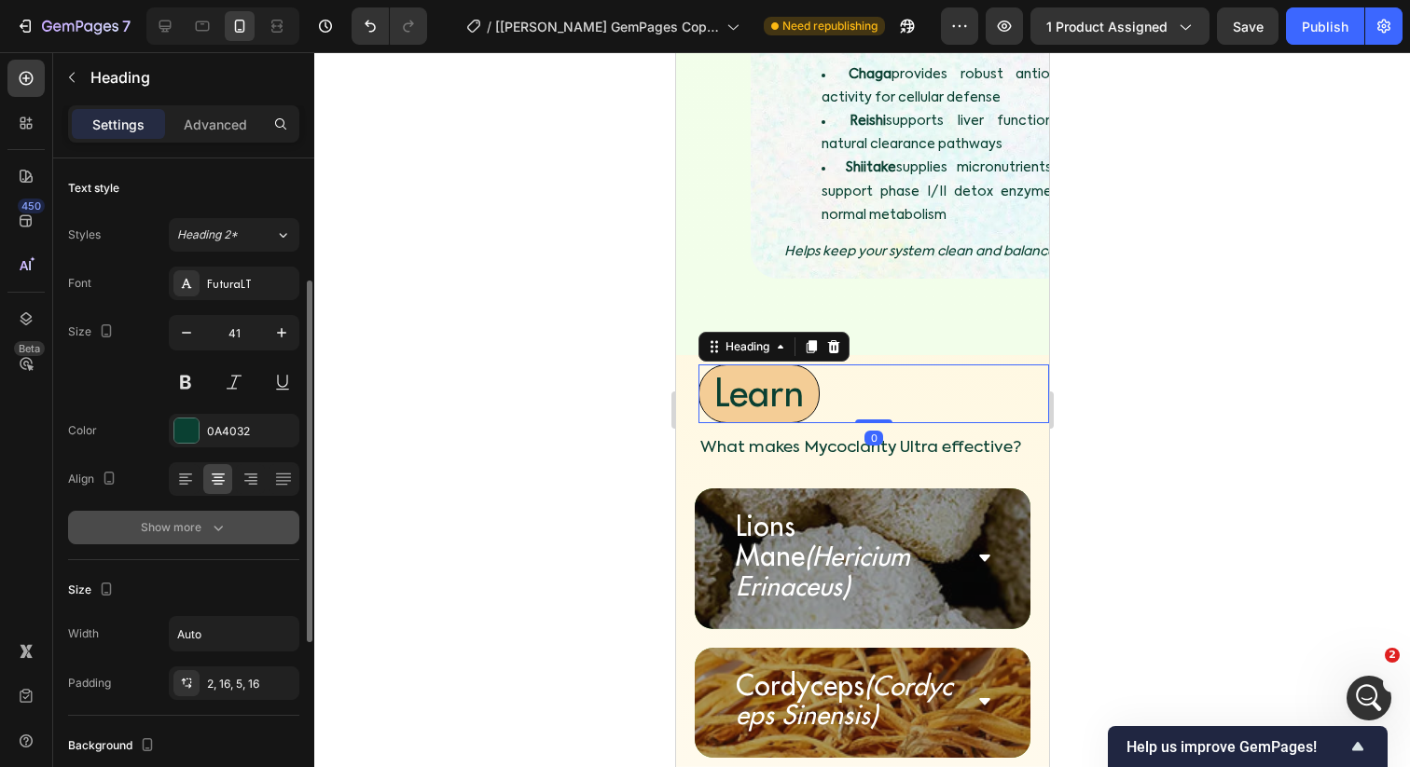
scroll to position [315, 0]
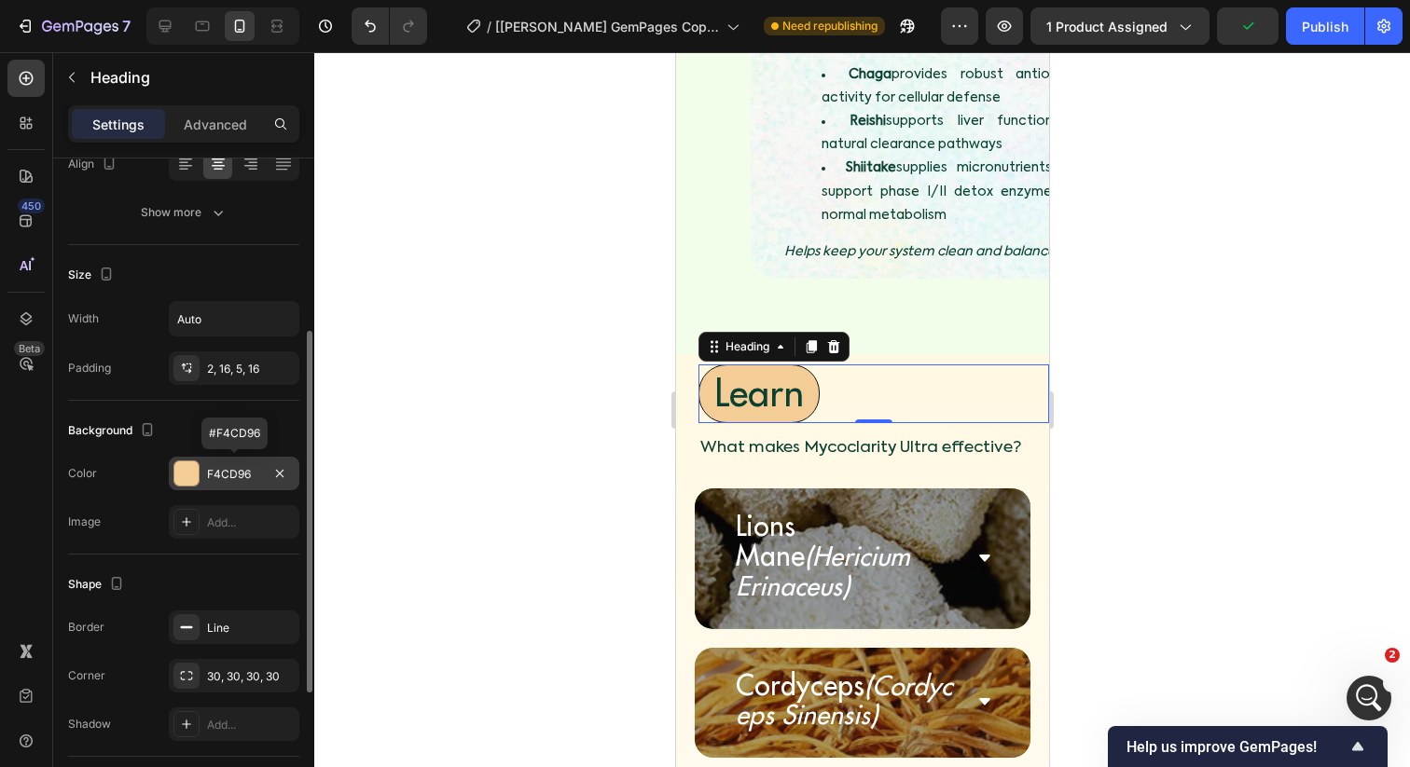
click at [210, 490] on div "F4CD96" at bounding box center [234, 474] width 131 height 34
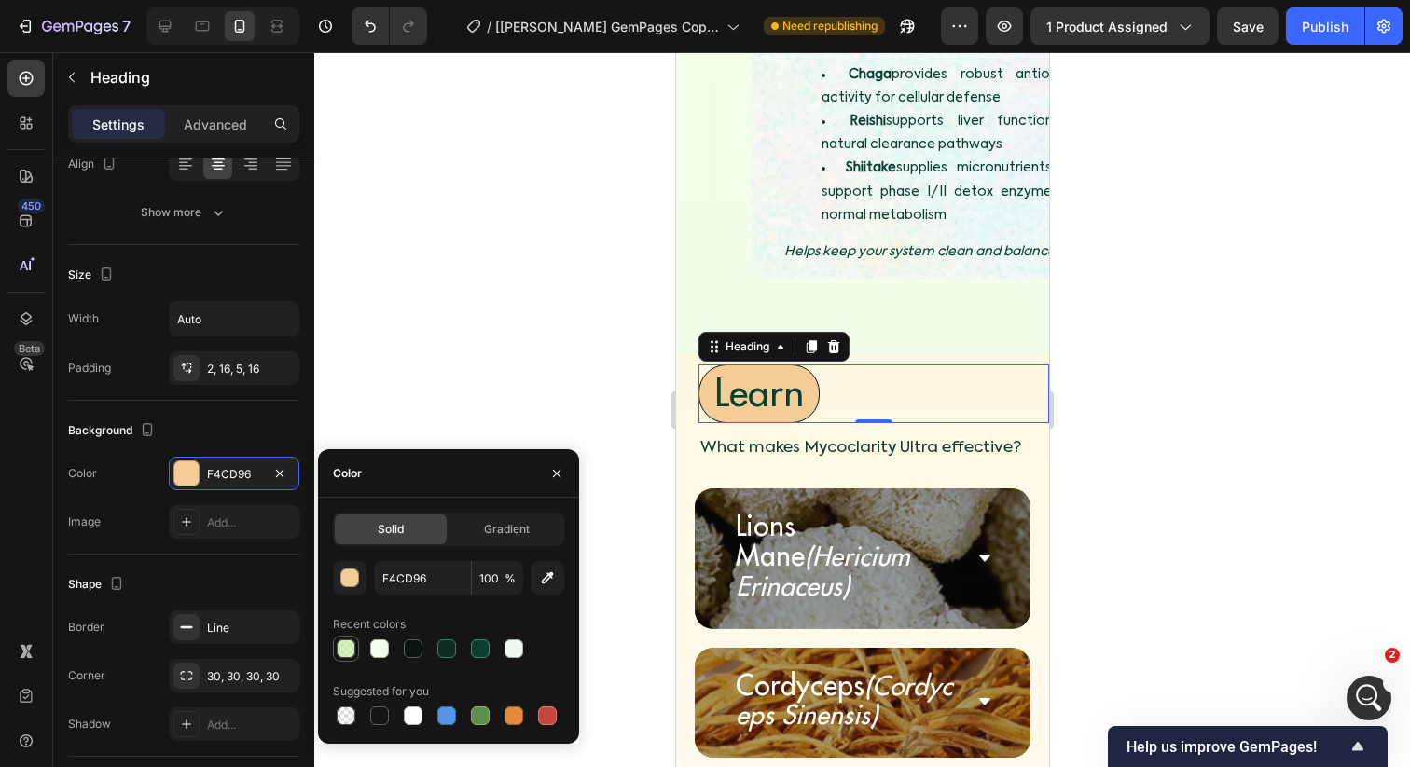
click at [347, 651] on div at bounding box center [346, 649] width 19 height 19
type input "C6EEA3"
type input "70"
click at [484, 394] on div at bounding box center [862, 409] width 1096 height 715
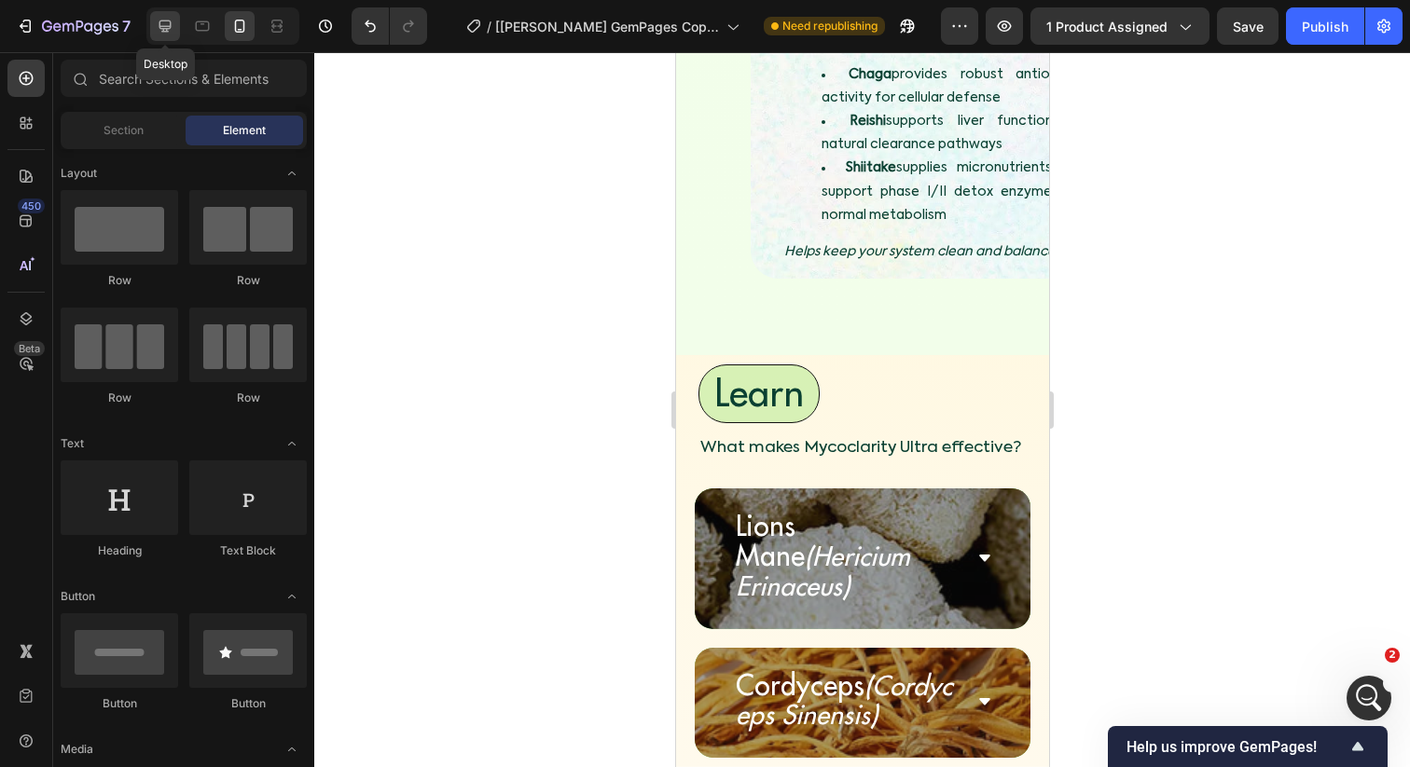
click at [172, 35] on div at bounding box center [165, 26] width 30 height 30
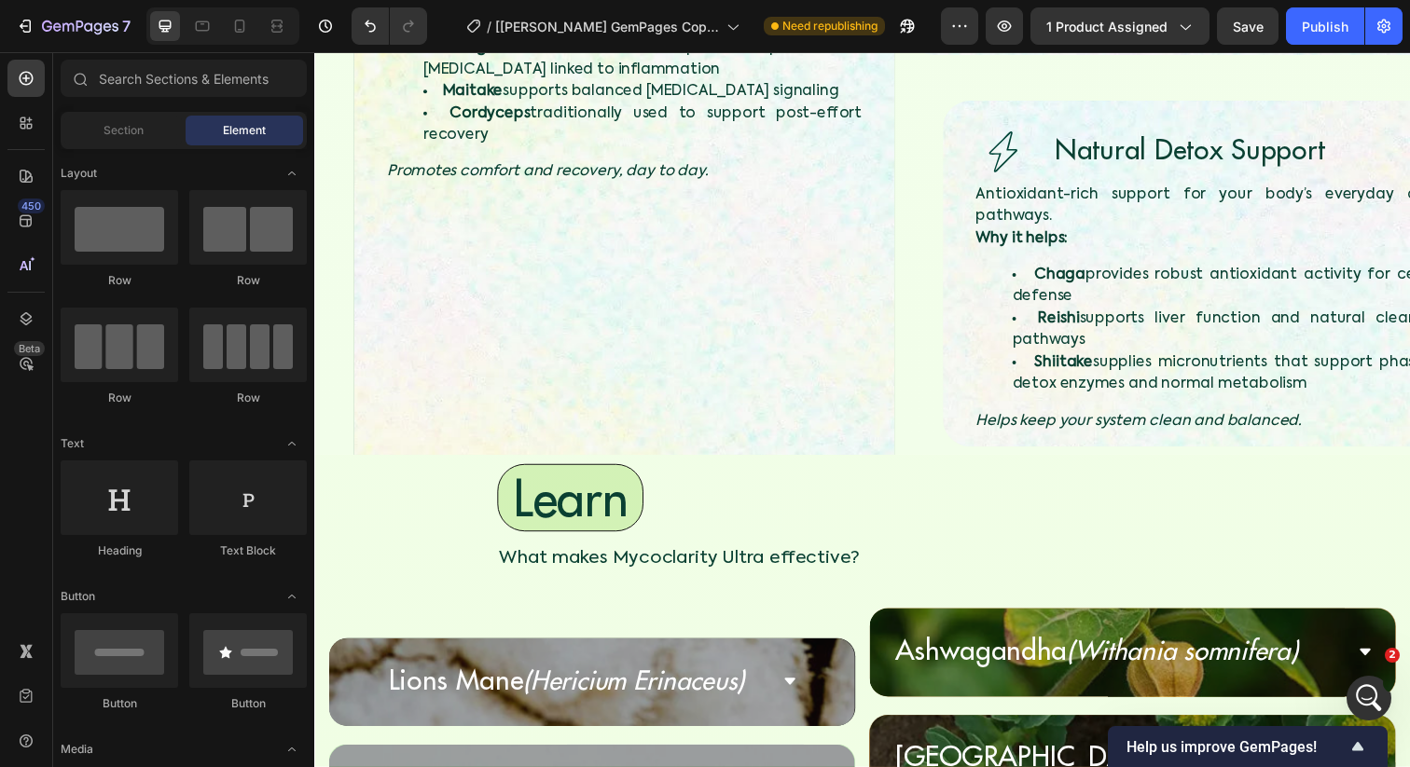
scroll to position [4032, 0]
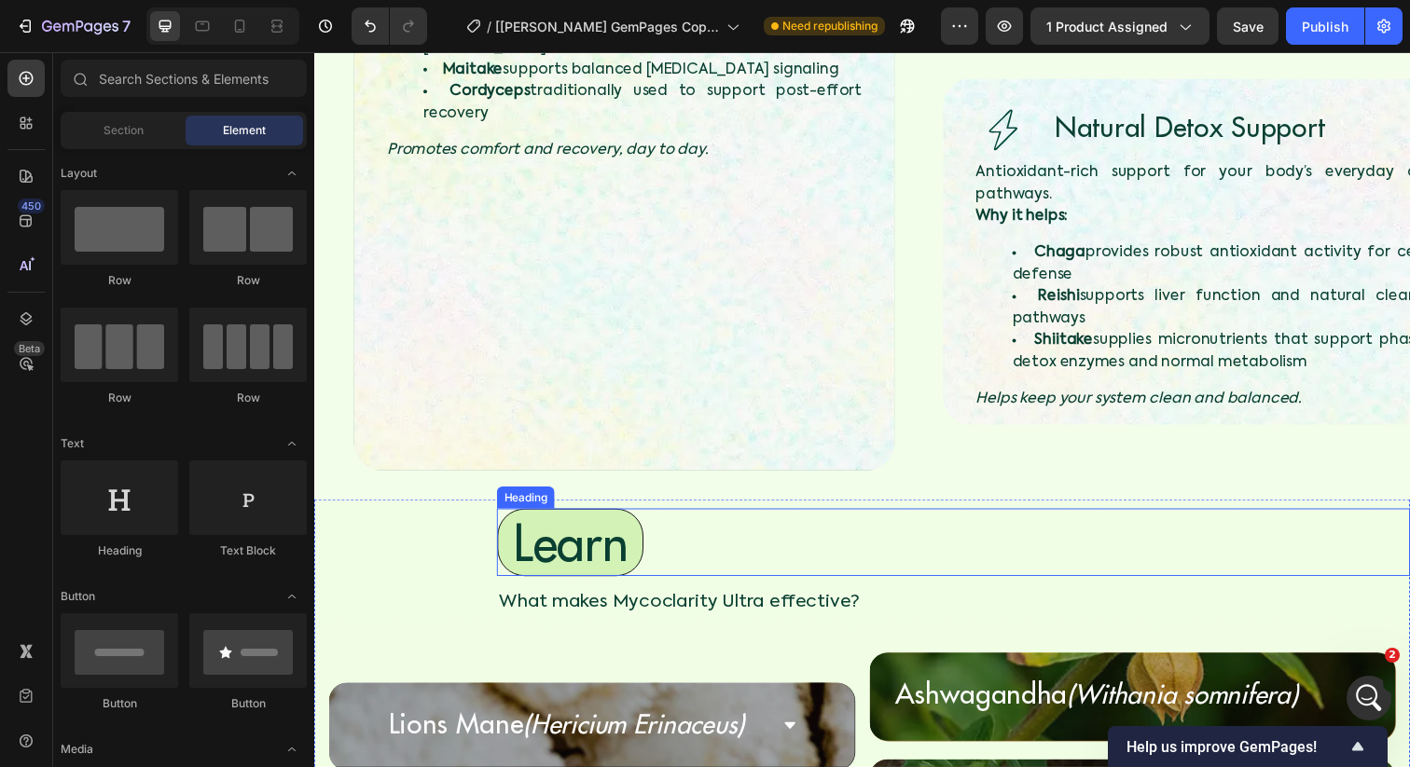
click at [505, 518] on h4 "Learn" at bounding box center [575, 552] width 149 height 69
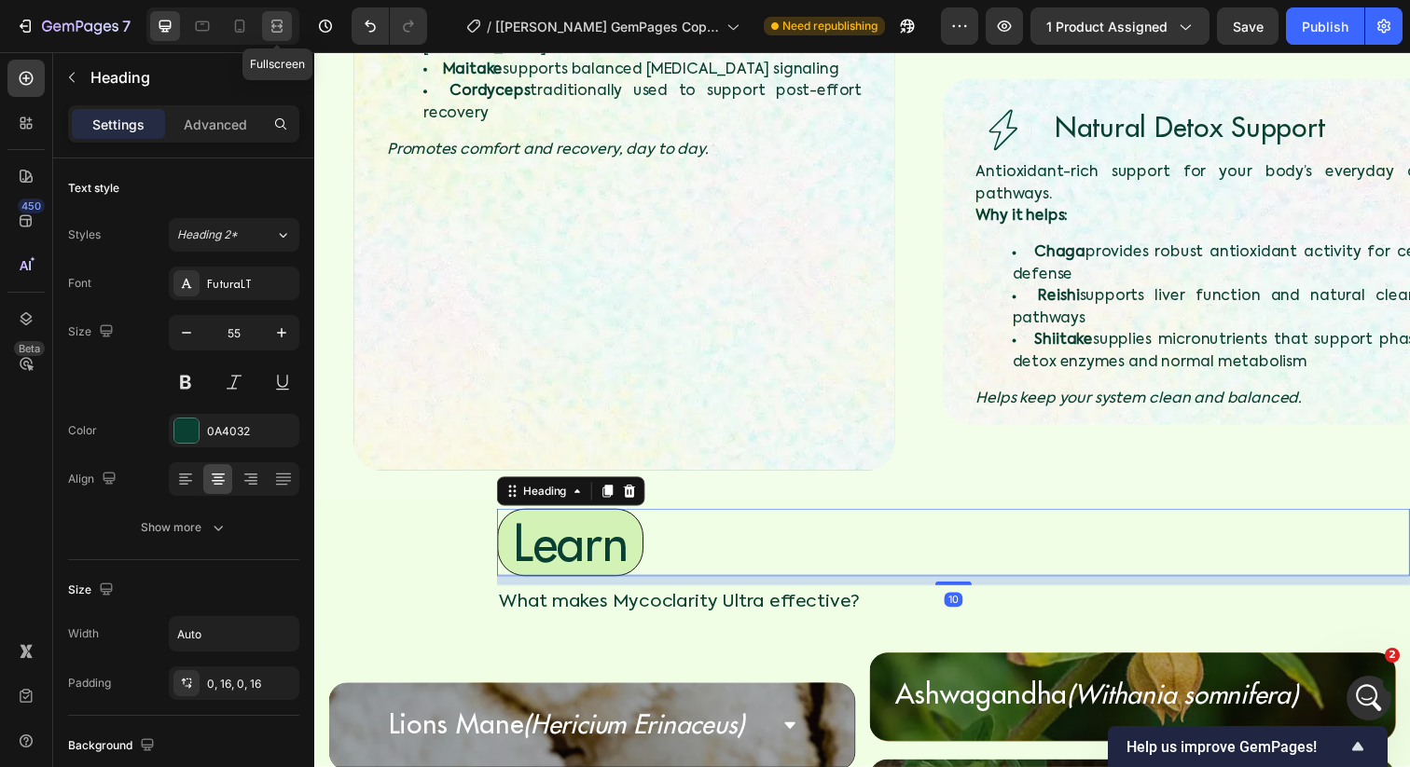
click at [275, 24] on icon at bounding box center [277, 26] width 19 height 19
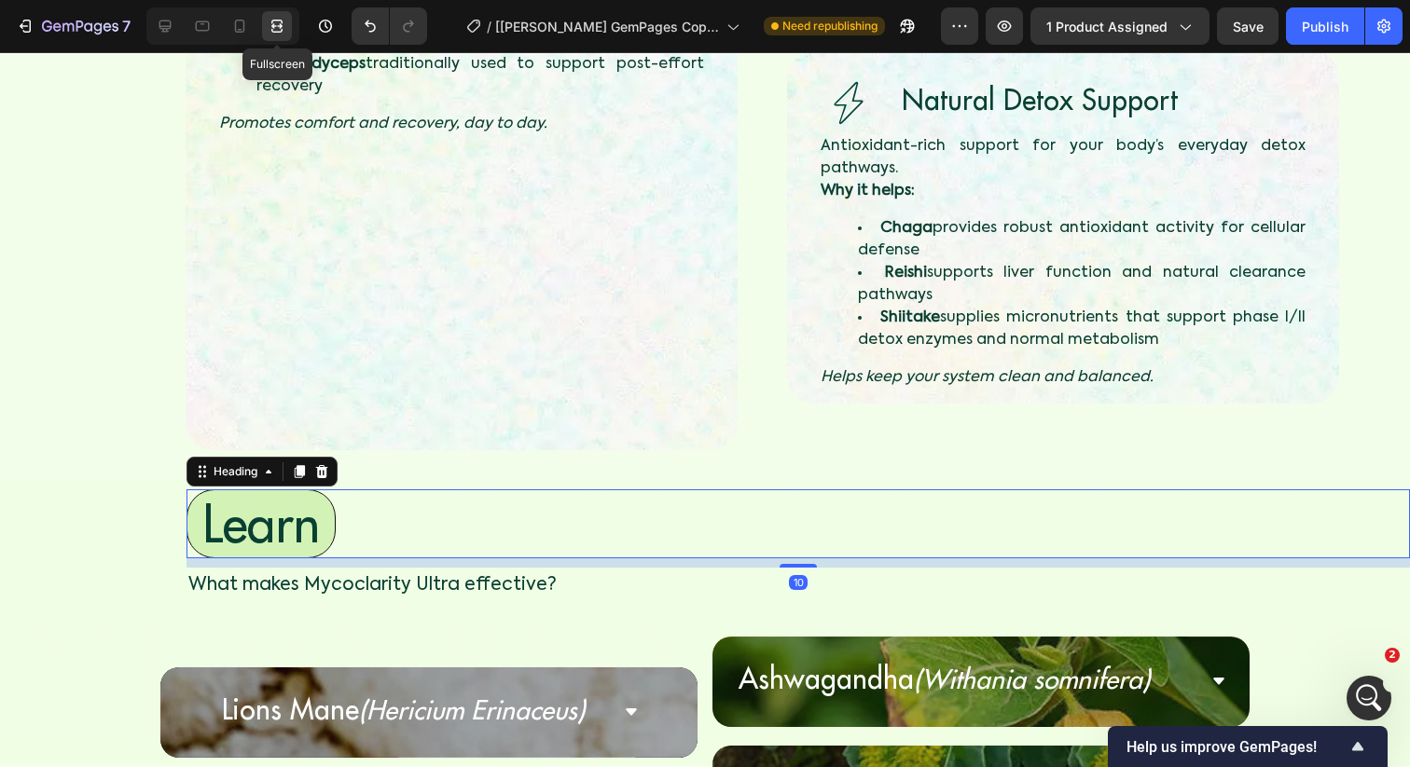
scroll to position [4004, 0]
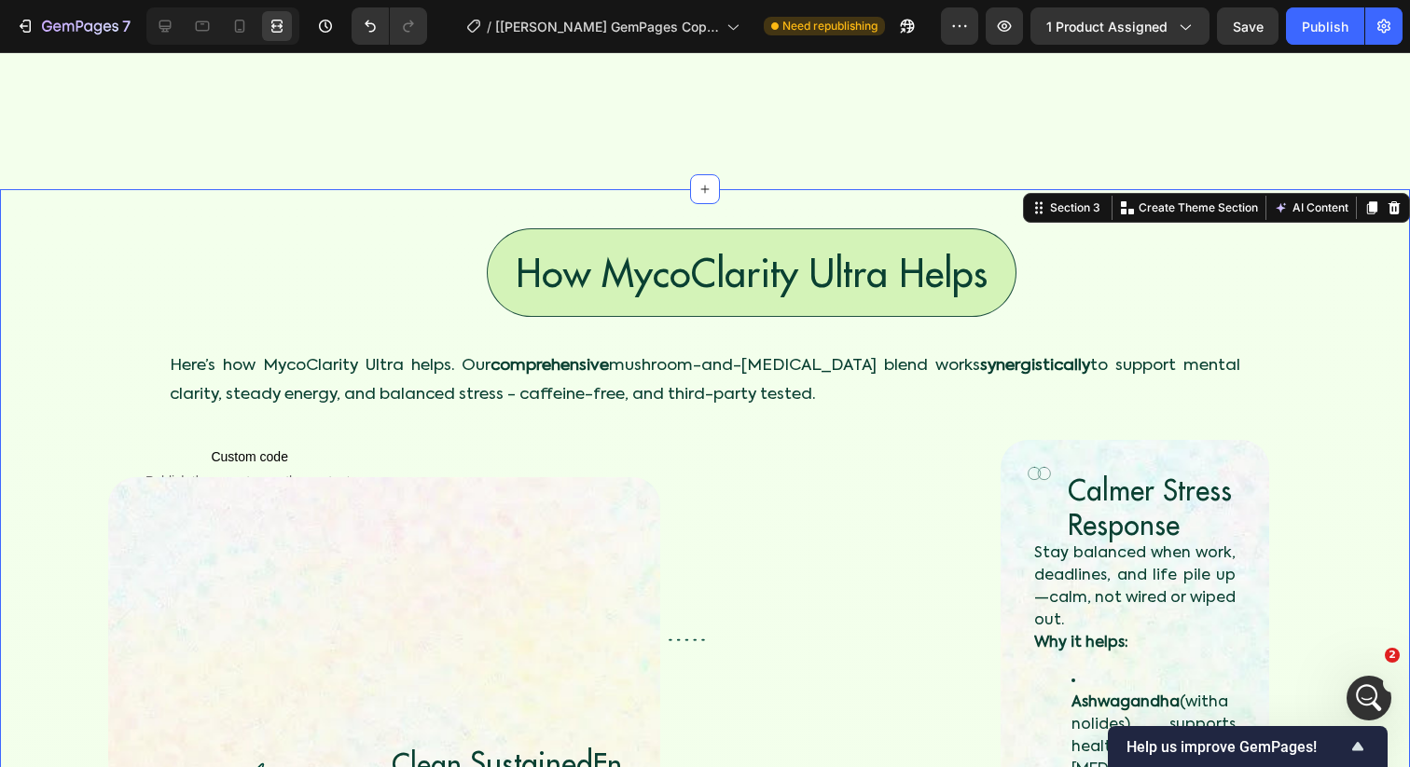
scroll to position [2531, 0]
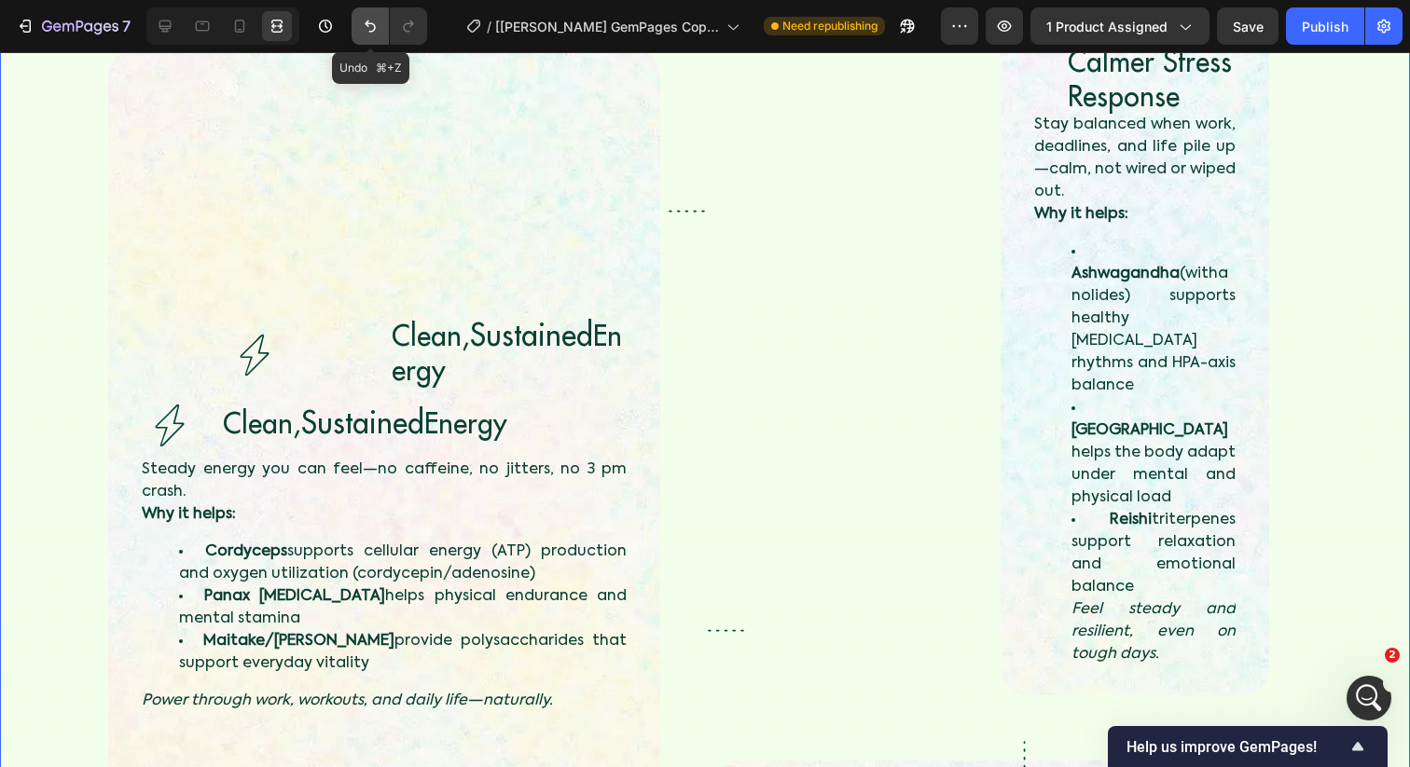
click at [375, 30] on icon "Undo/Redo" at bounding box center [370, 26] width 19 height 19
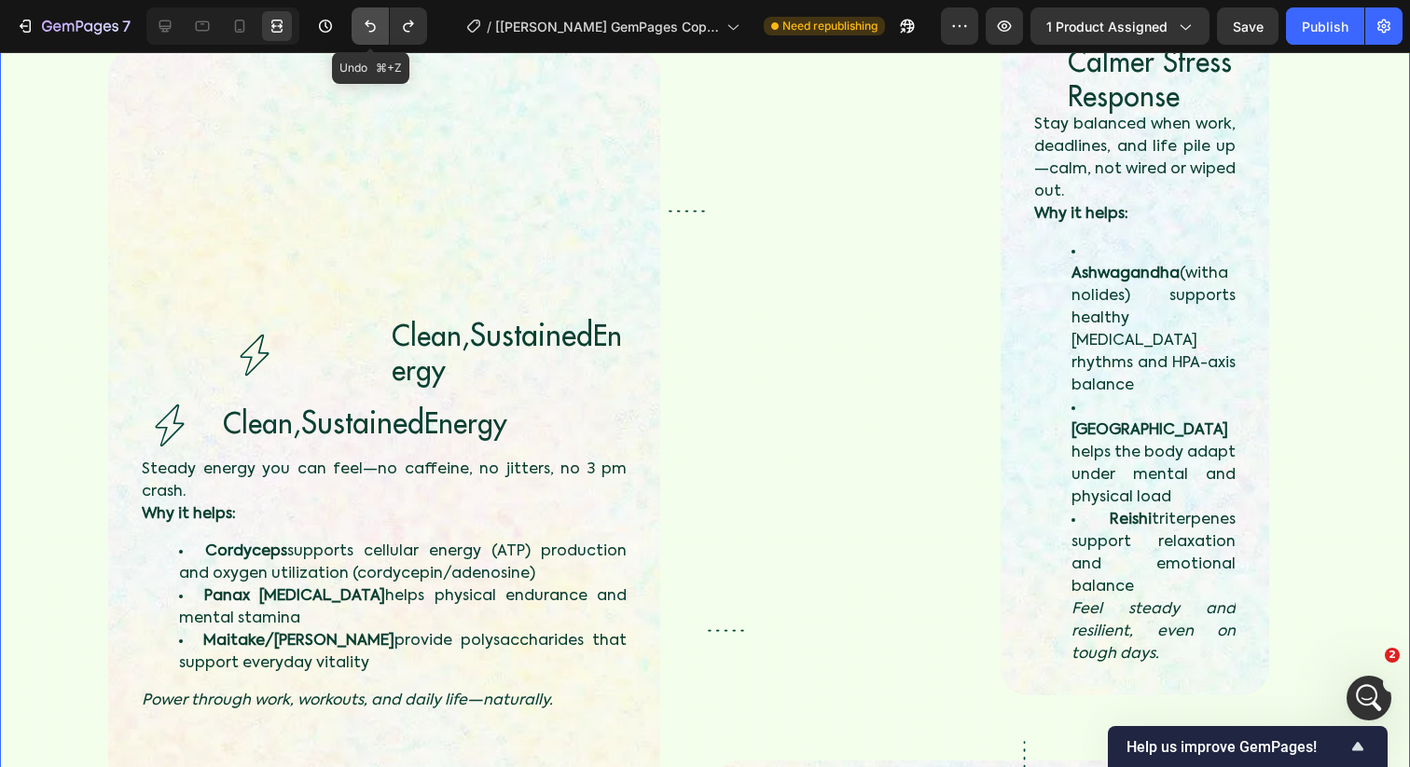
click at [375, 30] on icon "Undo/Redo" at bounding box center [370, 26] width 19 height 19
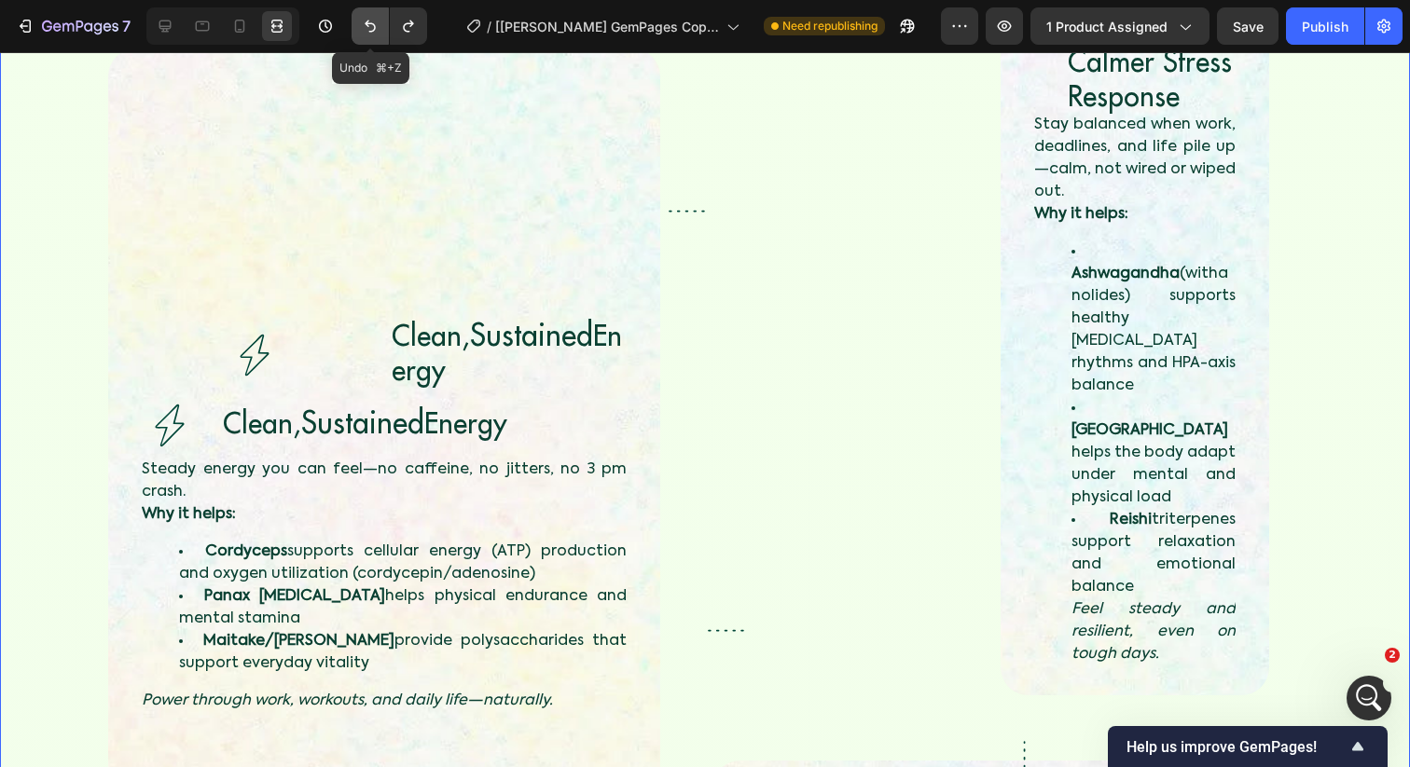
click at [375, 30] on icon "Undo/Redo" at bounding box center [370, 26] width 19 height 19
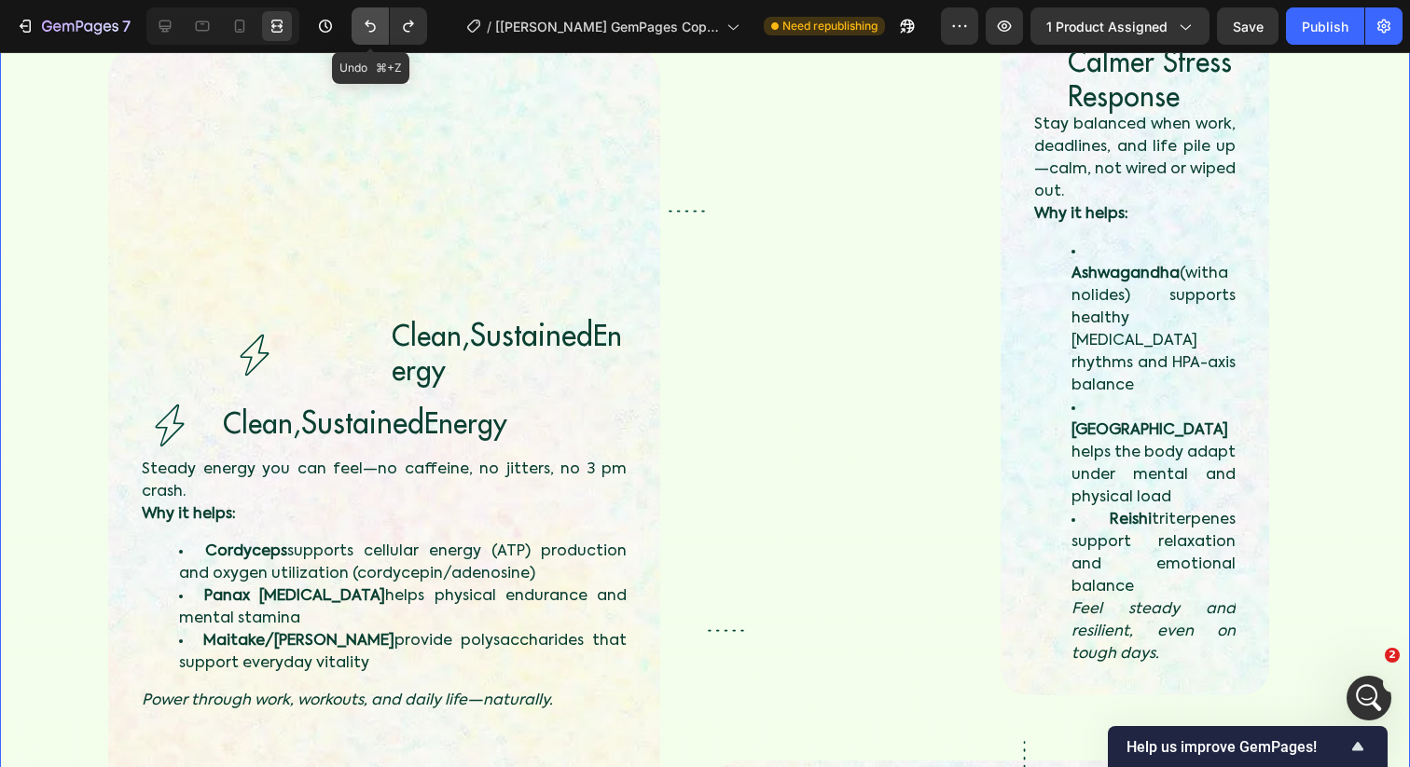
click at [368, 35] on icon "Undo/Redo" at bounding box center [370, 26] width 19 height 19
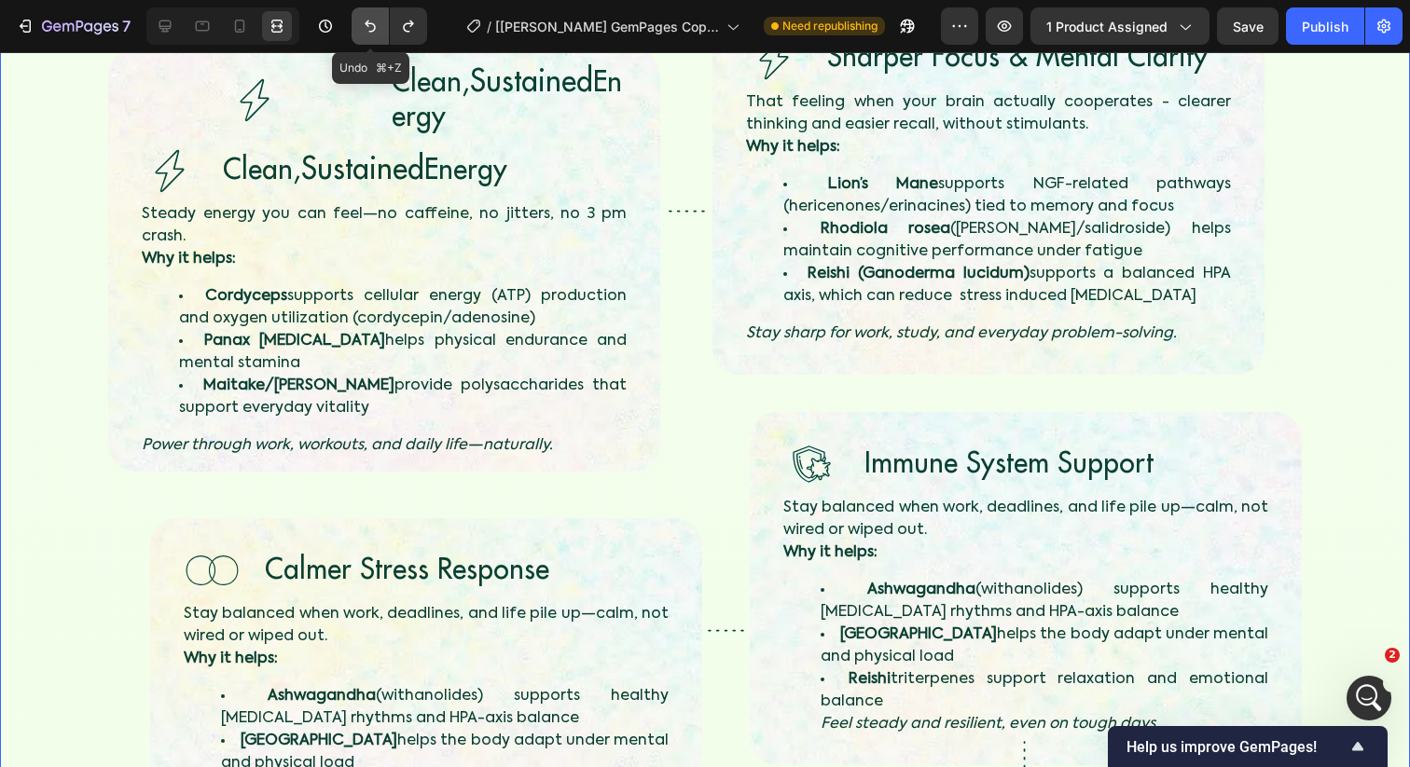
click at [368, 35] on icon "Undo/Redo" at bounding box center [370, 26] width 19 height 19
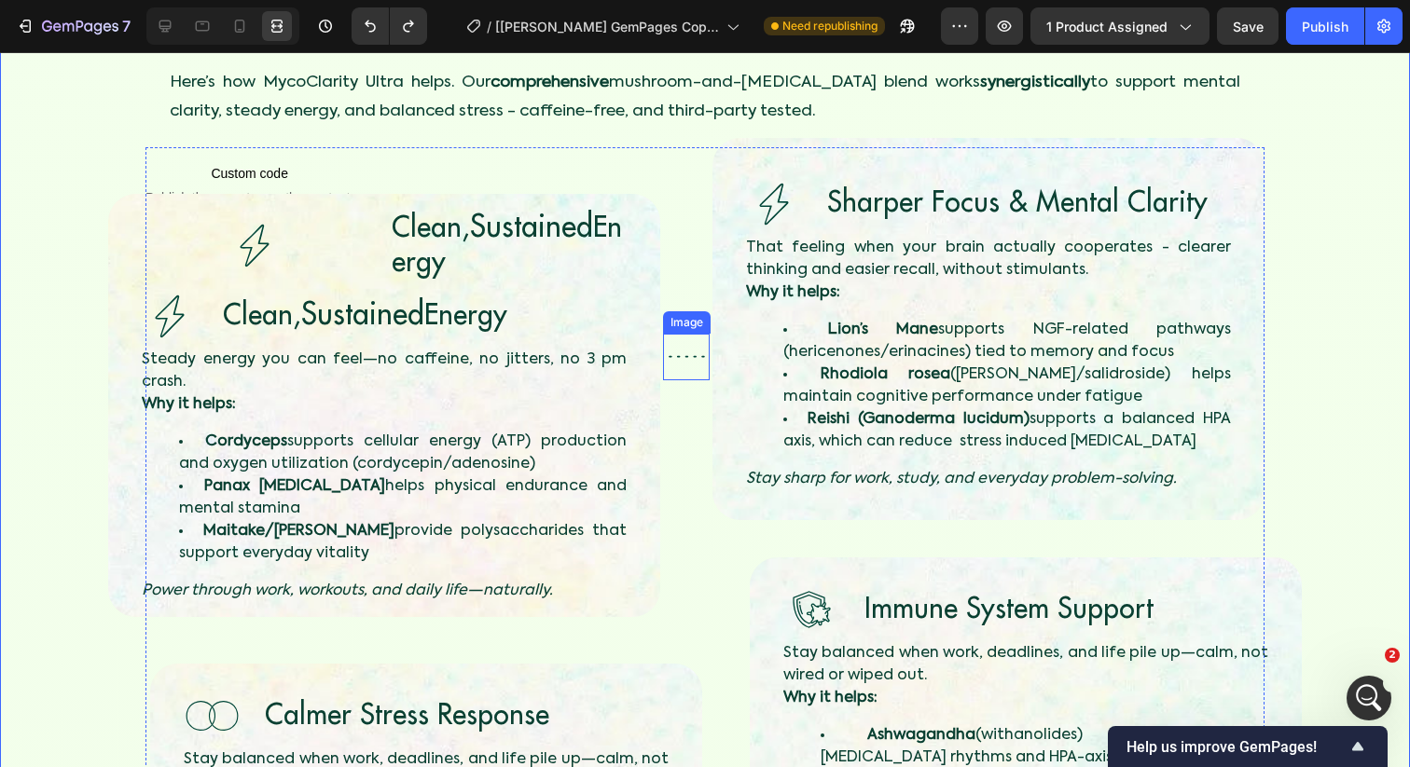
scroll to position [2389, 0]
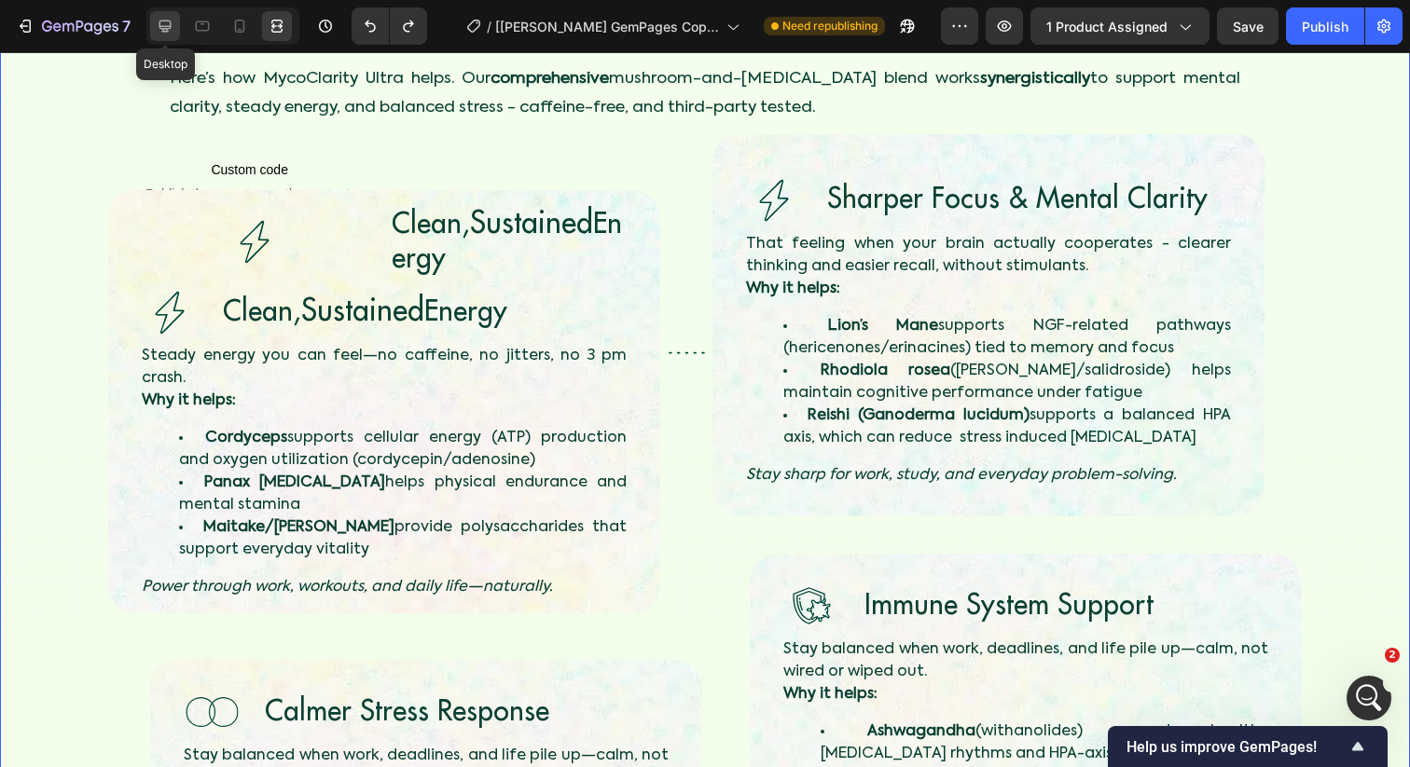
click at [168, 35] on div at bounding box center [165, 26] width 30 height 30
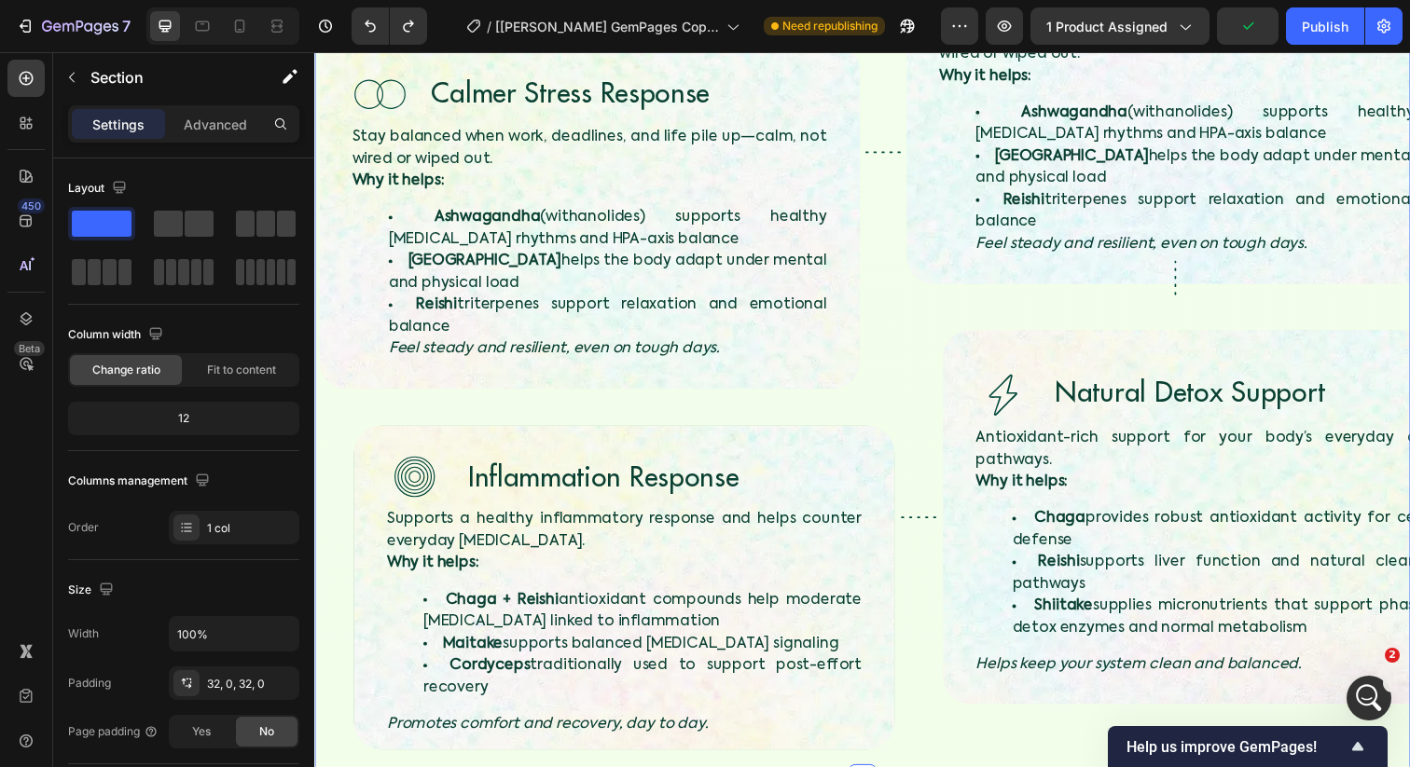
scroll to position [3577, 0]
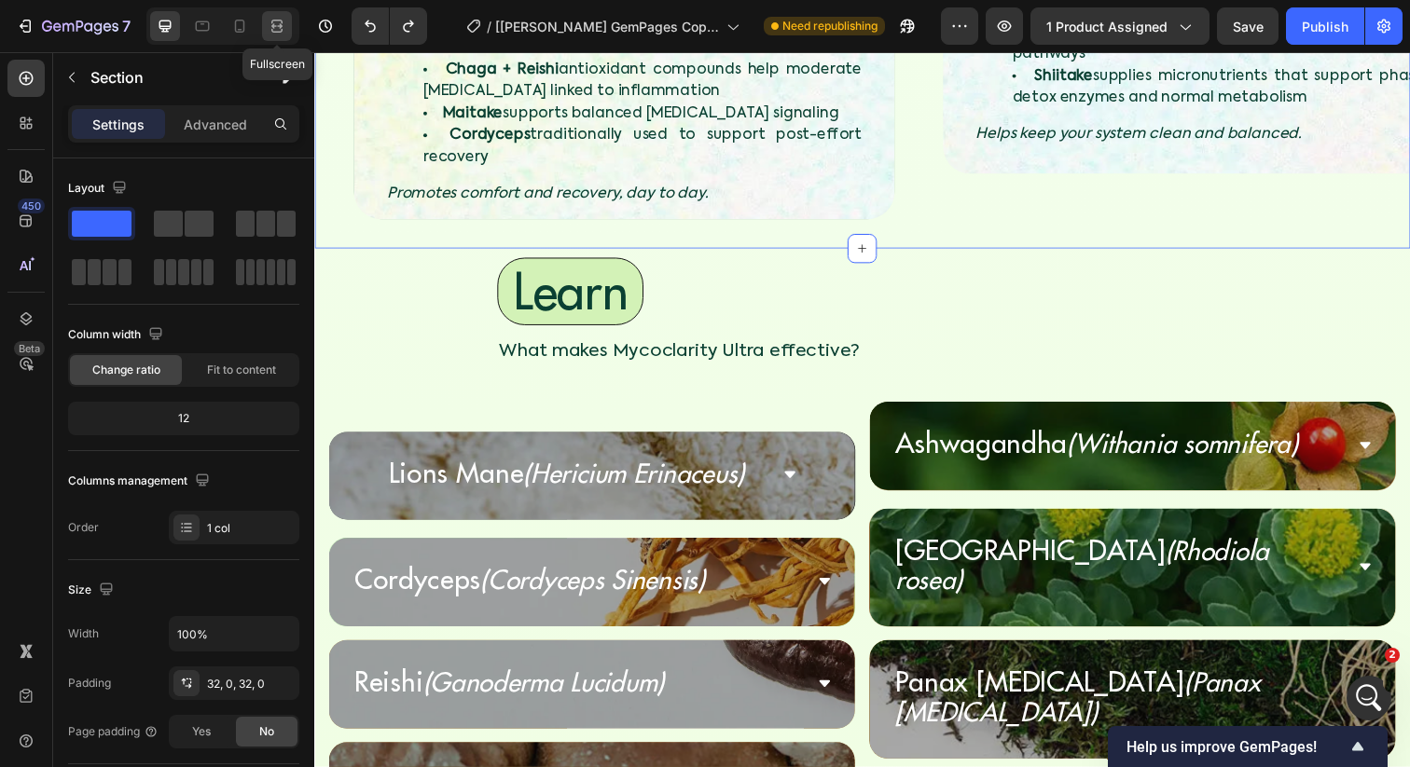
click at [275, 26] on icon at bounding box center [274, 25] width 6 height 5
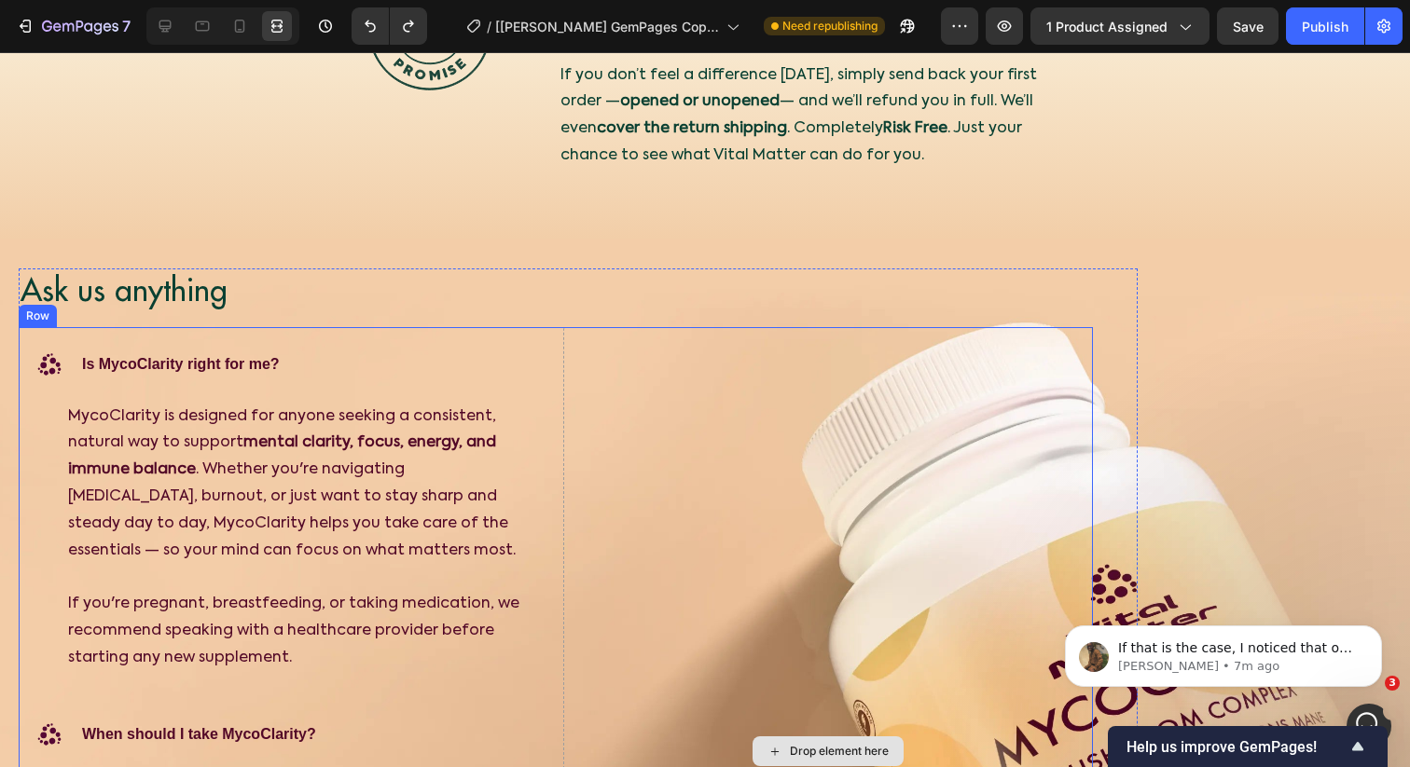
scroll to position [1848, 0]
